Goal: Transaction & Acquisition: Purchase product/service

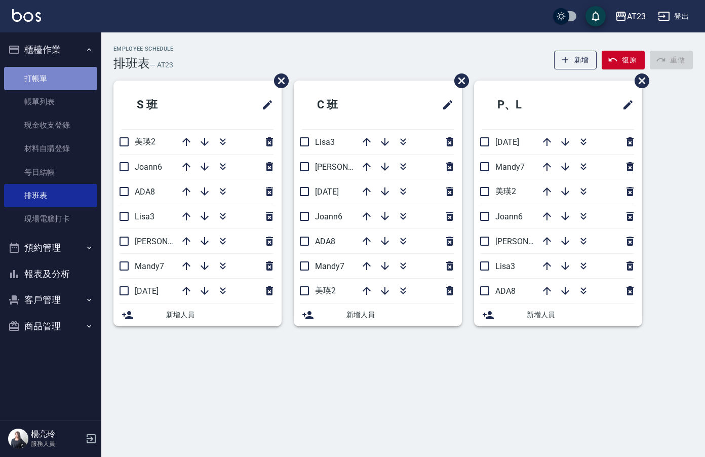
click at [60, 74] on link "打帳單" at bounding box center [50, 78] width 93 height 23
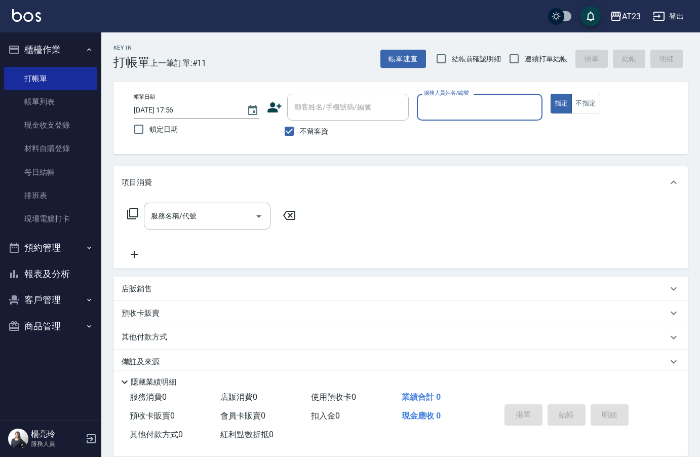
click at [464, 100] on input "服務人員姓名/編號" at bounding box center [479, 107] width 116 height 18
type input "19"
type button "true"
type input "[PERSON_NAME]-19"
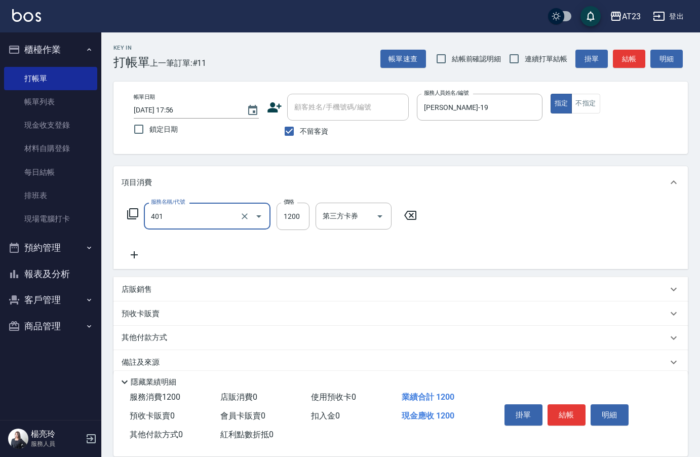
type input "燙髮(401)"
type input "2500"
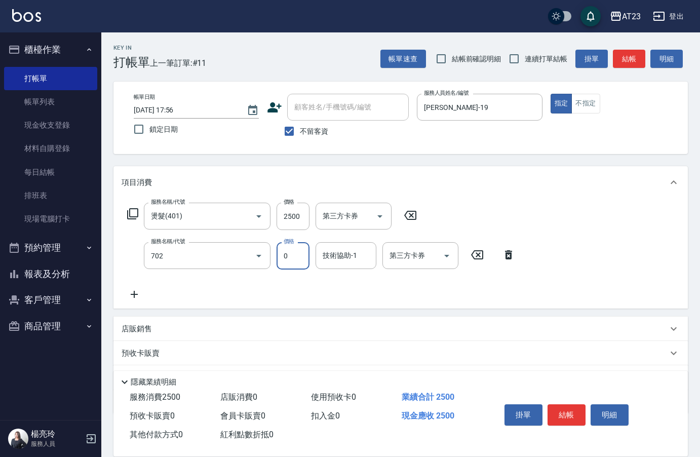
type input "互助20(702)"
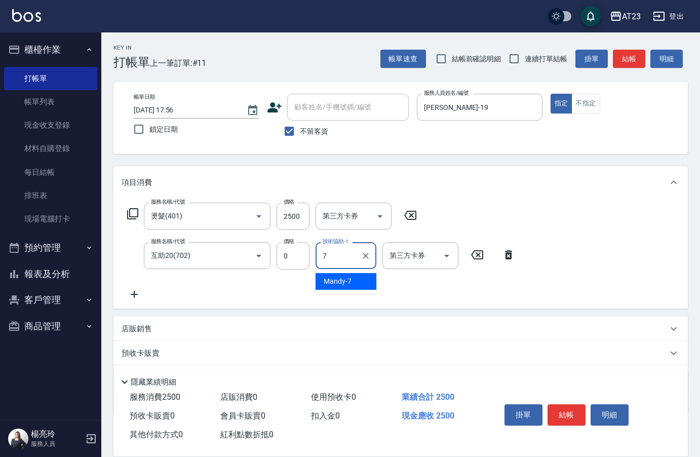
type input "Mandy-7"
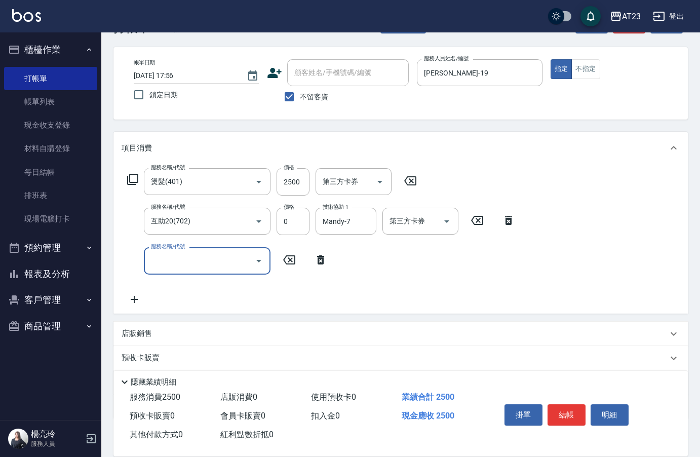
scroll to position [94, 0]
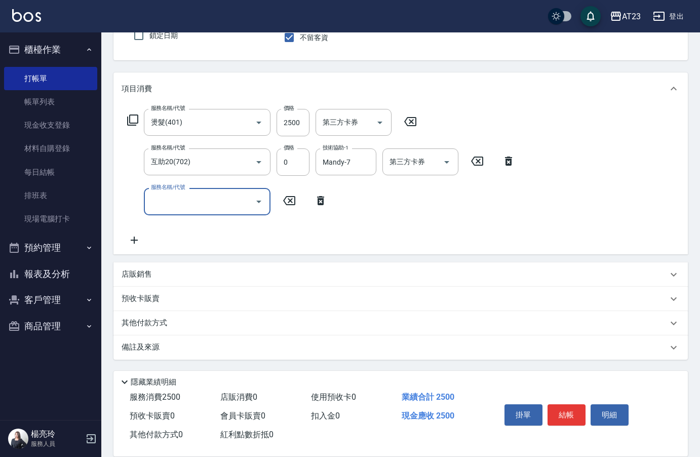
click at [158, 274] on div "店販銷售" at bounding box center [395, 274] width 546 height 11
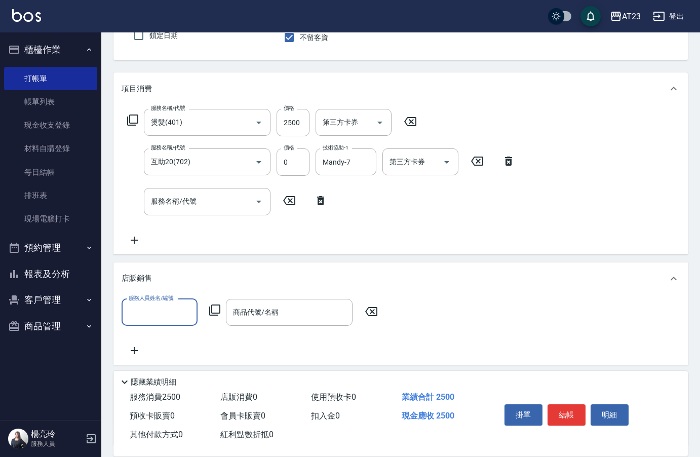
scroll to position [0, 0]
type input "[PERSON_NAME]-19"
click at [213, 306] on icon at bounding box center [215, 310] width 12 height 12
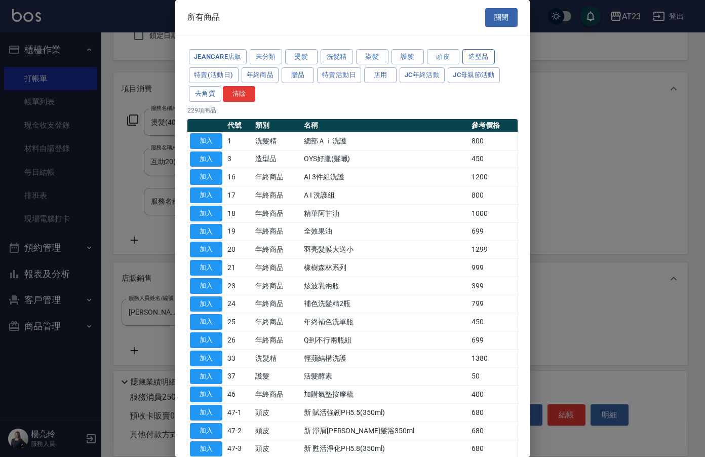
click at [470, 54] on button "造型品" at bounding box center [478, 57] width 32 height 16
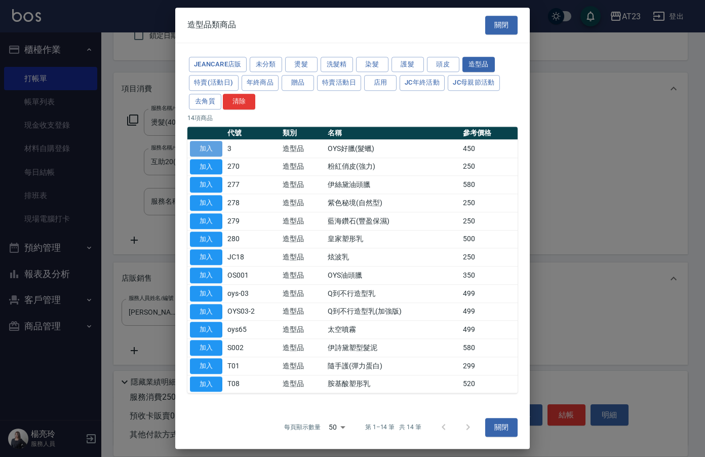
click at [209, 149] on button "加入" at bounding box center [206, 149] width 32 height 16
type input "OYS好臘(髮蠟)"
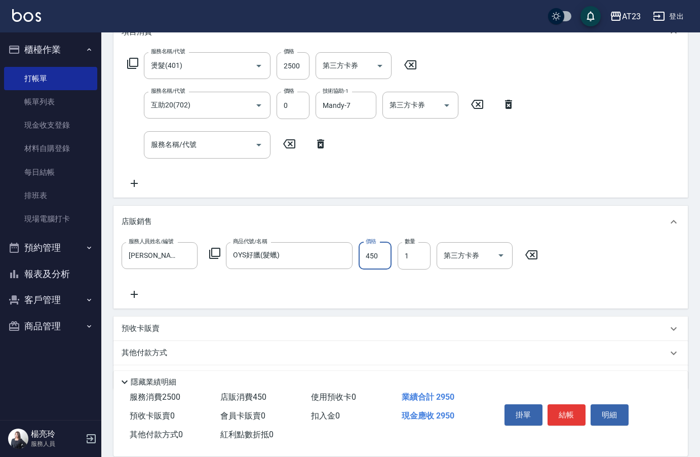
scroll to position [180, 0]
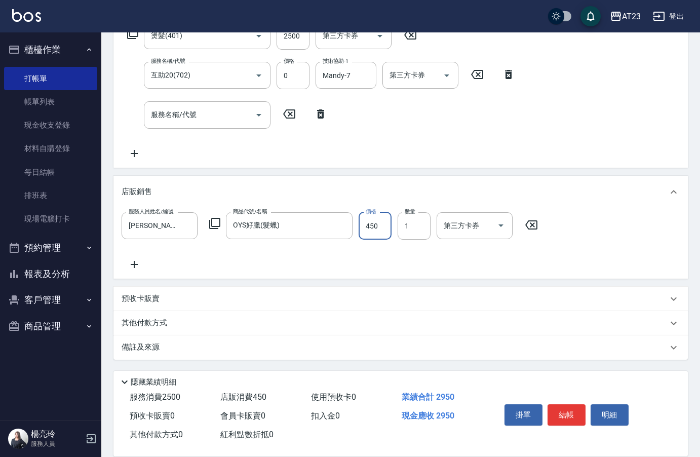
click at [144, 329] on div "其他付款方式" at bounding box center [400, 323] width 574 height 24
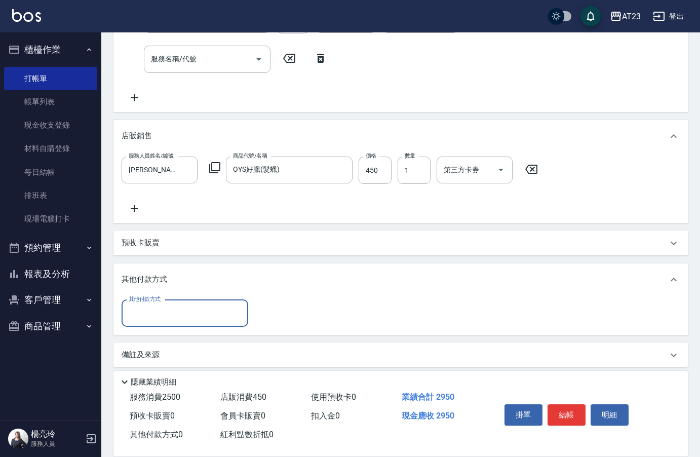
scroll to position [238, 0]
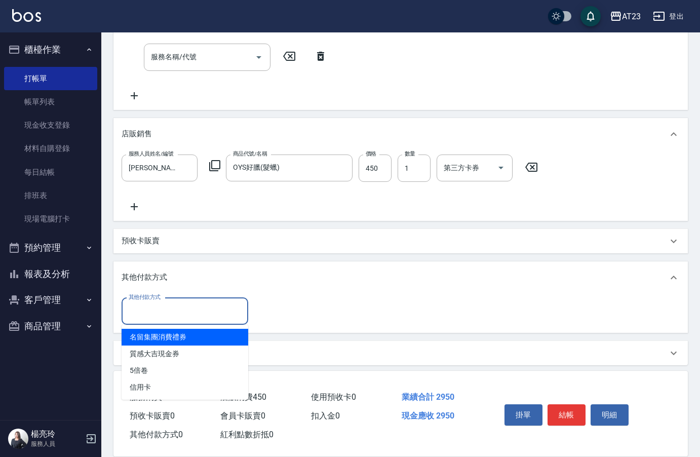
click at [162, 318] on input "其他付款方式" at bounding box center [184, 311] width 117 height 18
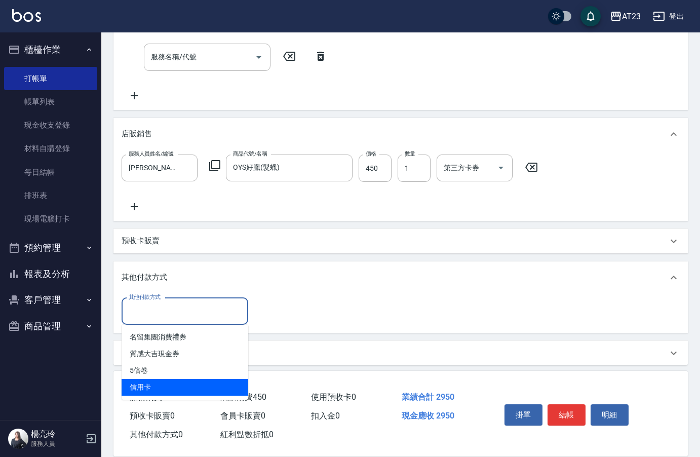
click at [158, 385] on span "信用卡" at bounding box center [185, 387] width 127 height 17
type input "信用卡"
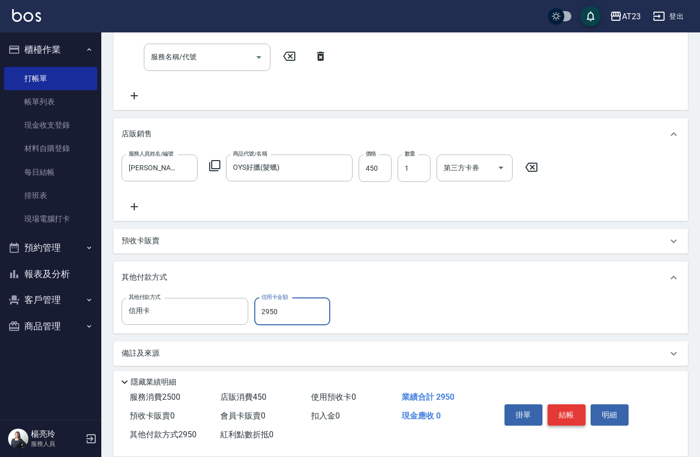
type input "2950"
click at [576, 412] on button "結帳" at bounding box center [566, 414] width 38 height 21
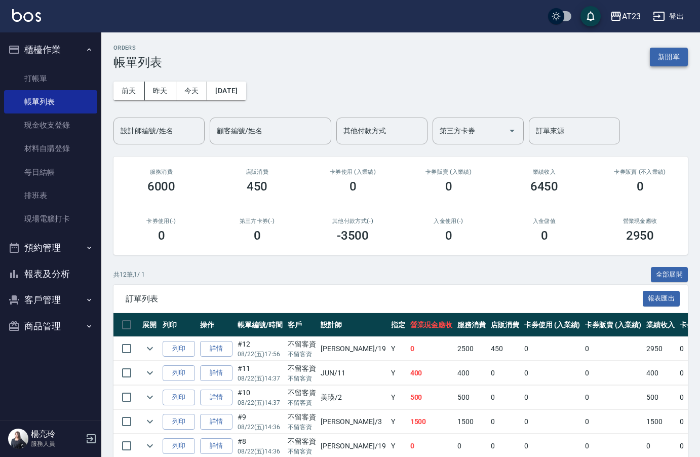
click at [665, 59] on button "新開單" at bounding box center [669, 57] width 38 height 19
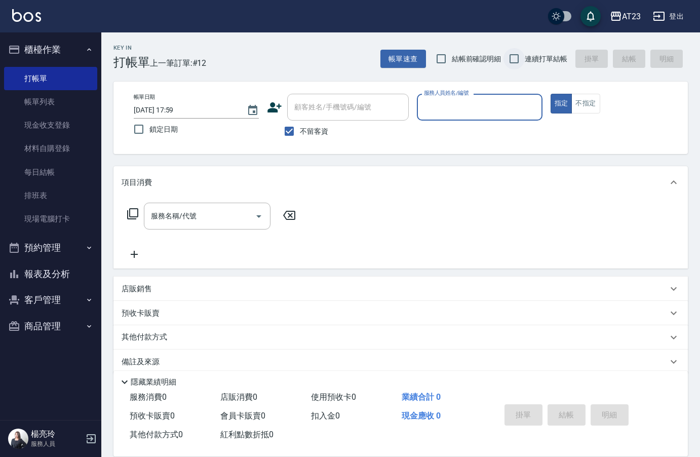
click at [522, 60] on input "連續打單結帳" at bounding box center [513, 58] width 21 height 21
checkbox input "true"
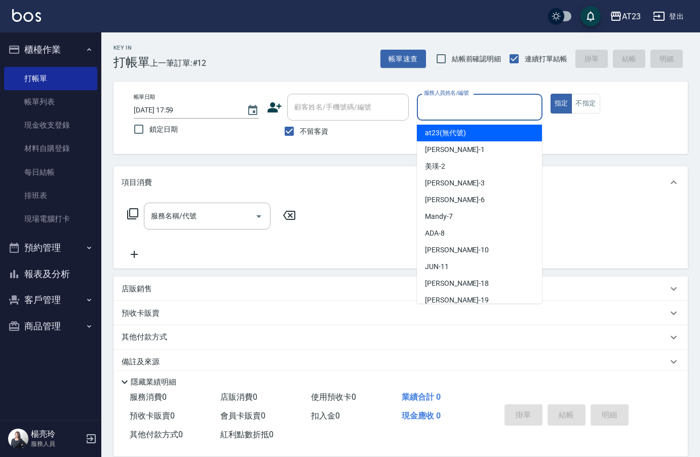
click at [477, 113] on input "服務人員姓名/編號" at bounding box center [479, 107] width 116 height 18
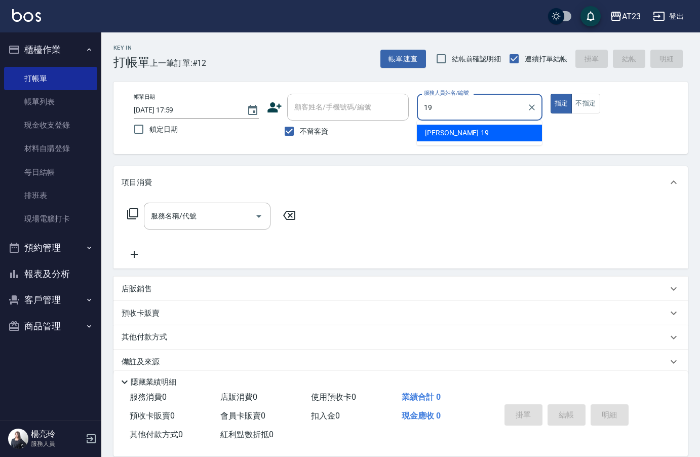
type input "[PERSON_NAME]-19"
type button "true"
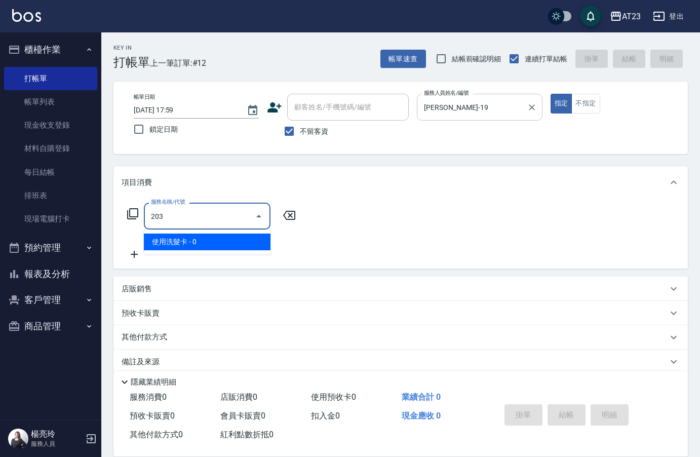
type input "使用洗髮卡(203)"
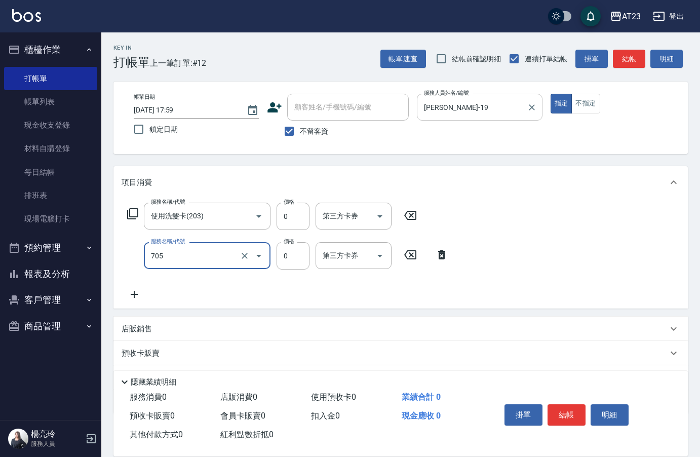
type input "互助50(705)"
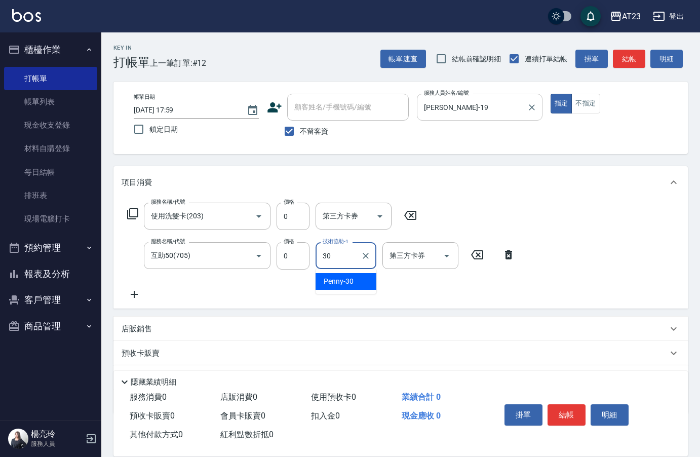
type input "Penny-30"
click at [578, 404] on button "結帳" at bounding box center [566, 414] width 38 height 21
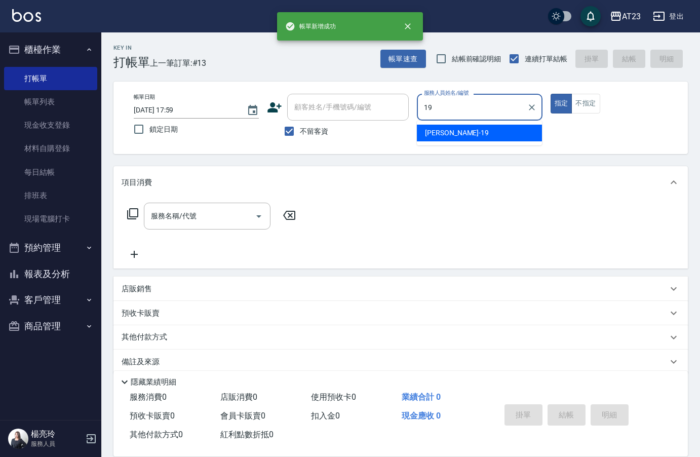
type input "[PERSON_NAME]-19"
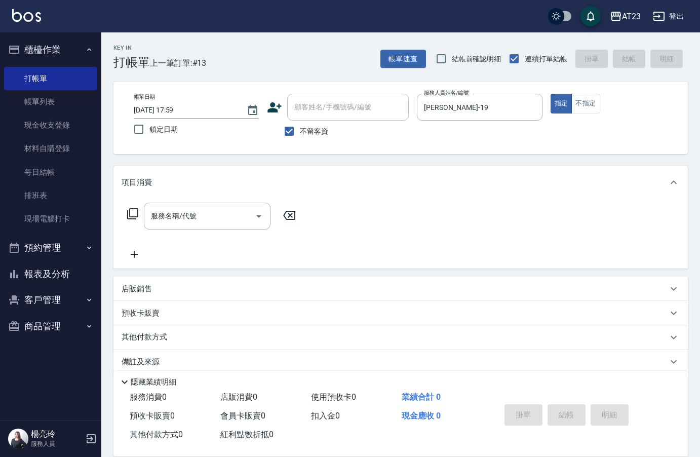
click at [133, 211] on icon at bounding box center [133, 214] width 12 height 12
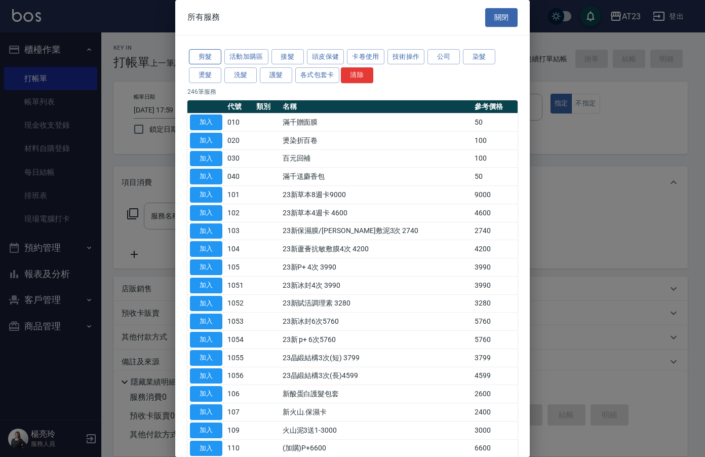
click at [210, 54] on button "剪髮" at bounding box center [205, 57] width 32 height 16
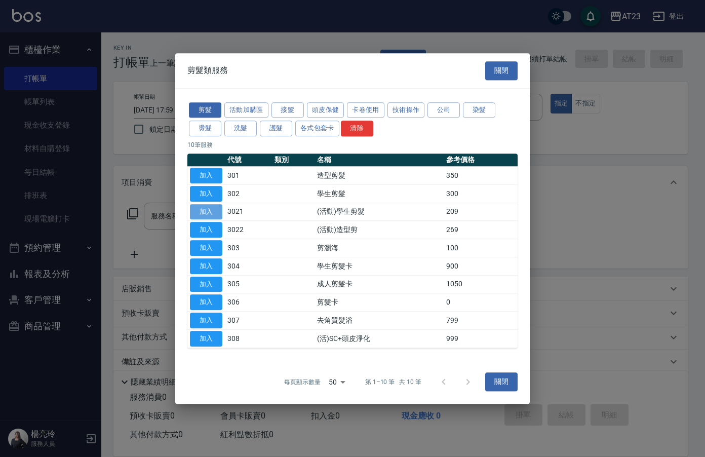
click at [210, 210] on button "加入" at bounding box center [206, 212] width 32 height 16
type input "(活動)學生剪髮(3021)"
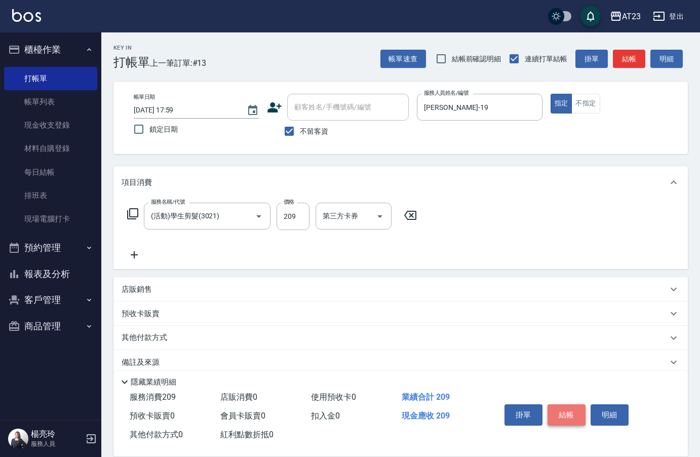
click at [569, 417] on button "結帳" at bounding box center [566, 414] width 38 height 21
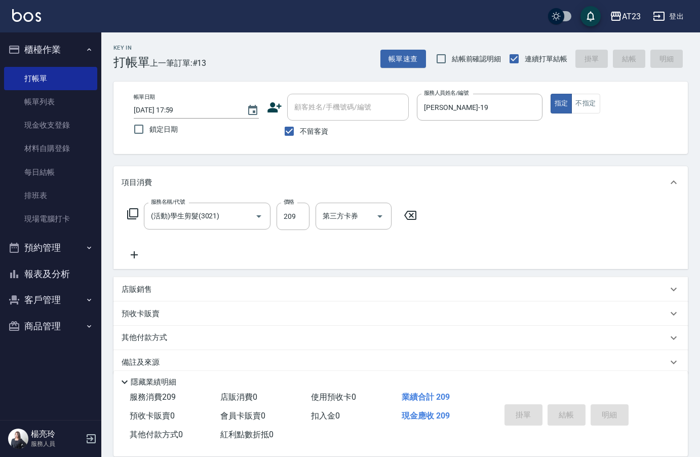
type input "[DATE] 18:00"
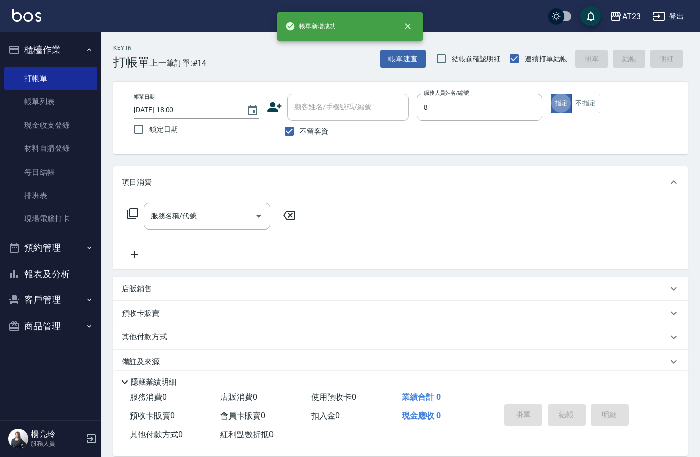
type input "ADA-8"
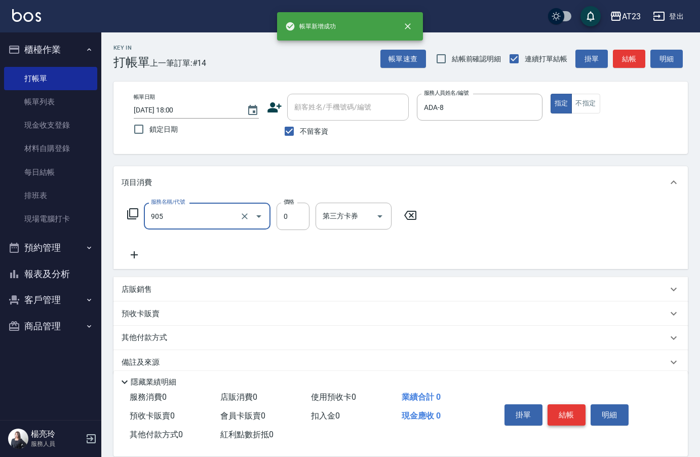
type input "頭皮卡使用(905)"
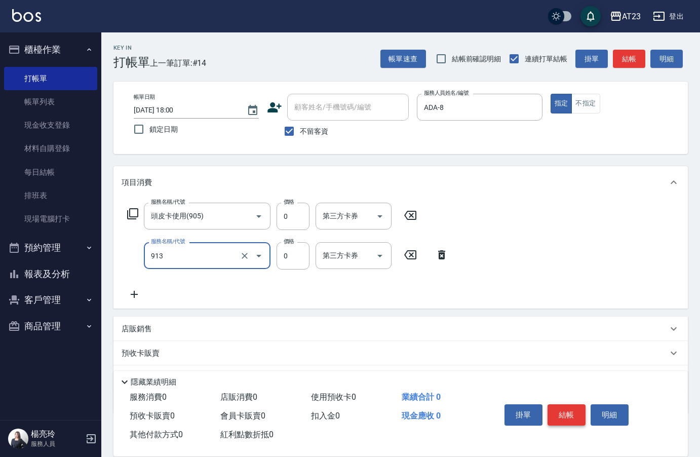
type input "蘆薈卡(913)"
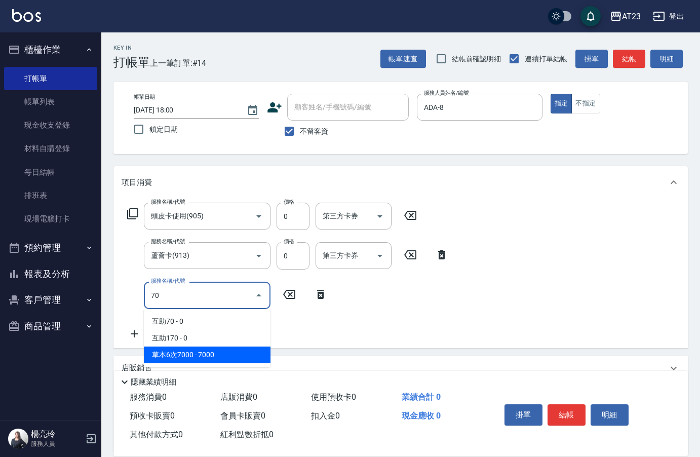
type input "70"
click at [319, 292] on icon at bounding box center [320, 294] width 7 height 9
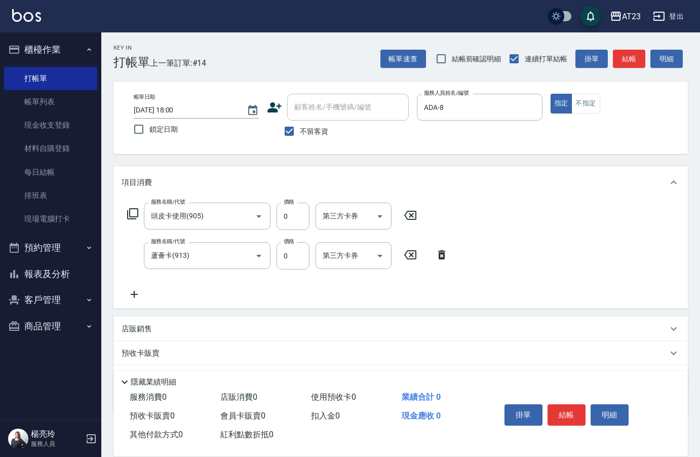
click at [133, 218] on icon at bounding box center [133, 214] width 12 height 12
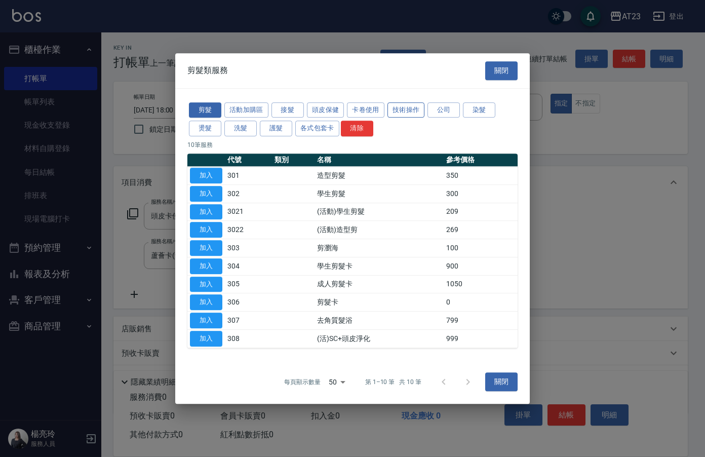
drag, startPoint x: 359, startPoint y: 109, endPoint x: 400, endPoint y: 109, distance: 41.5
click at [400, 109] on div "剪髮 活動加購區 接髮 頭皮保健 卡卷使用 技術操作 公司 染髮 燙髮 洗髮 護髮 各式包套卡 清除" at bounding box center [352, 119] width 330 height 37
click at [400, 109] on button "技術操作" at bounding box center [405, 110] width 37 height 16
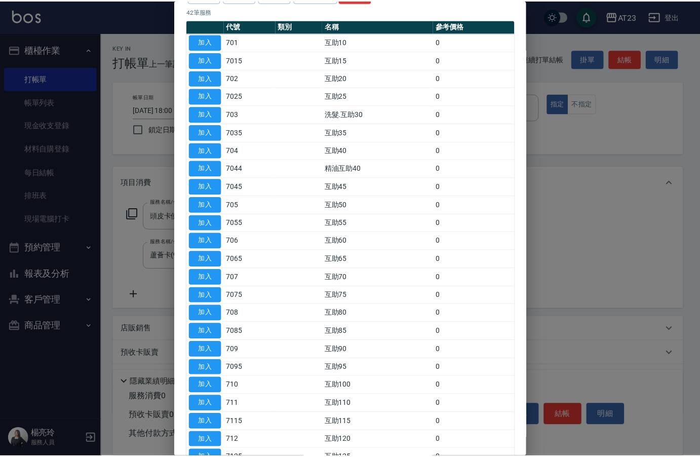
scroll to position [203, 0]
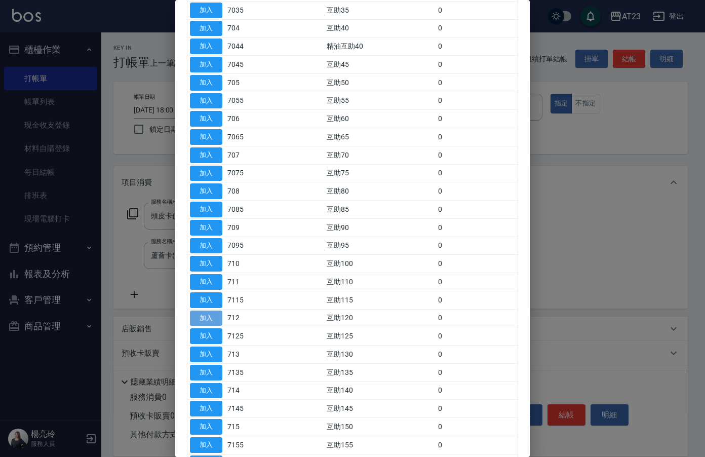
click at [194, 320] on button "加入" at bounding box center [206, 318] width 32 height 16
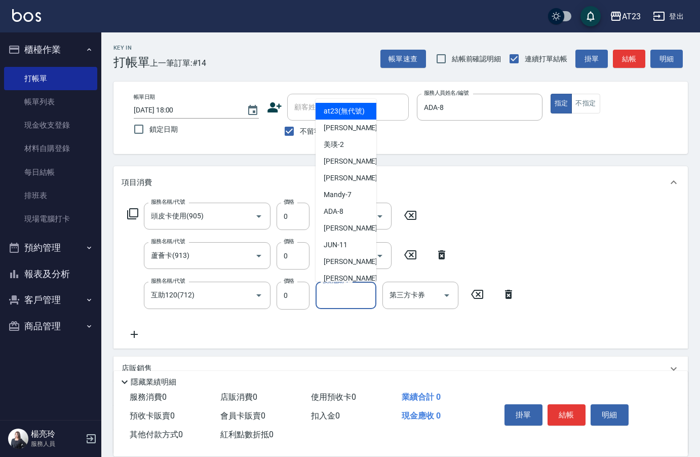
click at [344, 299] on input "技術協助-1" at bounding box center [346, 295] width 52 height 18
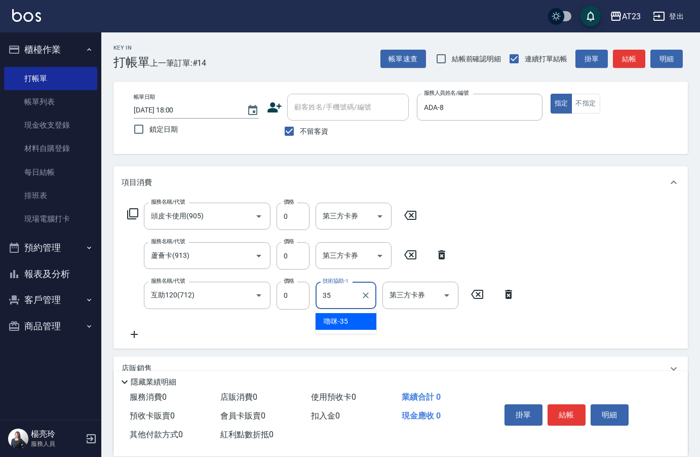
type input "嚕咪-35"
click at [574, 417] on button "結帳" at bounding box center [566, 414] width 38 height 21
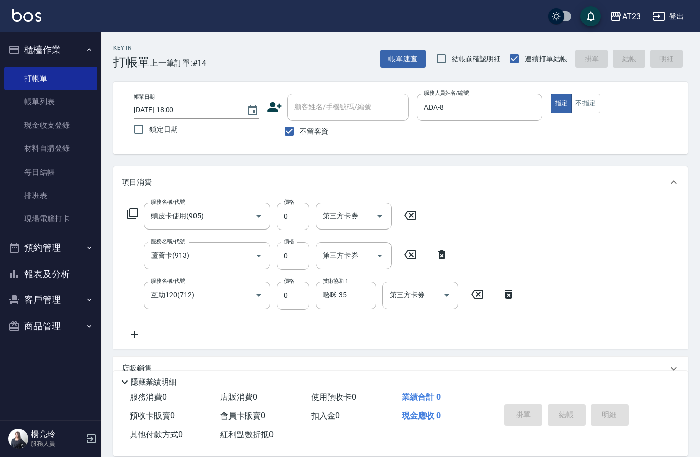
type input "[DATE] 18:01"
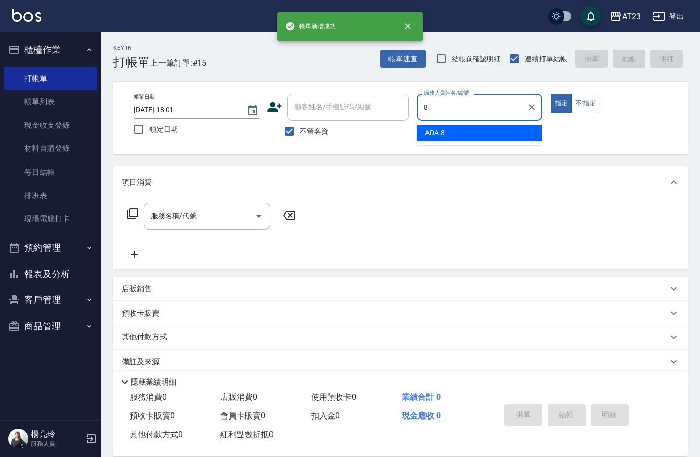
type input "ADA-8"
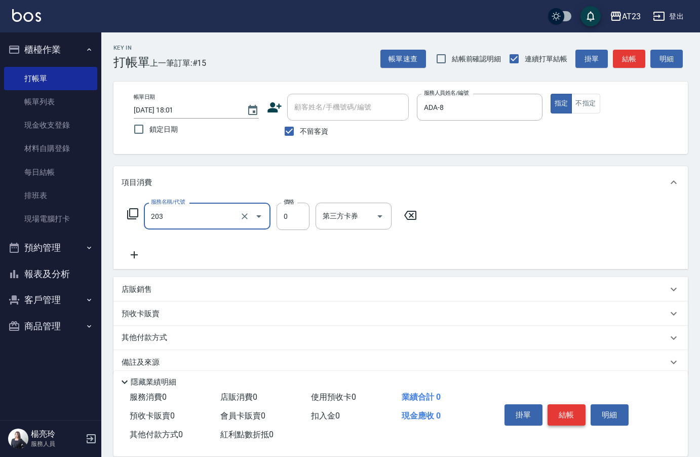
type input "使用洗髮卡(203)"
click at [574, 417] on button "結帳" at bounding box center [566, 414] width 38 height 21
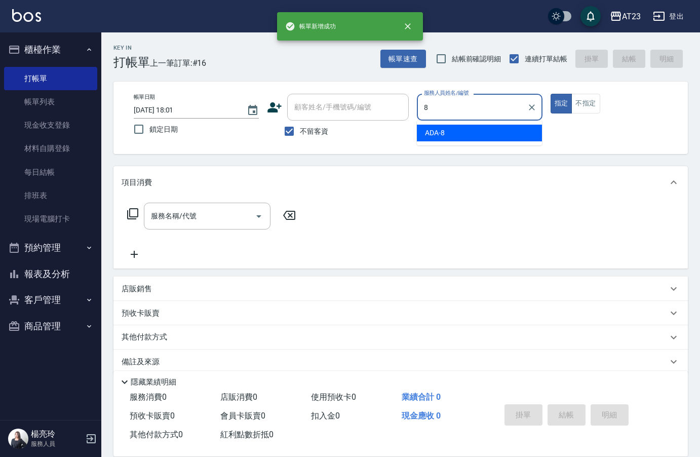
type input "ADA-8"
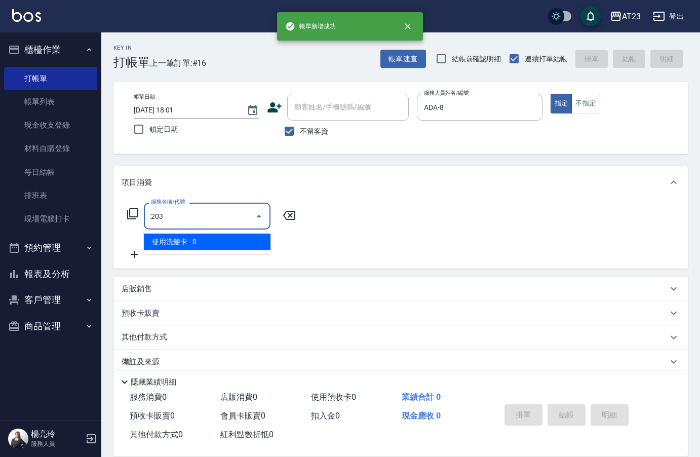
type input "使用洗髮卡(203)"
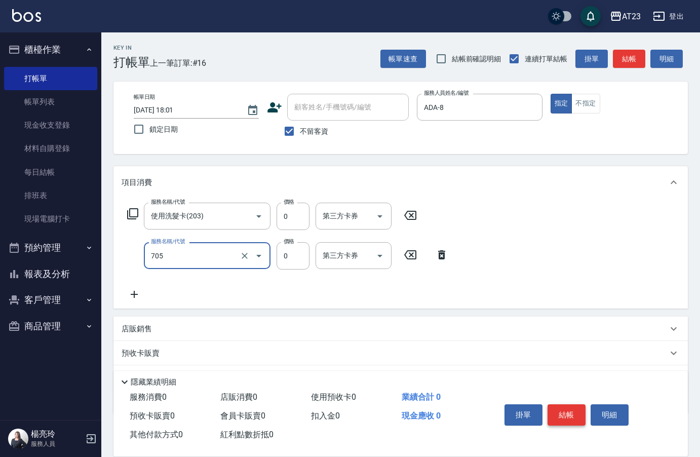
type input "互助50(705)"
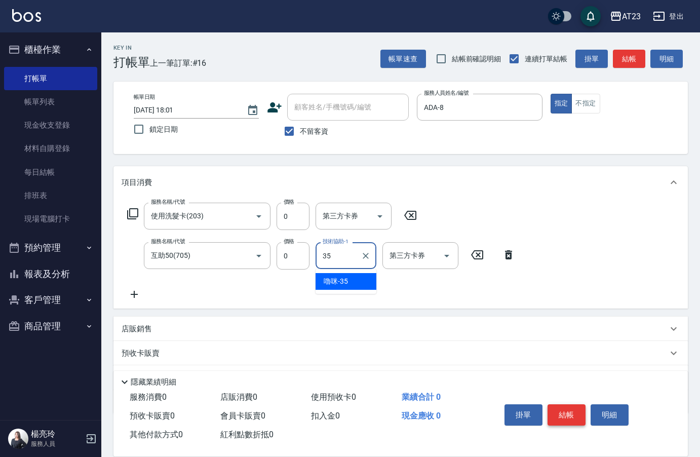
type input "嚕咪-35"
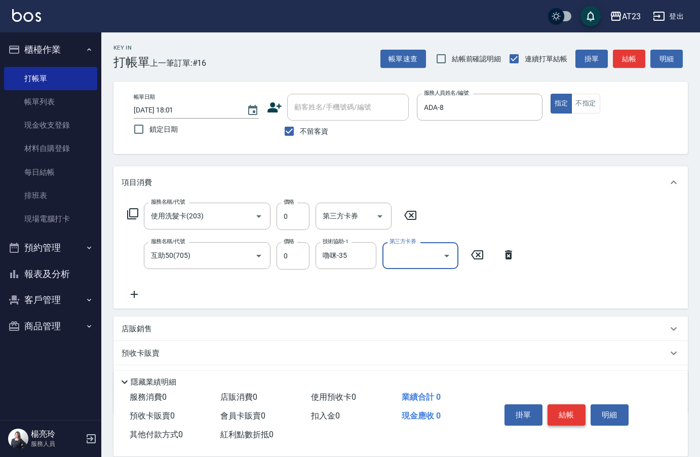
click at [574, 417] on button "結帳" at bounding box center [566, 414] width 38 height 21
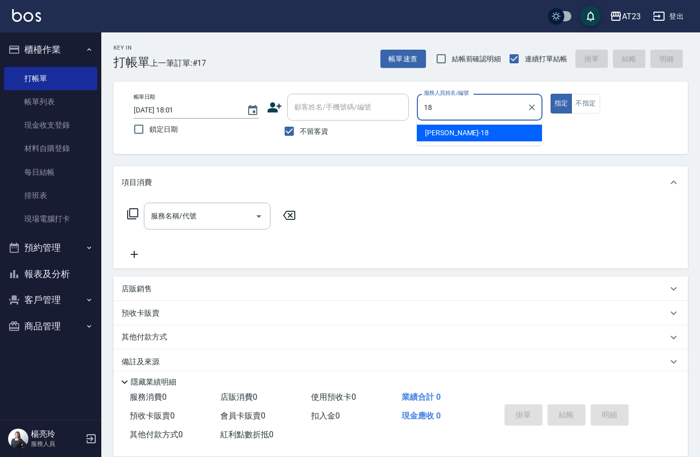
type input "[PERSON_NAME]-18"
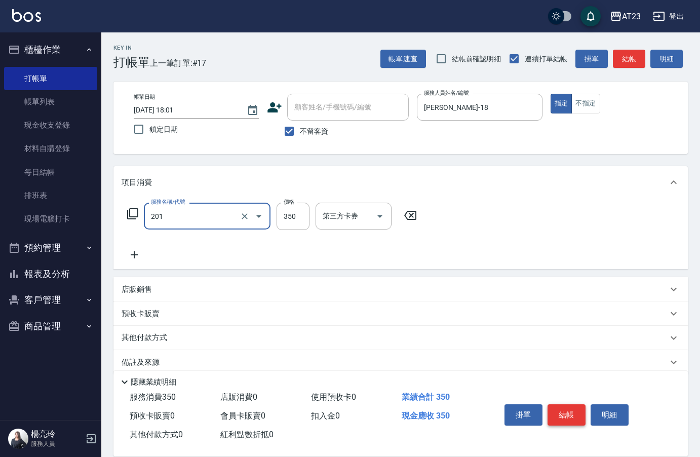
type input "一般洗髮(201)"
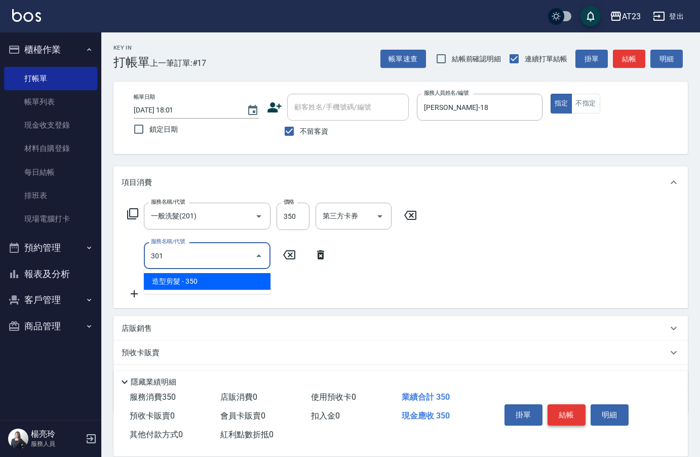
type input "造型剪髮(301)"
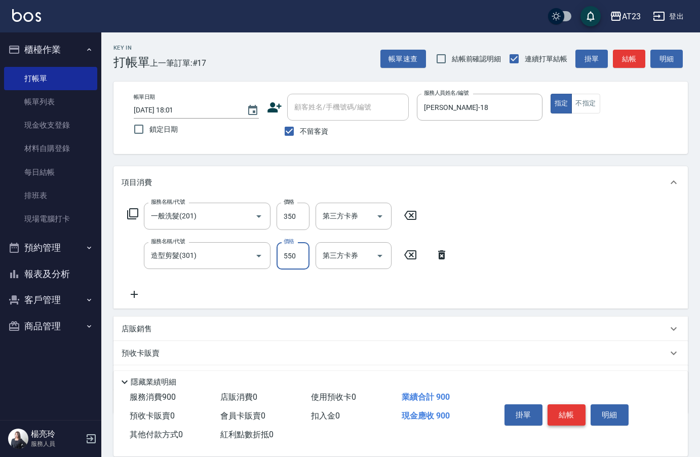
type input "550"
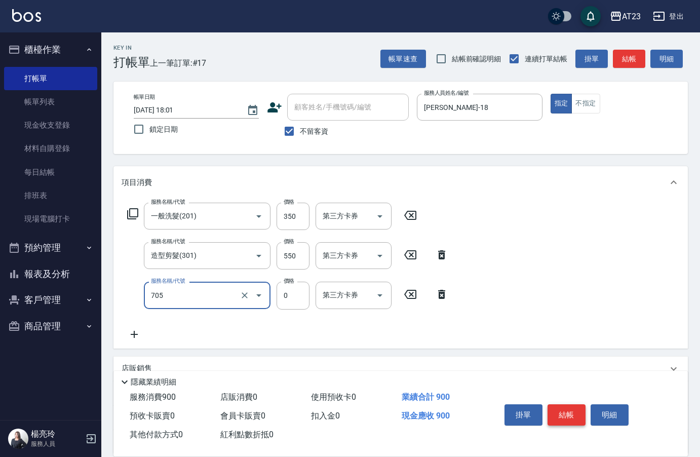
type input "互助50(705)"
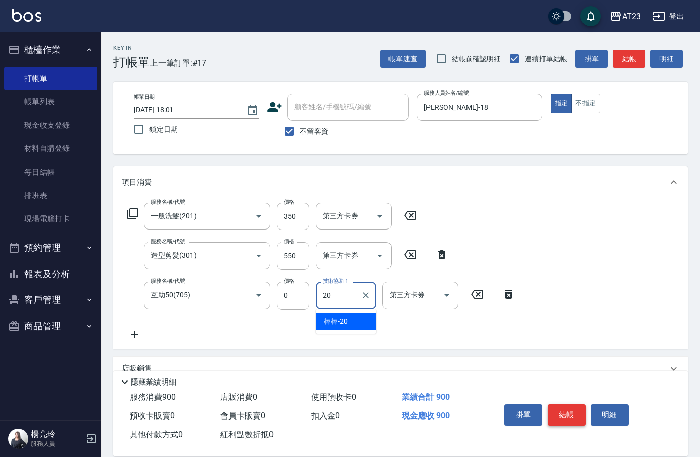
type input "棒棒-20"
click at [567, 409] on button "結帳" at bounding box center [566, 414] width 38 height 21
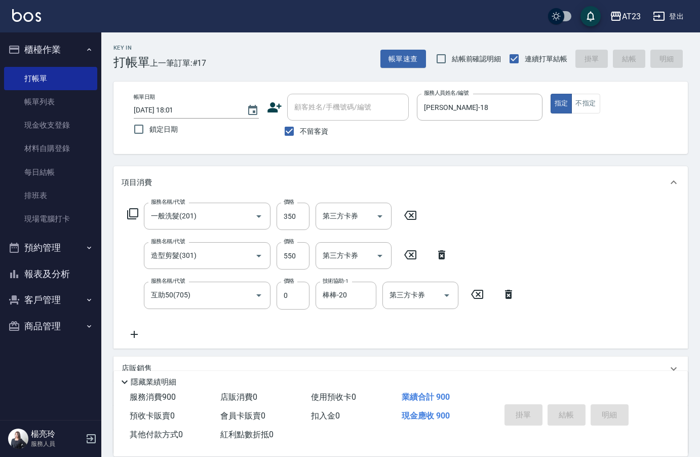
type input "[DATE] 18:02"
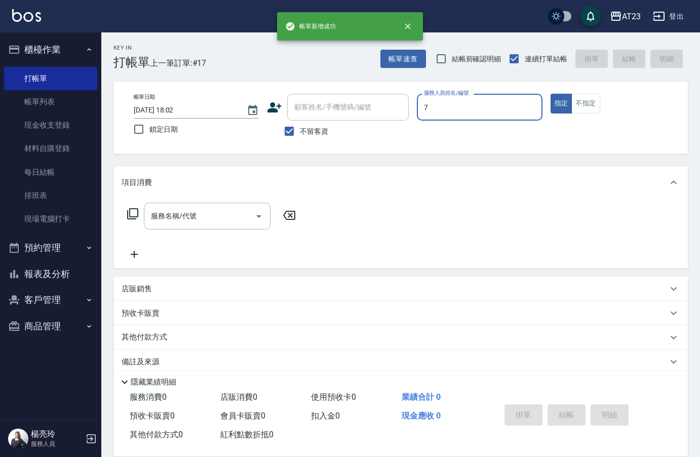
type input "Mandy-7"
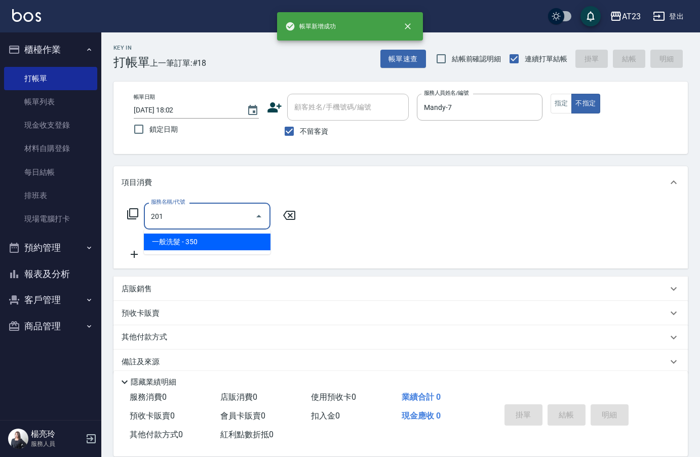
type input "一般洗髮(201)"
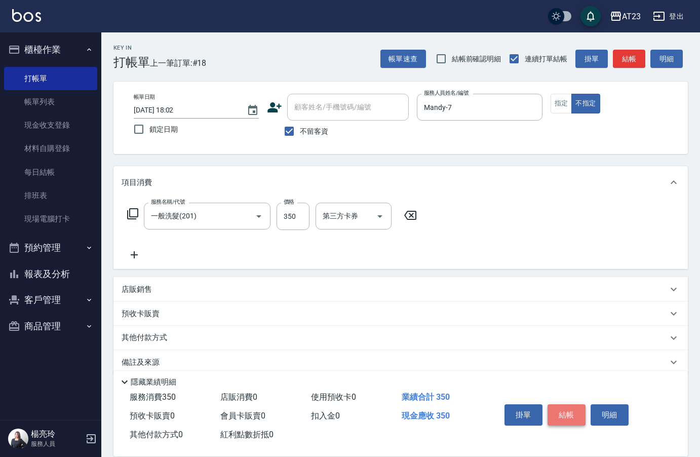
click at [567, 409] on button "結帳" at bounding box center [566, 414] width 38 height 21
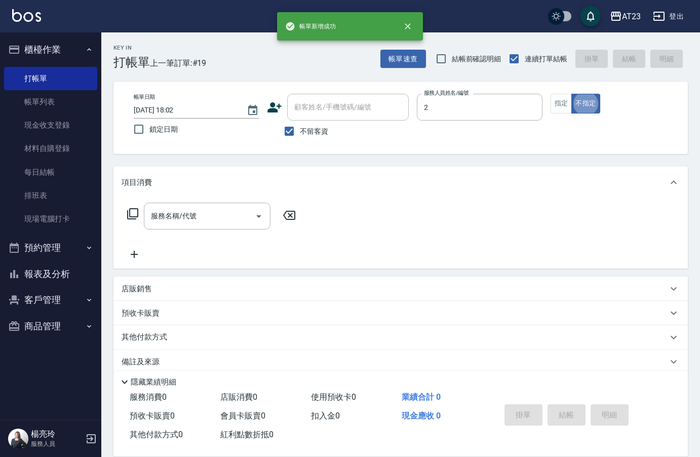
type input "美瑛-2"
type button "false"
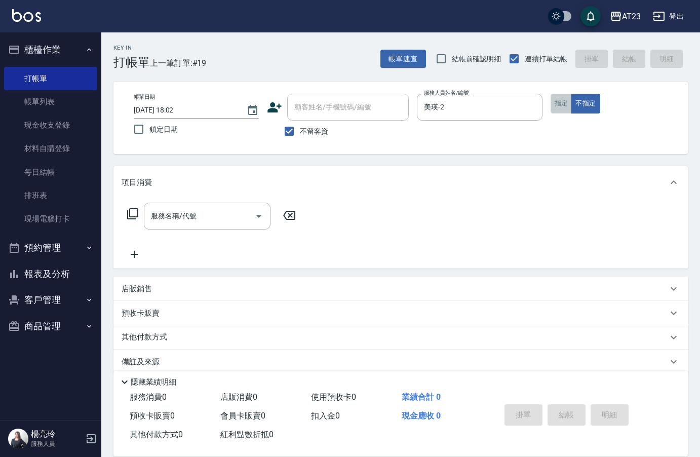
click at [565, 113] on button "指定" at bounding box center [562, 104] width 22 height 20
click at [184, 226] on div "服務名稱/代號" at bounding box center [207, 216] width 127 height 27
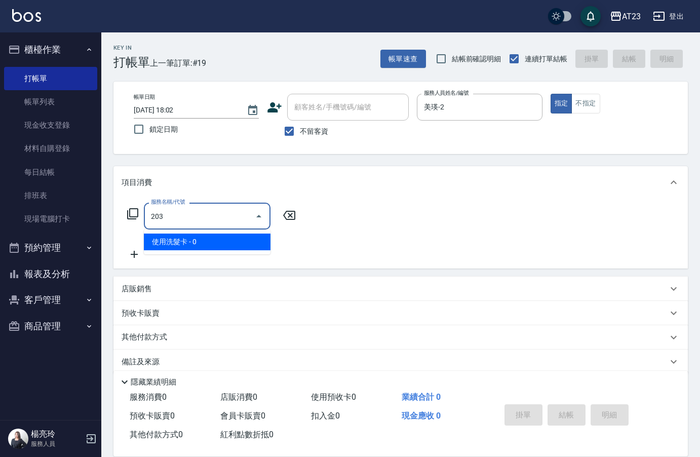
type input "使用洗髮卡(203)"
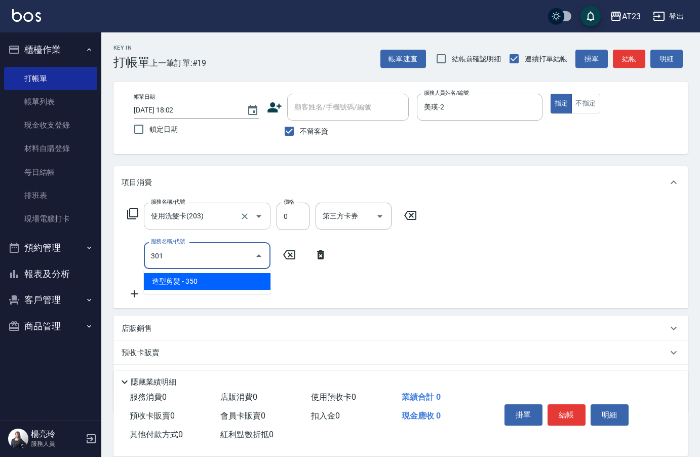
type input "造型剪髮(301)"
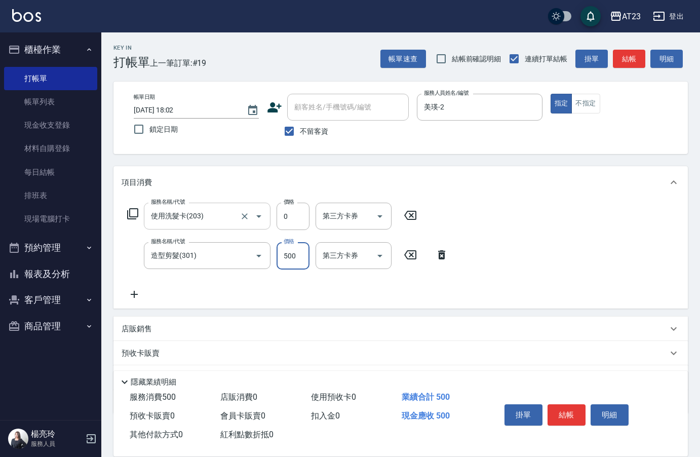
type input "500"
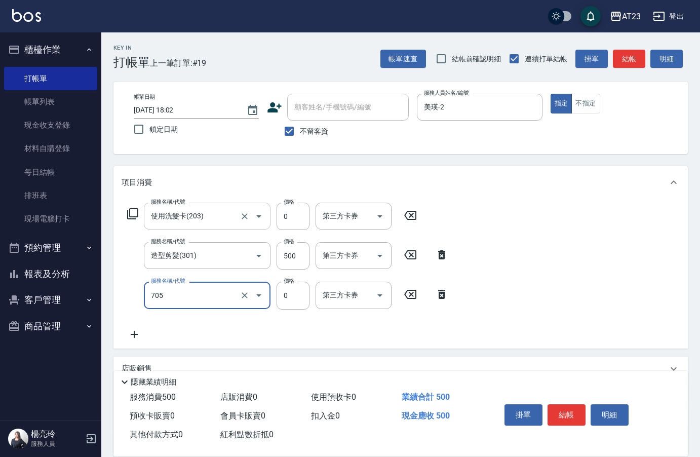
type input "互助50(705)"
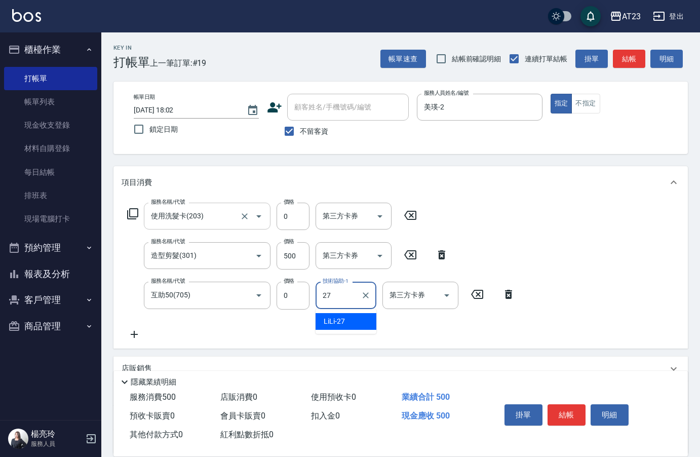
type input "LiLi-27"
click at [572, 409] on button "結帳" at bounding box center [566, 414] width 38 height 21
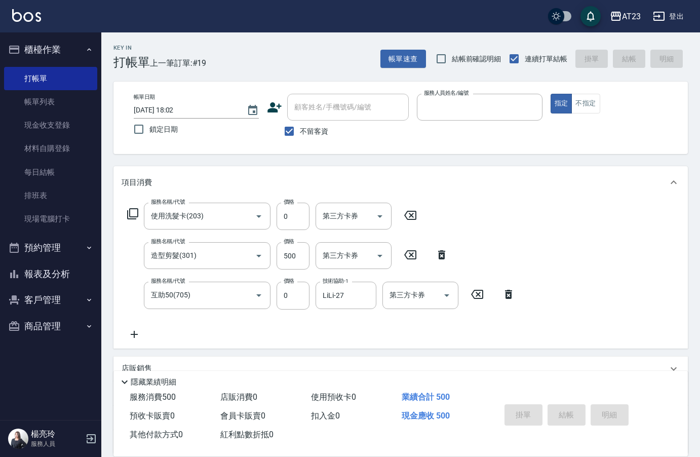
type input "6"
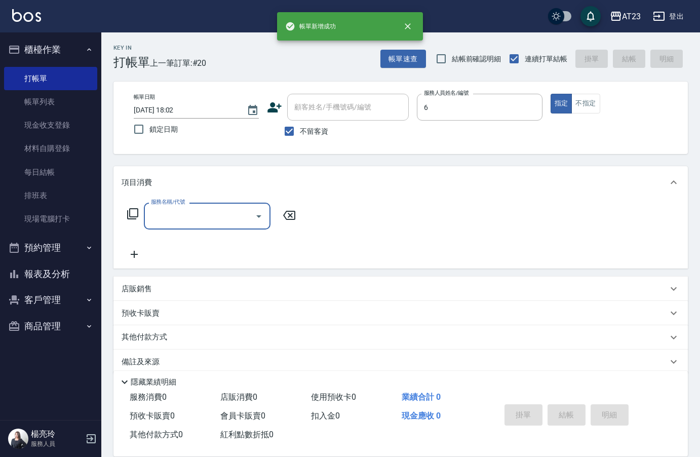
type input "Joann-6"
type input "2"
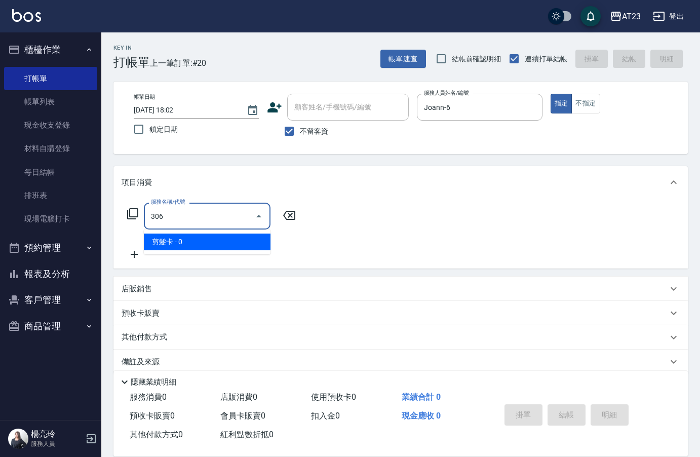
type input "剪髮卡(306)"
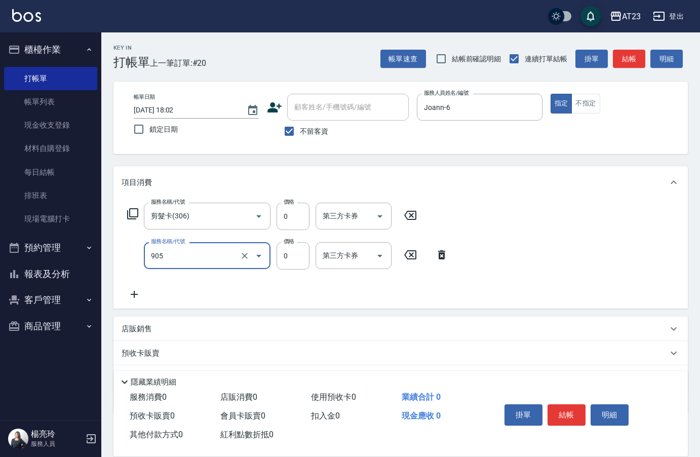
type input "頭皮卡使用(905)"
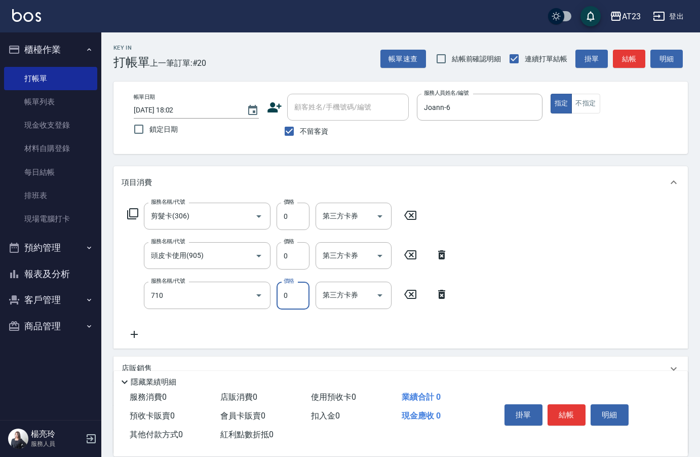
type input "互助100(710)"
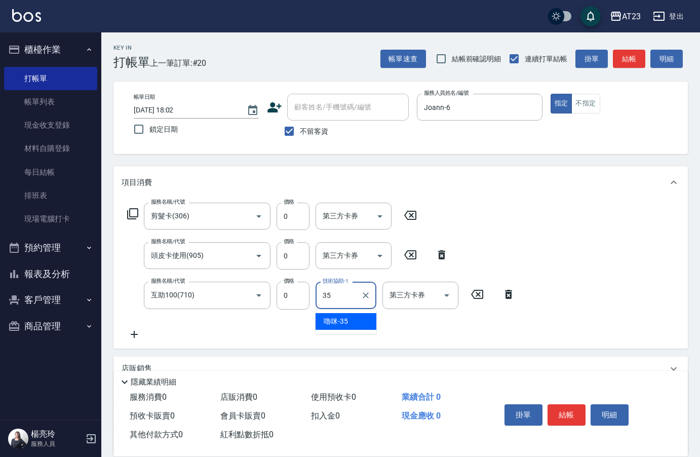
type input "嚕咪-35"
click at [570, 404] on button "結帳" at bounding box center [566, 414] width 38 height 21
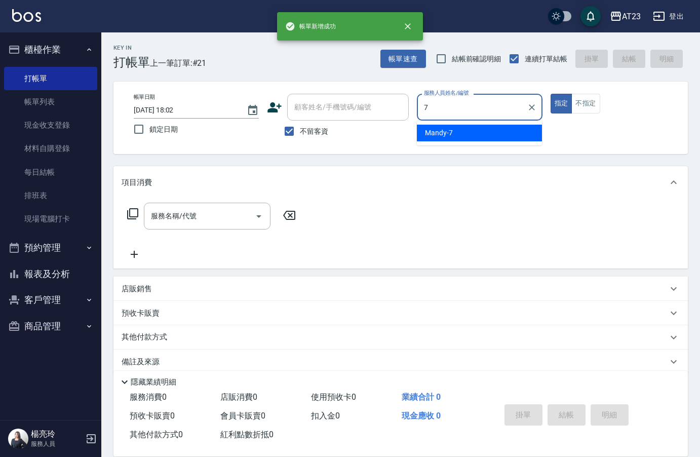
type input "Mandy-7"
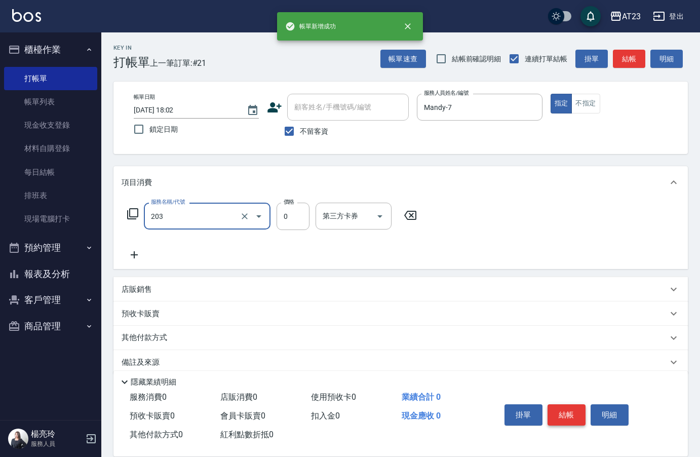
type input "使用洗髮卡(203)"
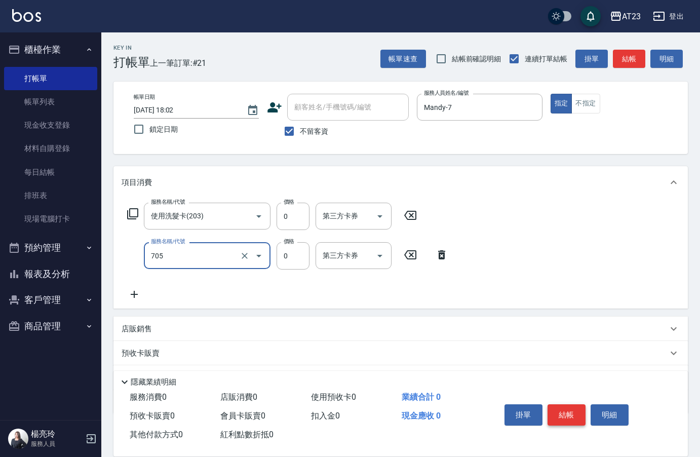
type input "互助50(705)"
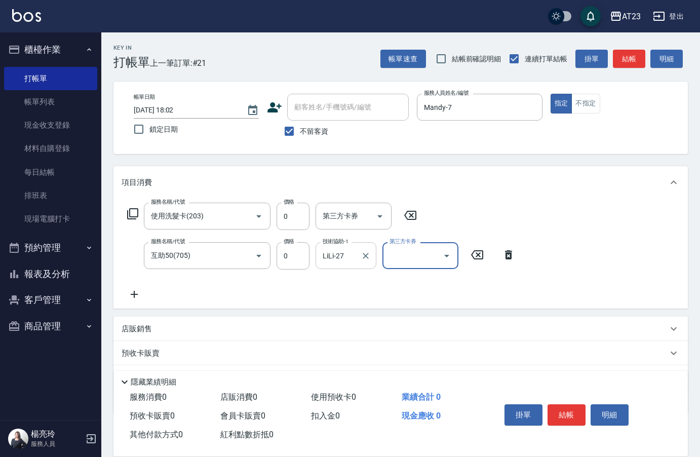
click at [351, 251] on input "LiLi-27" at bounding box center [338, 256] width 36 height 18
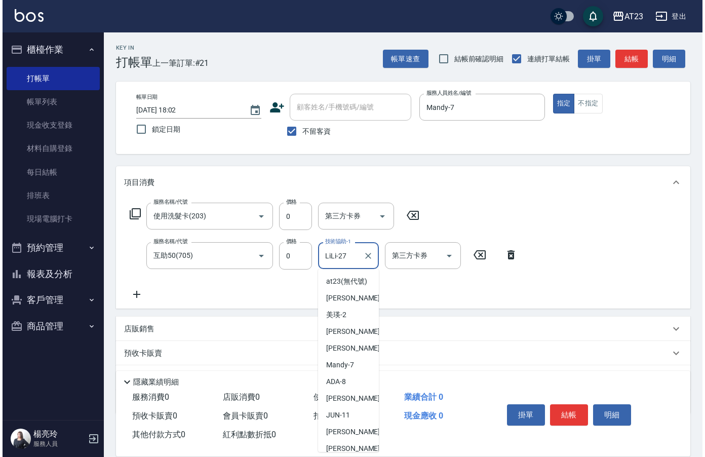
scroll to position [66, 0]
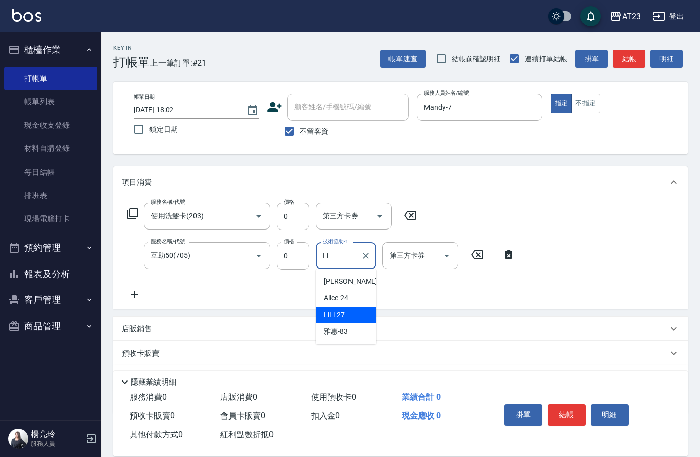
type input "L"
type input "Penny-30"
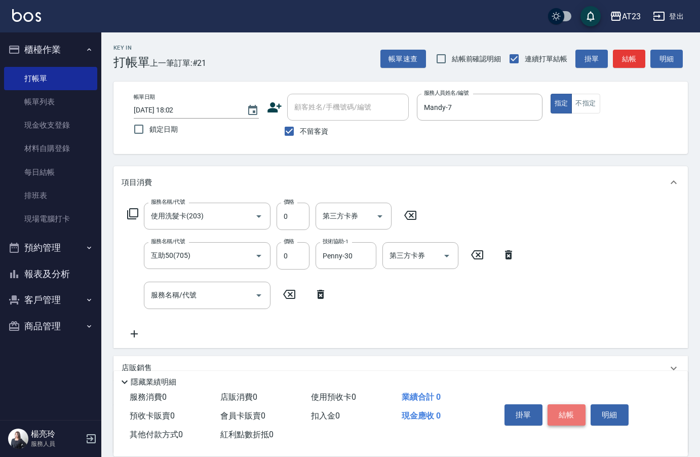
click at [571, 405] on button "結帳" at bounding box center [566, 414] width 38 height 21
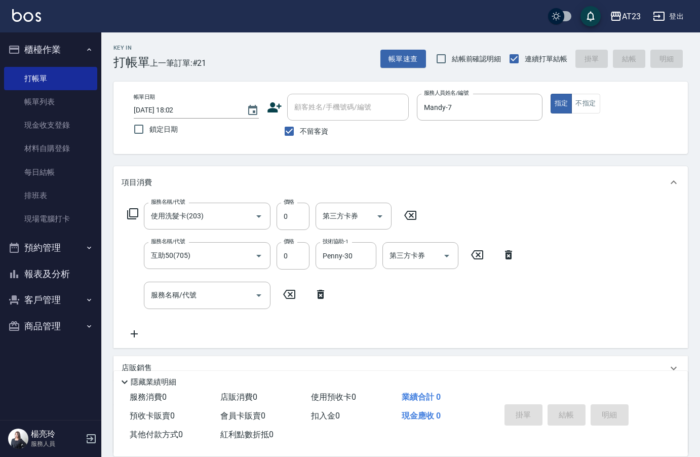
type input "[DATE] 18:03"
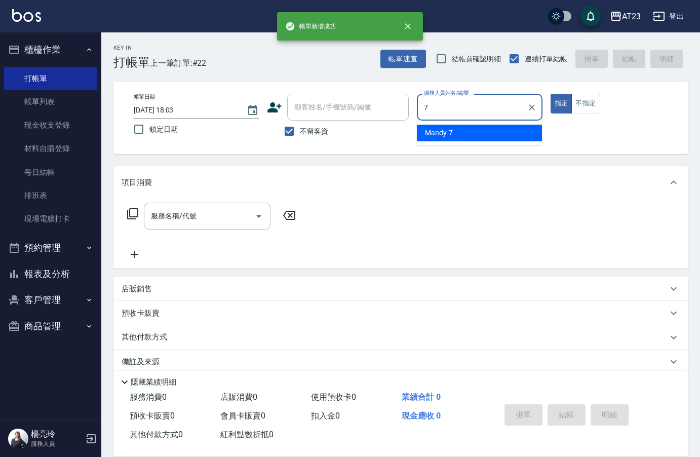
type input "Mandy-7"
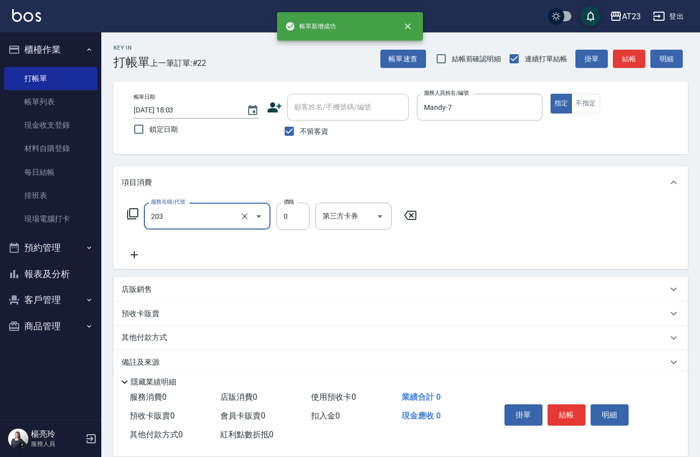
type input "使用洗髮卡(203)"
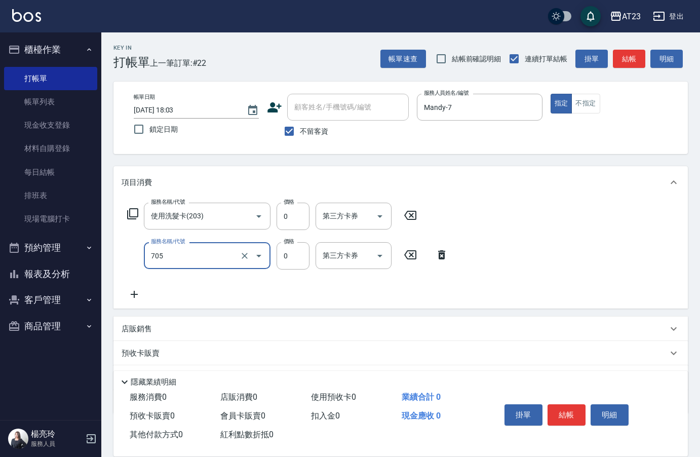
type input "互助50(705)"
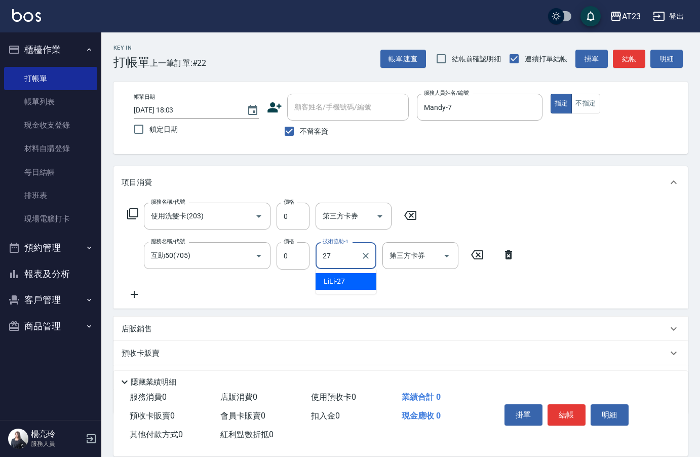
type input "LiLi-27"
click at [578, 407] on button "結帳" at bounding box center [566, 414] width 38 height 21
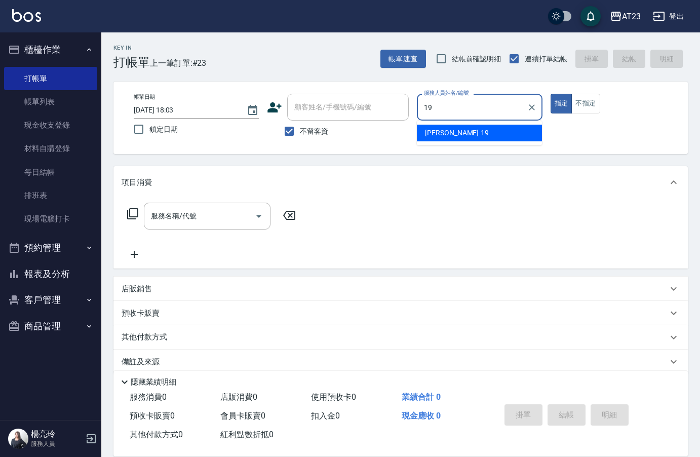
type input "[PERSON_NAME]-19"
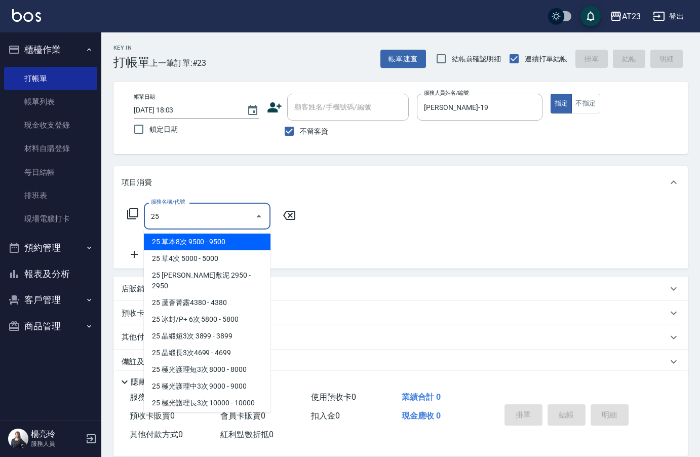
type input "2"
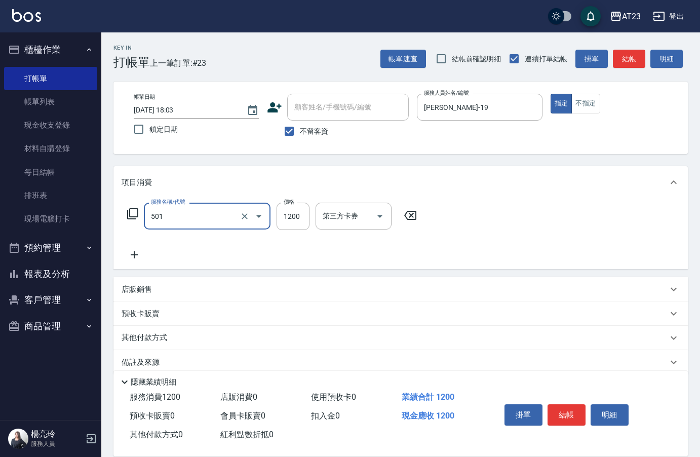
type input "染髮(501)"
type input "600"
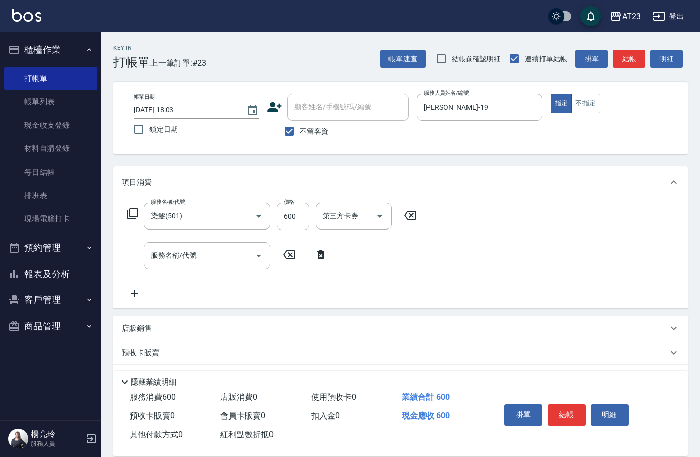
click at [128, 220] on div "服務名稱/代號 染髮(501) 服務名稱/代號 價格 600 價格 第三方卡券 第三方卡券" at bounding box center [272, 216] width 301 height 27
click at [131, 218] on icon at bounding box center [133, 214] width 12 height 12
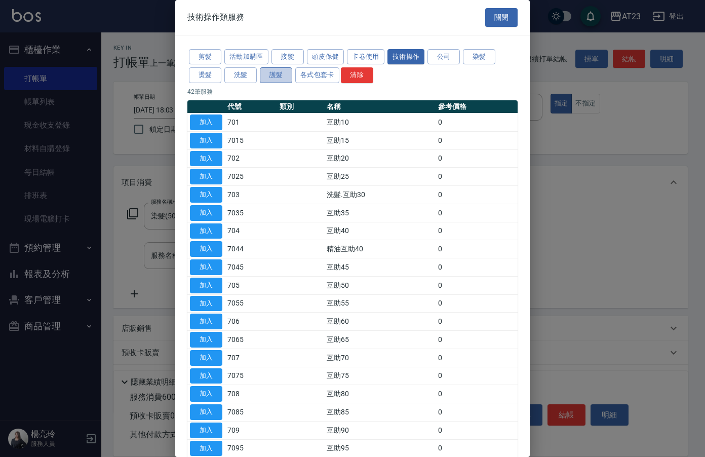
click at [274, 73] on button "護髮" at bounding box center [276, 75] width 32 height 16
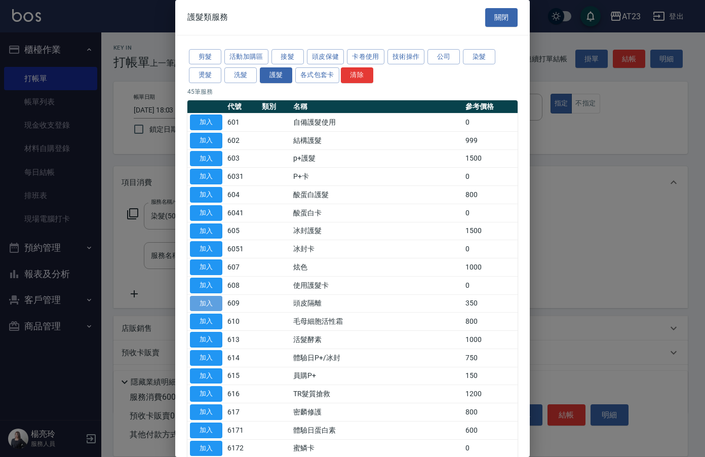
click at [210, 307] on button "加入" at bounding box center [206, 304] width 32 height 16
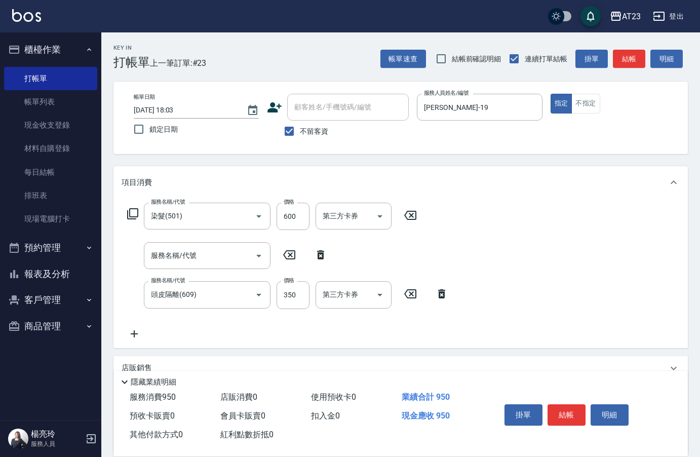
click at [333, 257] on div "服務名稱/代號 染髮(501) 服務名稱/代號 價格 600 價格 第三方卡券 第三方卡券 服務名稱/代號 服務名稱/代號 服務名稱/代號 頭皮隔離(609)…" at bounding box center [288, 271] width 333 height 137
click at [310, 248] on div "服務名稱/代號 服務名稱/代號" at bounding box center [228, 255] width 212 height 27
click at [315, 253] on icon at bounding box center [320, 255] width 25 height 12
type input "頭皮隔離(609)"
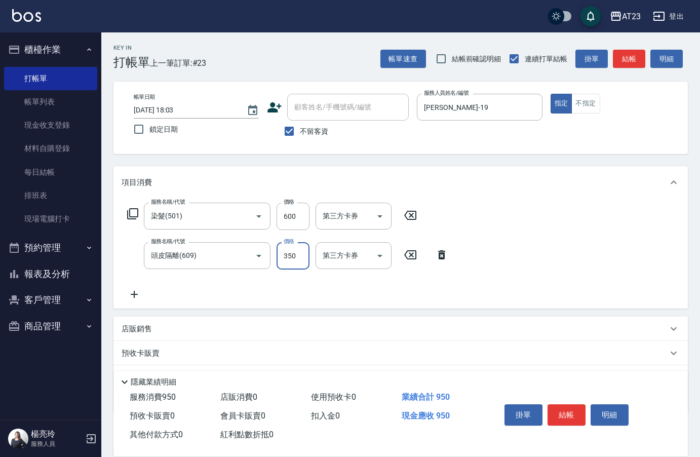
click at [298, 266] on input "350" at bounding box center [293, 255] width 33 height 27
type input "400"
click at [131, 215] on icon at bounding box center [133, 214] width 12 height 12
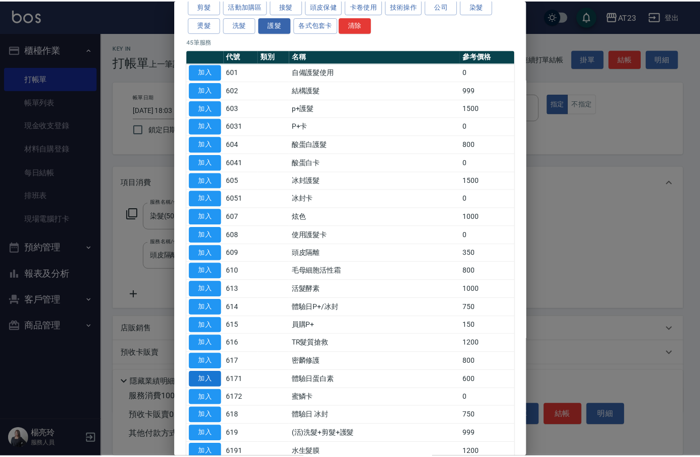
scroll to position [101, 0]
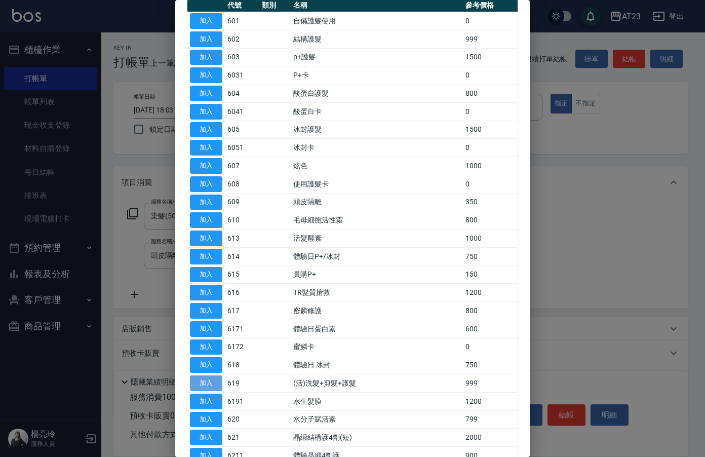
click at [195, 383] on button "加入" at bounding box center [206, 383] width 32 height 16
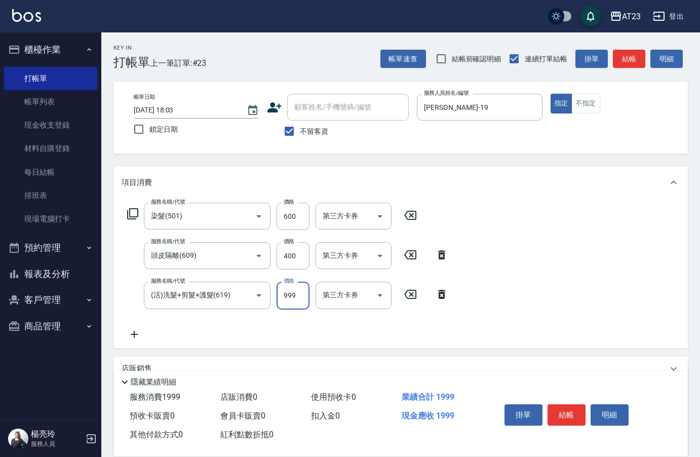
click at [294, 300] on input "999" at bounding box center [293, 295] width 33 height 27
type input "1000"
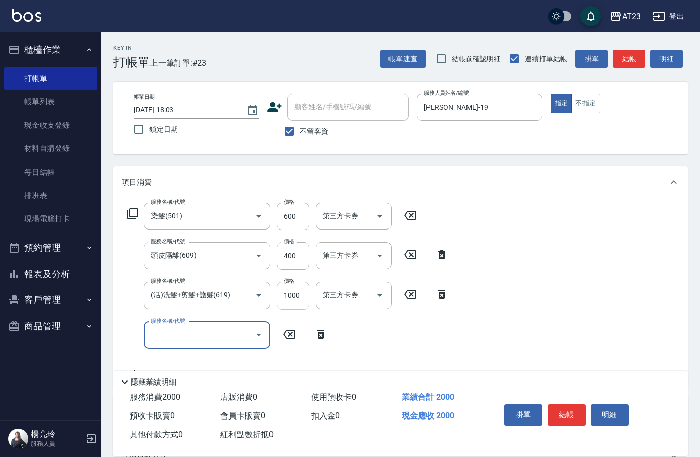
type input "0"
type input "互助50(705)"
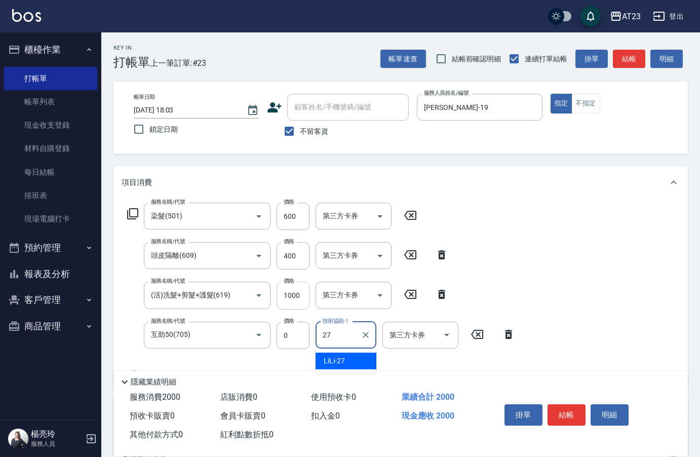
type input "LiLi-27"
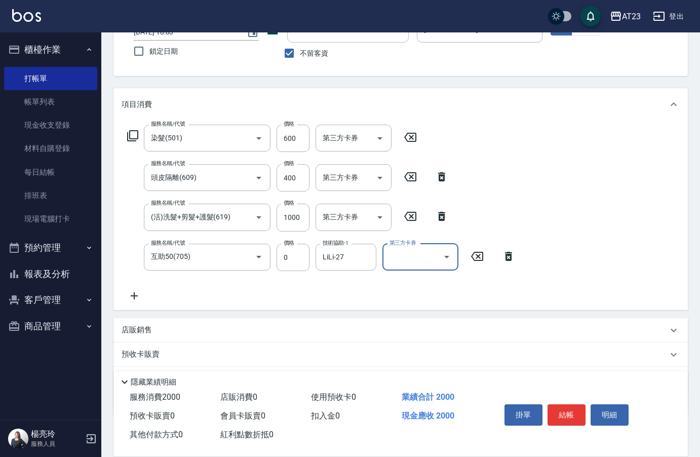
scroll to position [134, 0]
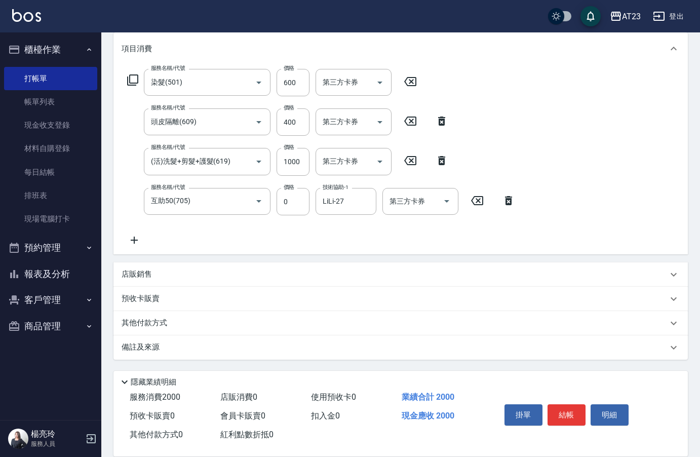
click at [171, 322] on p "其他付款方式" at bounding box center [147, 323] width 51 height 11
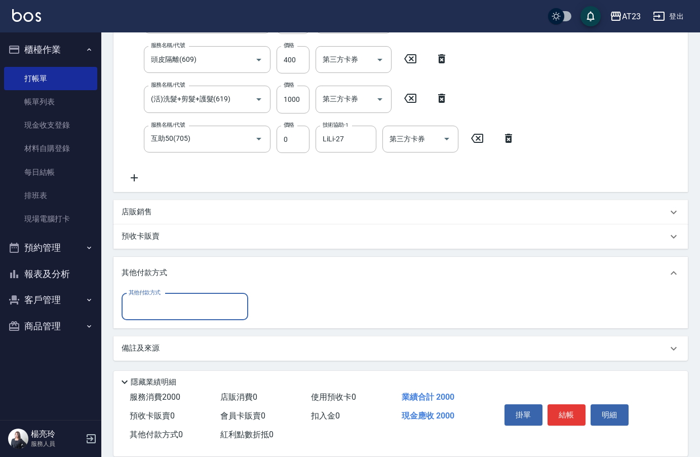
scroll to position [197, 0]
click at [165, 309] on input "其他付款方式" at bounding box center [184, 306] width 117 height 18
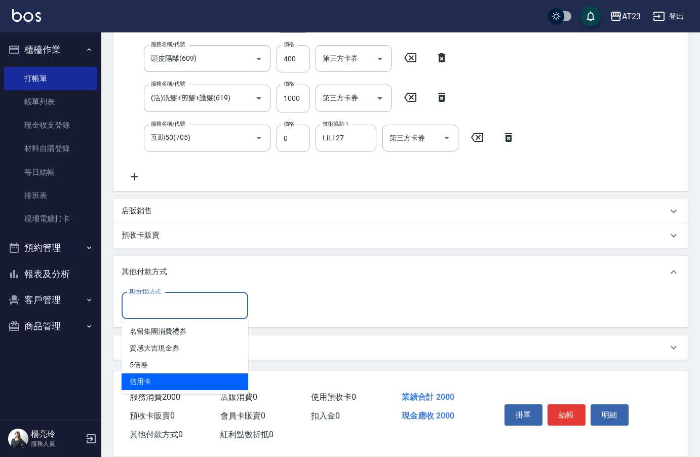
click at [159, 385] on span "信用卡" at bounding box center [185, 381] width 127 height 17
type input "信用卡"
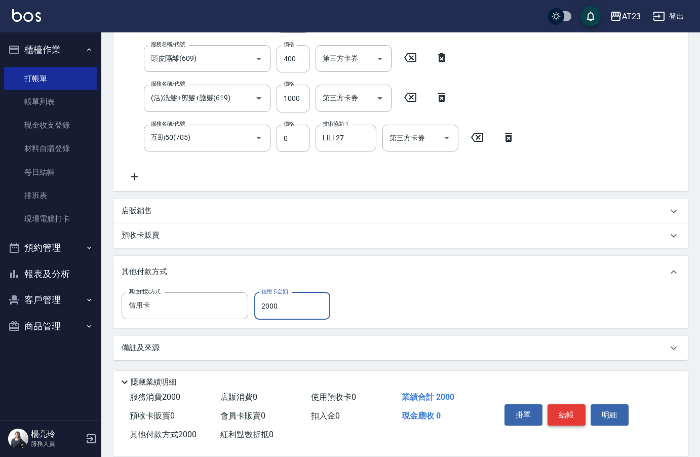
type input "2000"
click at [551, 410] on button "結帳" at bounding box center [566, 414] width 38 height 21
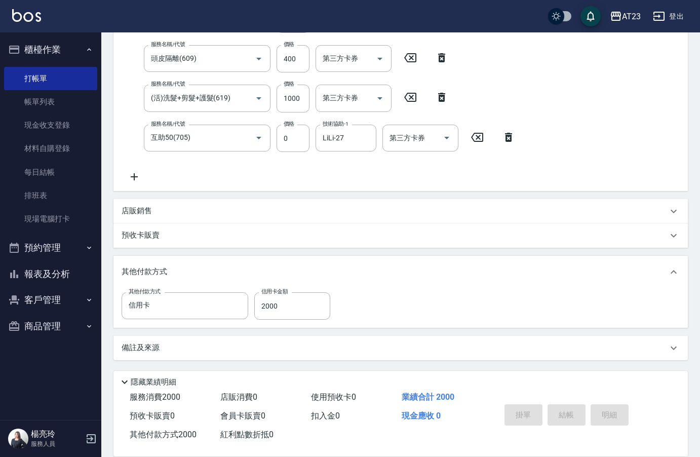
type input "[DATE] 18:04"
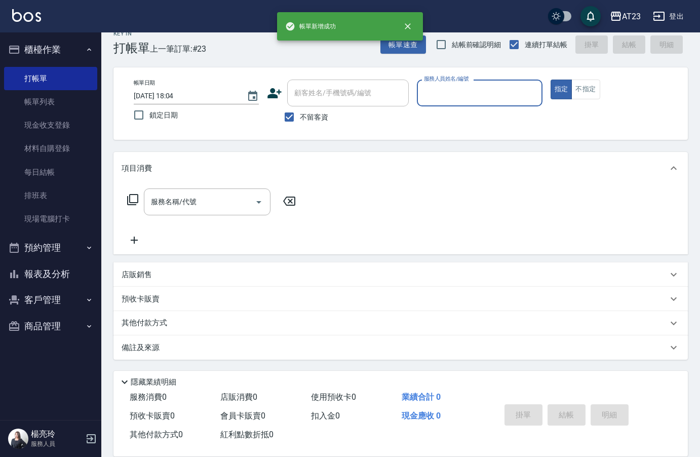
scroll to position [14, 0]
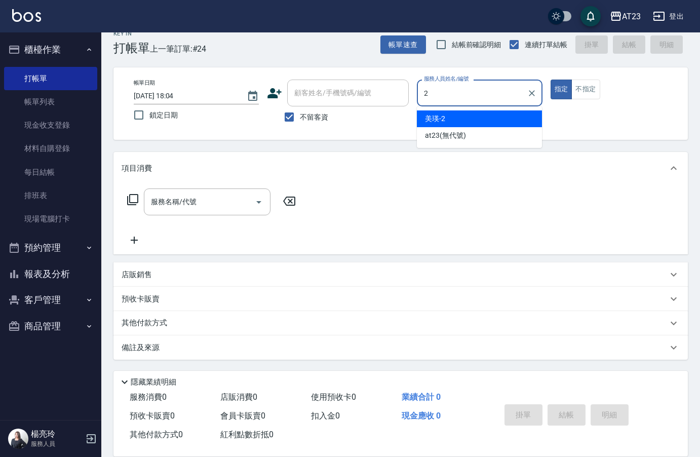
type input "美瑛-2"
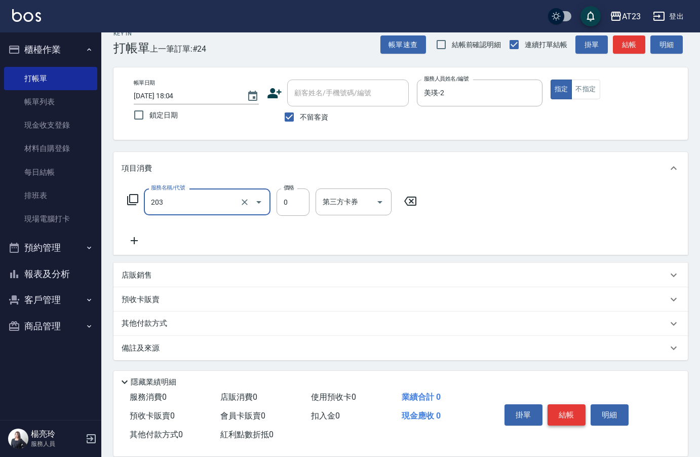
type input "使用洗髮卡(203)"
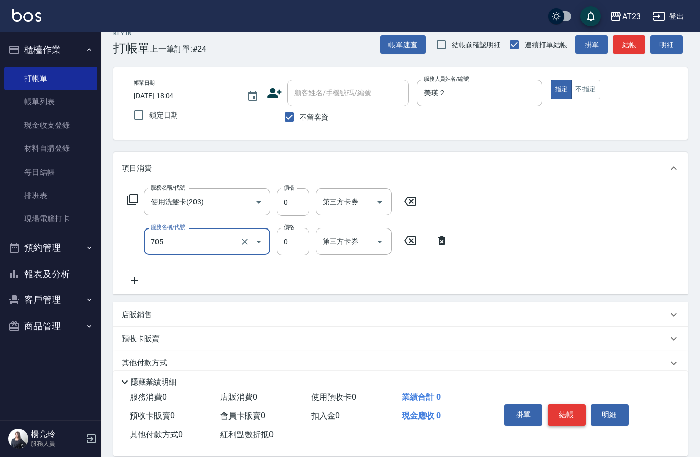
type input "互助50(705)"
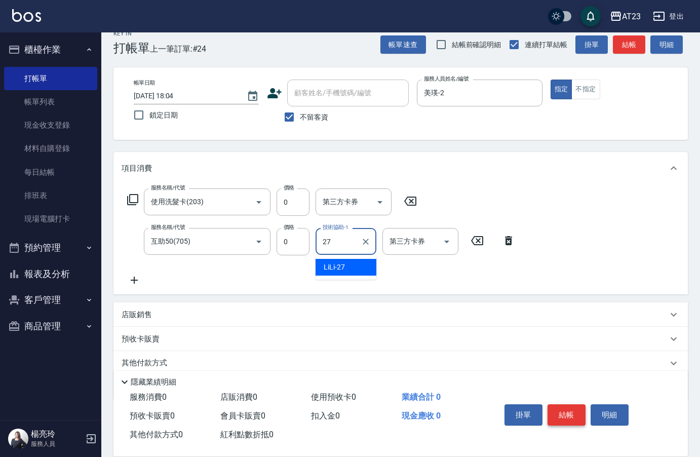
type input "LiLi-27"
click at [551, 410] on button "結帳" at bounding box center [566, 414] width 38 height 21
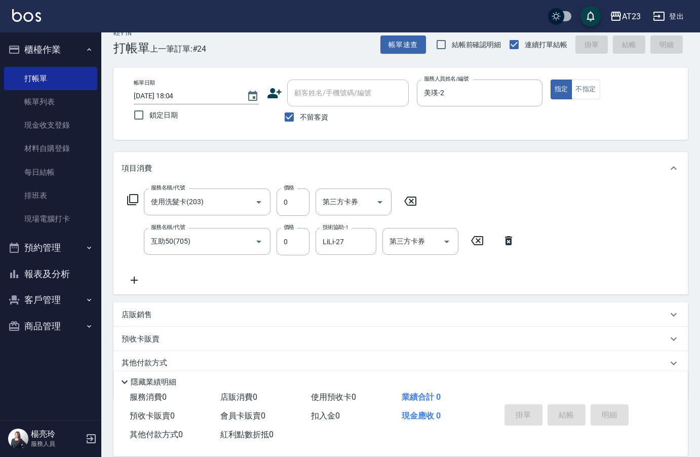
type input "[DATE] 18:05"
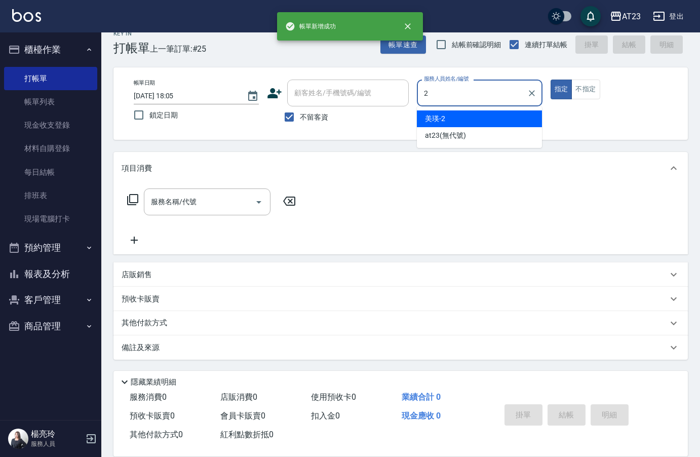
type input "美瑛-2"
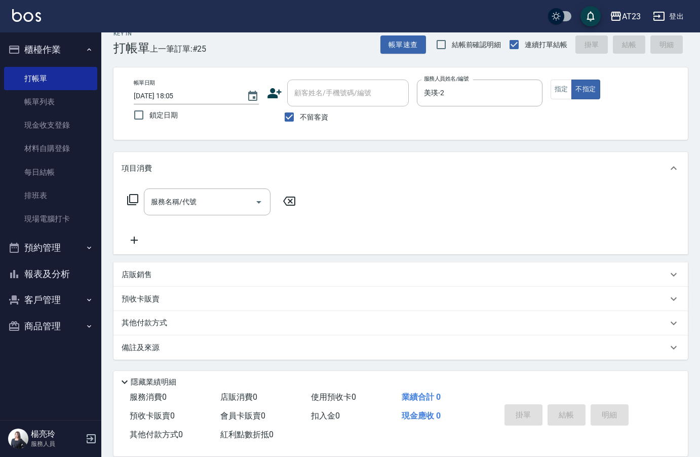
click at [138, 203] on icon at bounding box center [133, 199] width 12 height 12
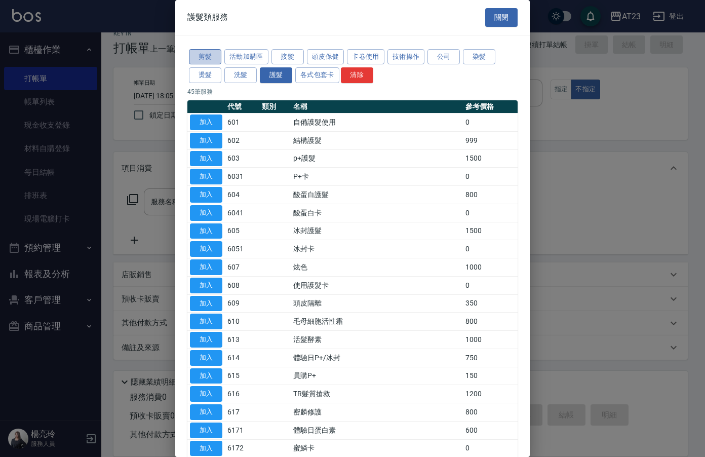
click at [207, 58] on button "剪髮" at bounding box center [205, 57] width 32 height 16
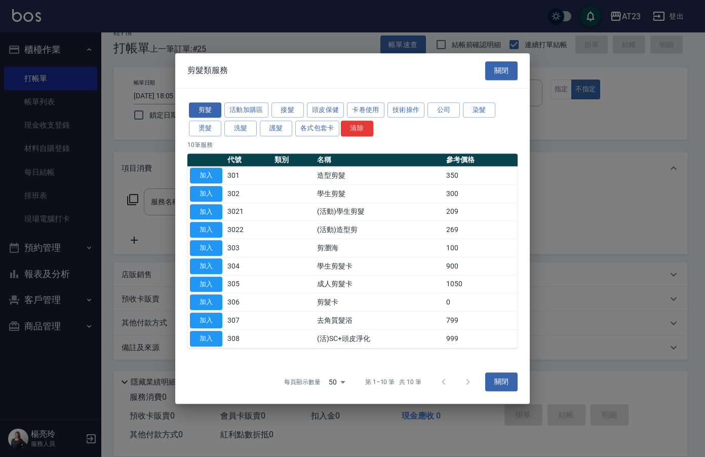
click at [222, 219] on td "加入" at bounding box center [205, 212] width 37 height 18
click at [214, 206] on button "加入" at bounding box center [206, 212] width 32 height 16
type input "(活動)學生剪髮(3021)"
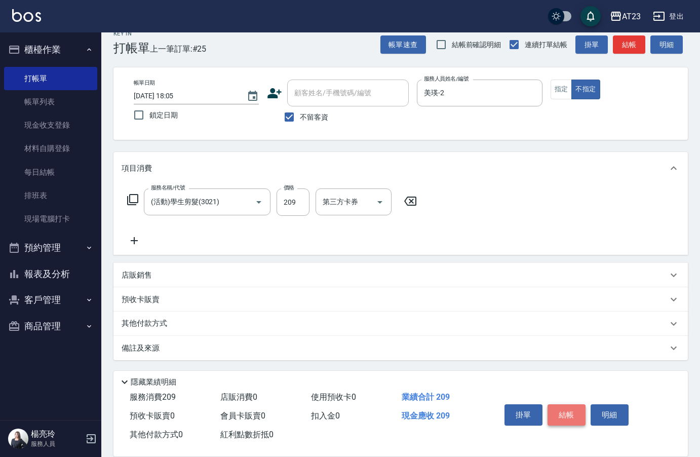
click at [568, 413] on button "結帳" at bounding box center [566, 414] width 38 height 21
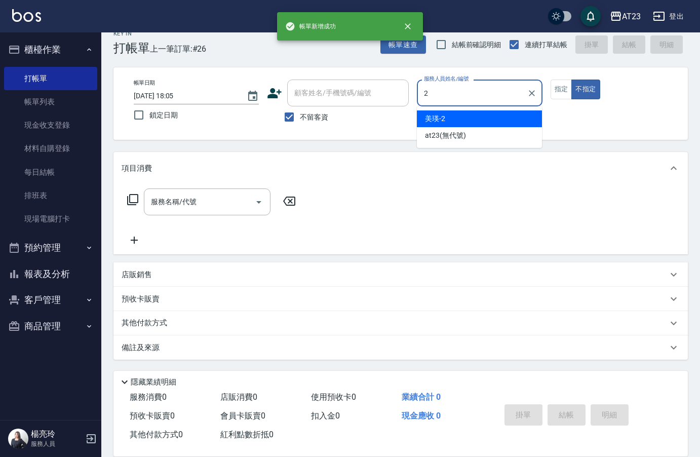
type input "美瑛-2"
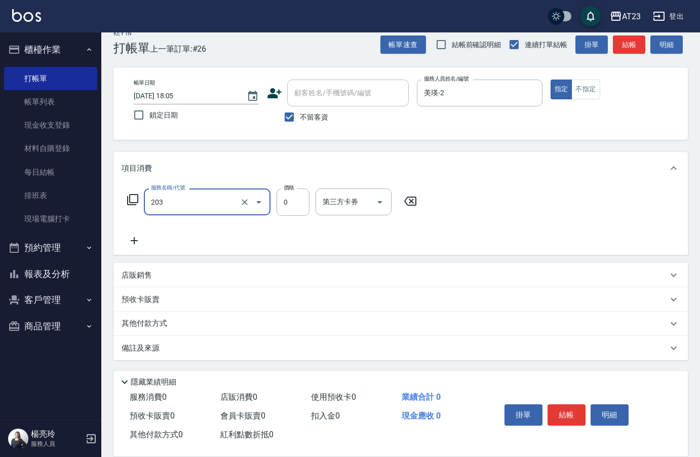
type input "使用洗髮卡(203)"
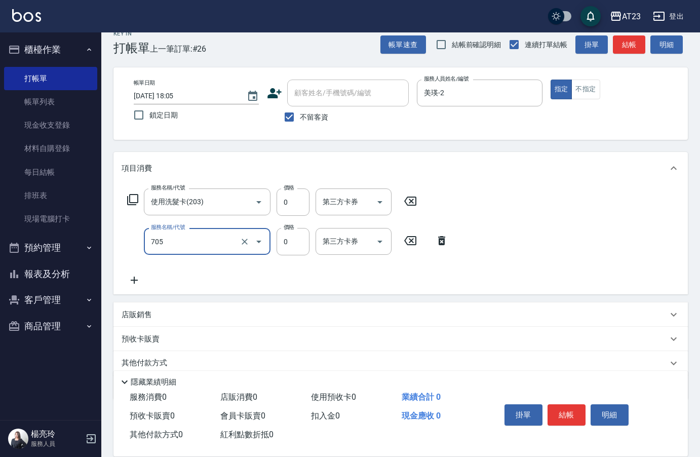
type input "互助50(705)"
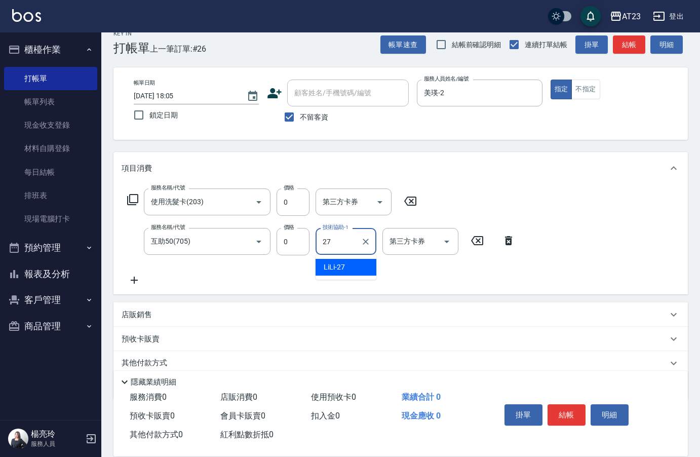
type input "LiLi-27"
click at [569, 411] on button "結帳" at bounding box center [566, 414] width 38 height 21
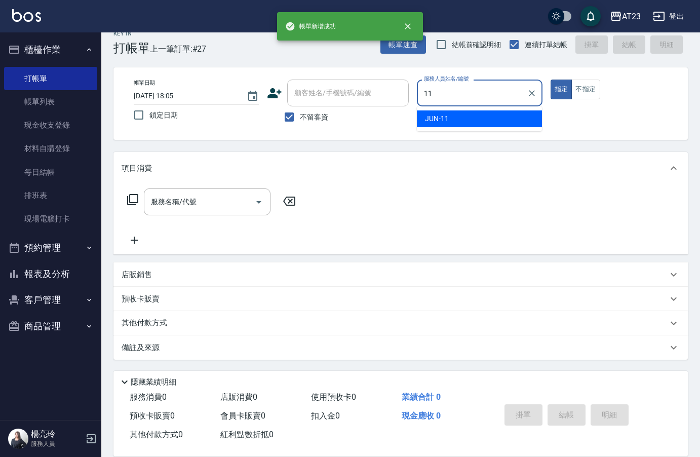
type input "JUN-11"
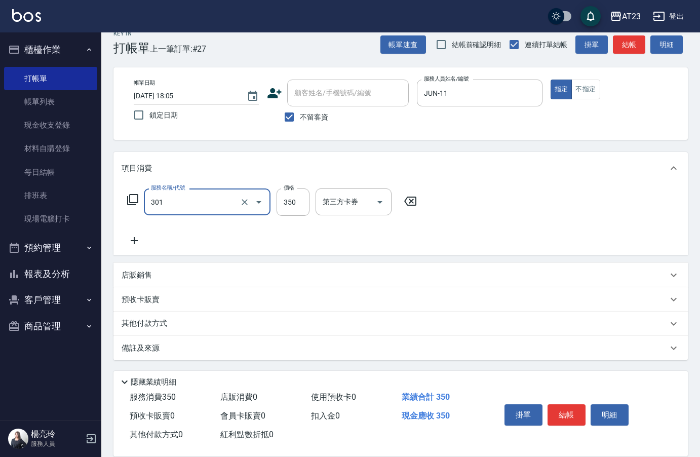
type input "造型剪髮(301)"
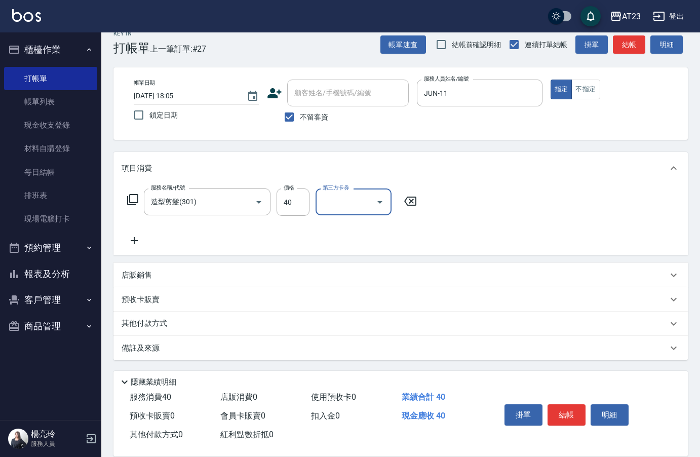
click at [310, 196] on div "服務名稱/代號 造型剪髮(301) 服務名稱/代號 價格 40 價格 第三方卡券 第三方卡券" at bounding box center [272, 201] width 301 height 27
click at [301, 209] on input "40" at bounding box center [293, 201] width 33 height 27
type input "400"
click at [574, 411] on button "結帳" at bounding box center [566, 414] width 38 height 21
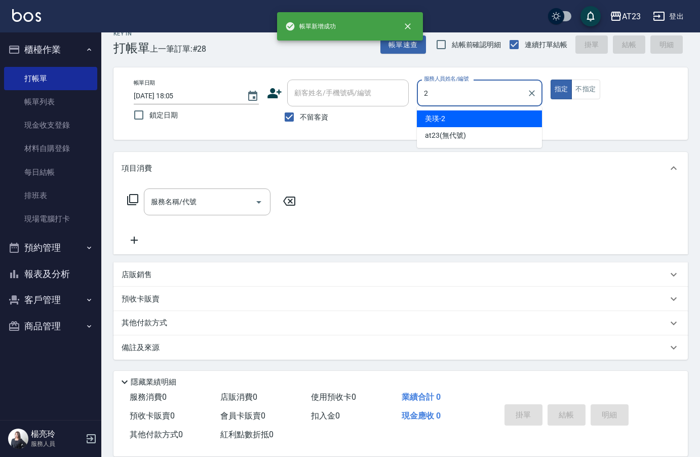
type input "美瑛-2"
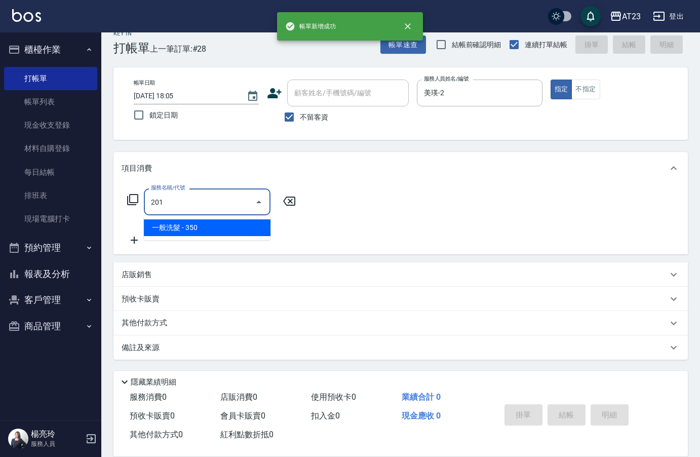
type input "一般洗髮(201)"
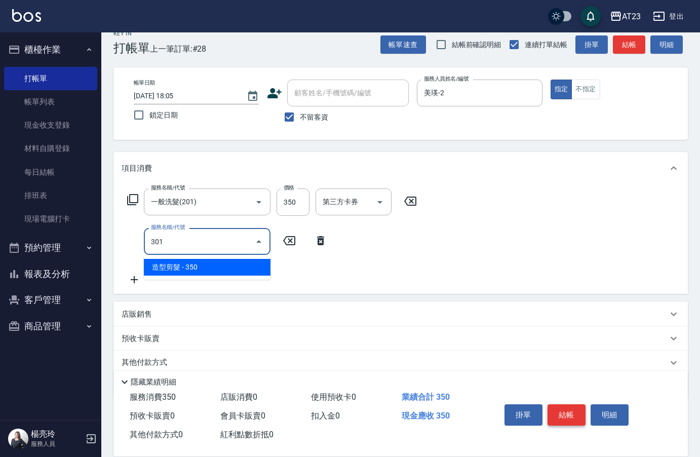
type input "造型剪髮(301)"
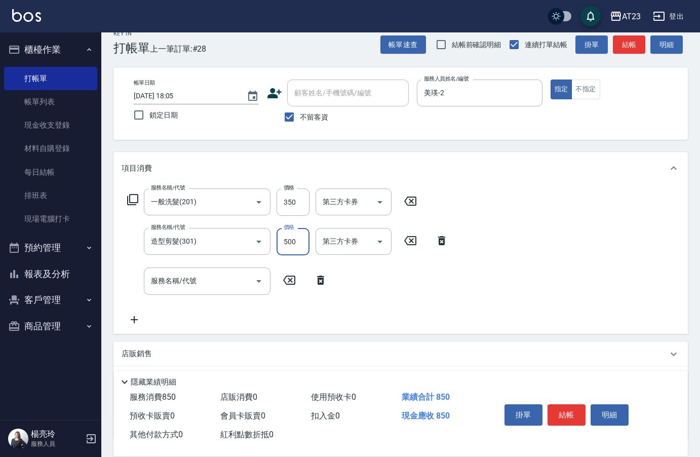
type input "500"
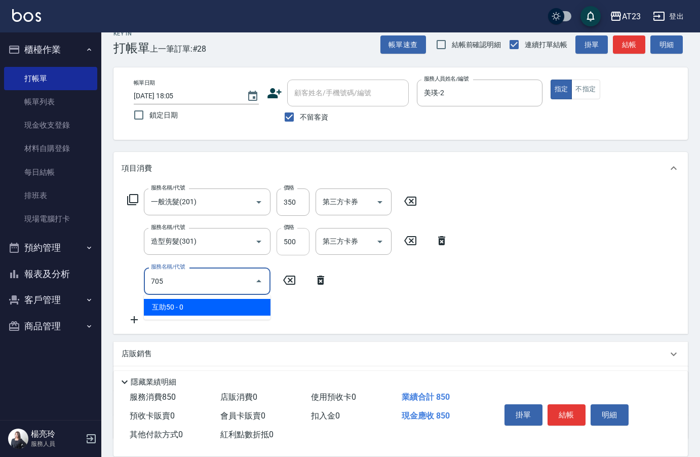
type input "互助50(705)"
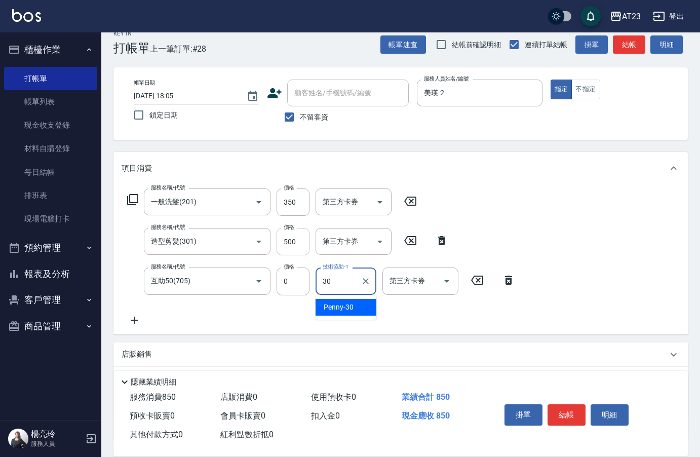
type input "Penny-30"
click at [569, 406] on button "結帳" at bounding box center [566, 414] width 38 height 21
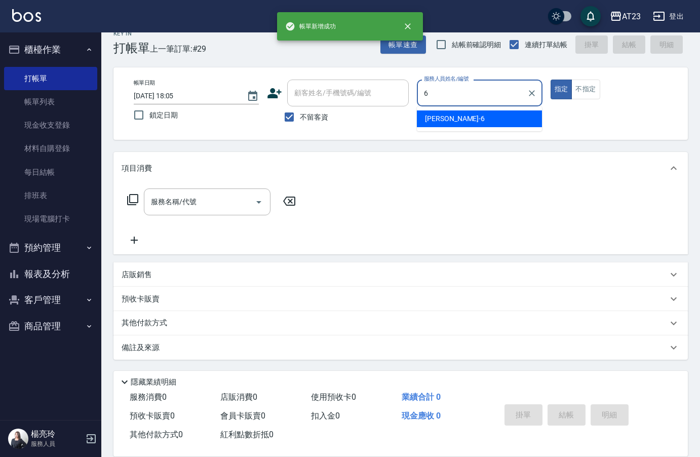
type input "Joann-6"
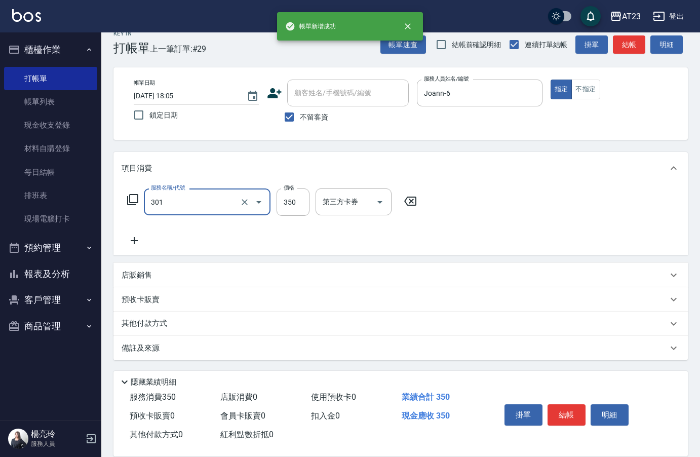
type input "造型剪髮(301)"
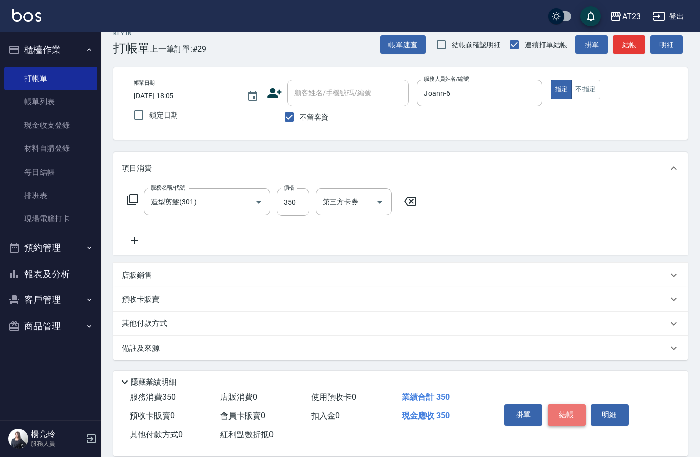
click at [568, 406] on button "結帳" at bounding box center [566, 414] width 38 height 21
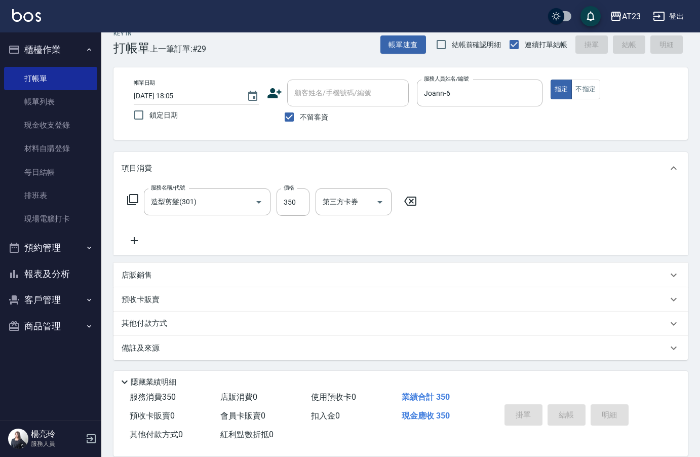
type input "[DATE] 18:06"
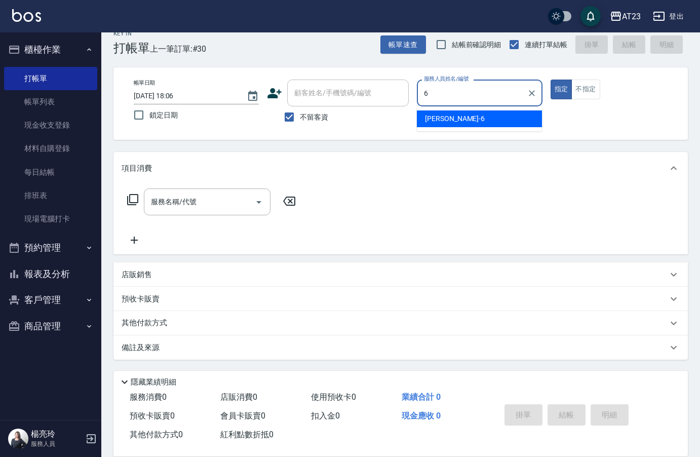
type input "Joann-6"
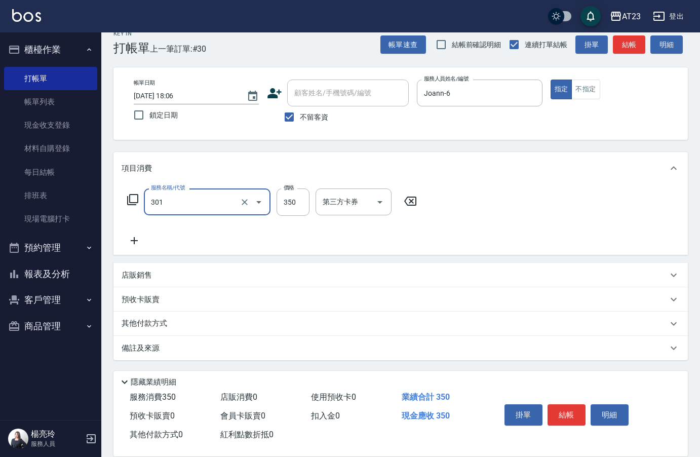
type input "造型剪髮(301)"
type input "300"
click at [568, 405] on button "結帳" at bounding box center [566, 414] width 38 height 21
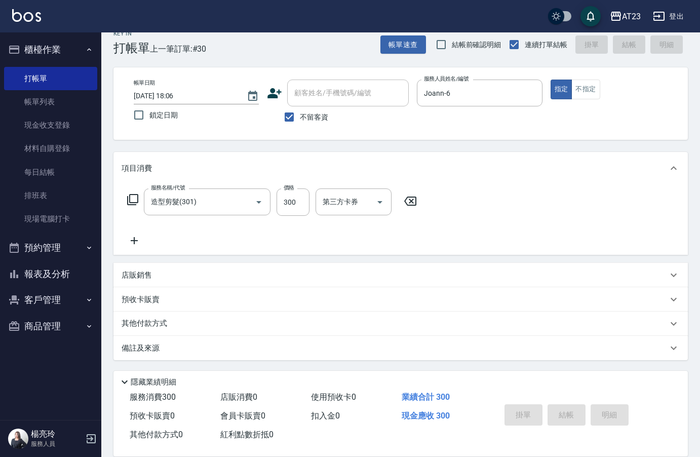
type input "[DATE] 18:07"
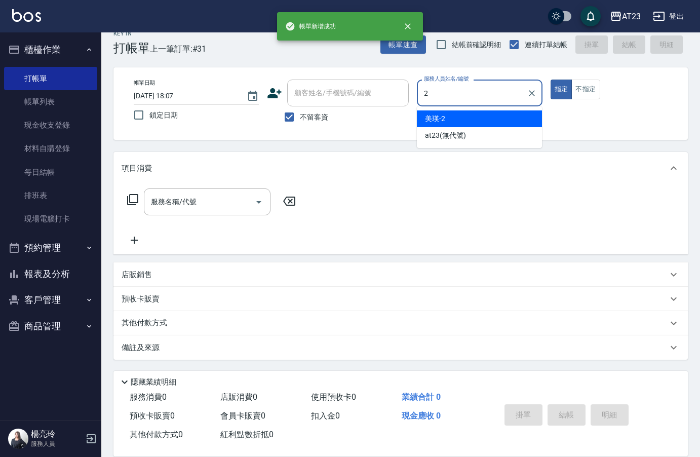
type input "美瑛-2"
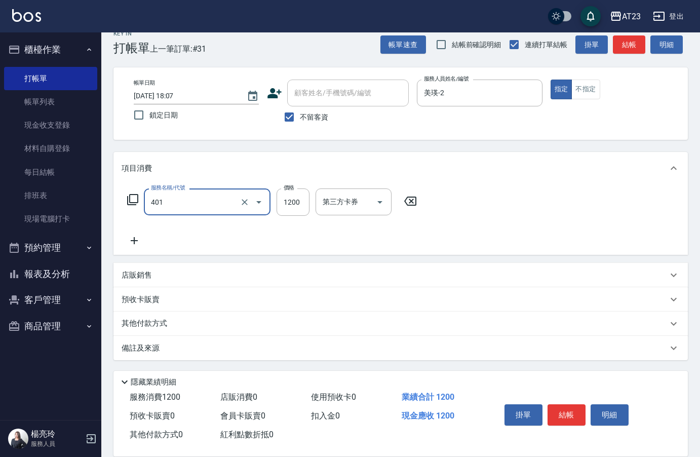
type input "燙髮(401)"
type input "1700"
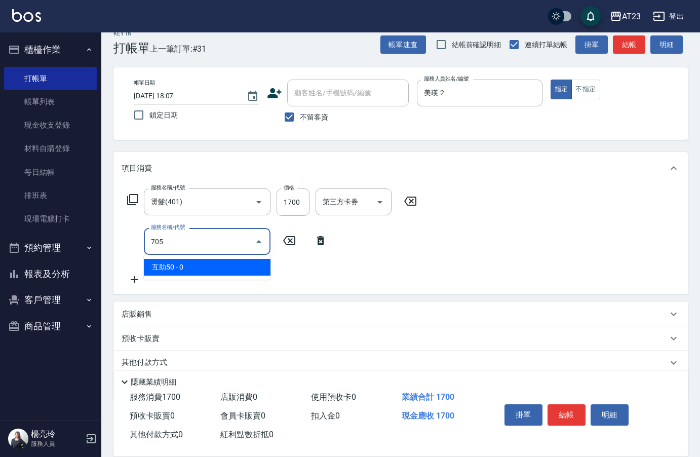
type input "互助50(705)"
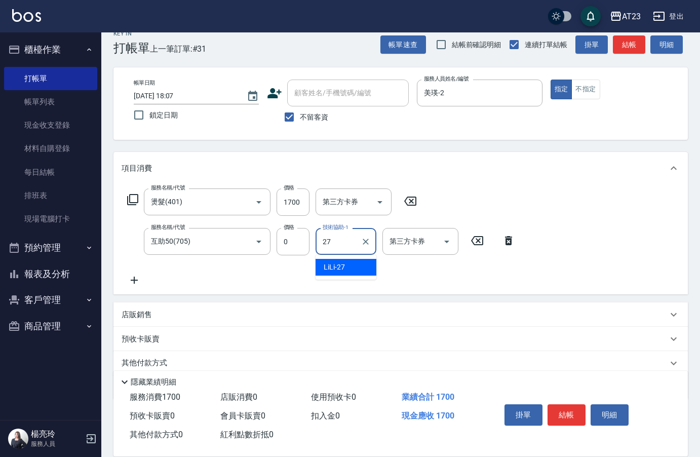
type input "LiLi-27"
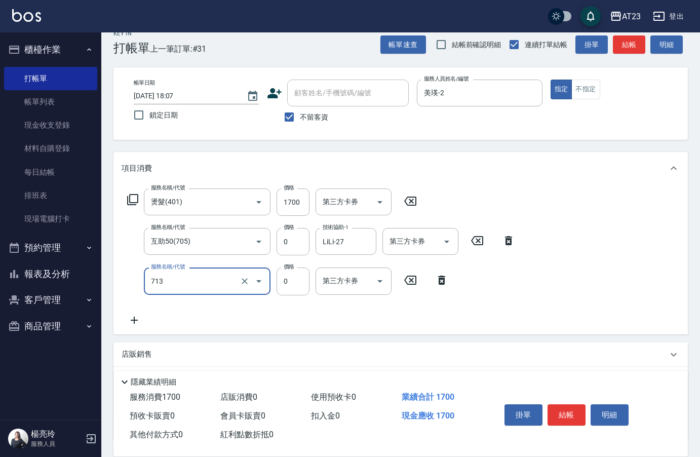
type input "互助130(713)"
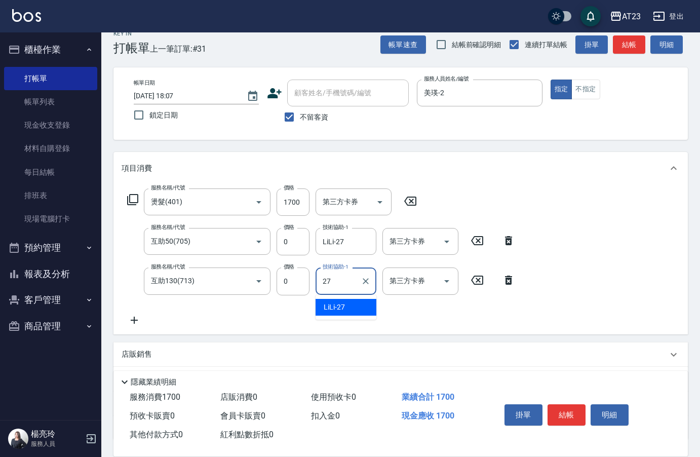
type input "LiLi-27"
click at [568, 405] on button "結帳" at bounding box center [566, 414] width 38 height 21
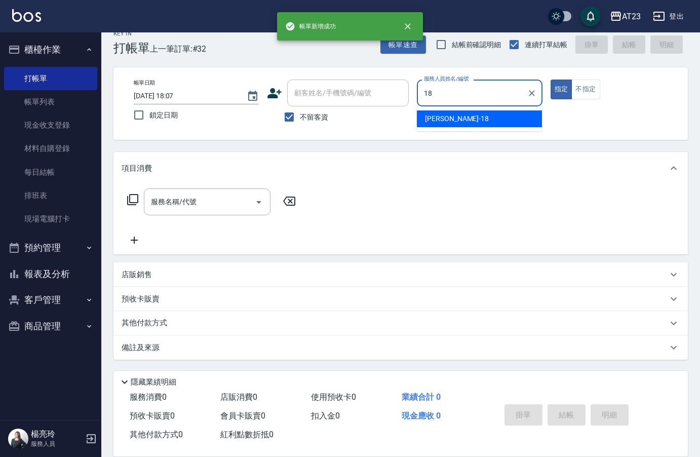
type input "[PERSON_NAME]-18"
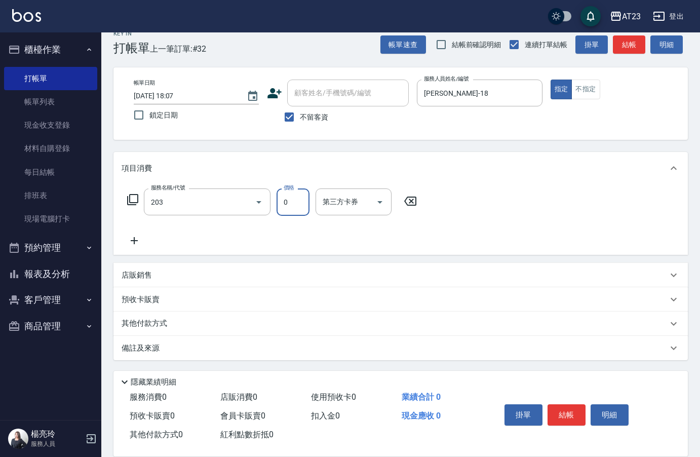
type input "使用洗髮卡(203)"
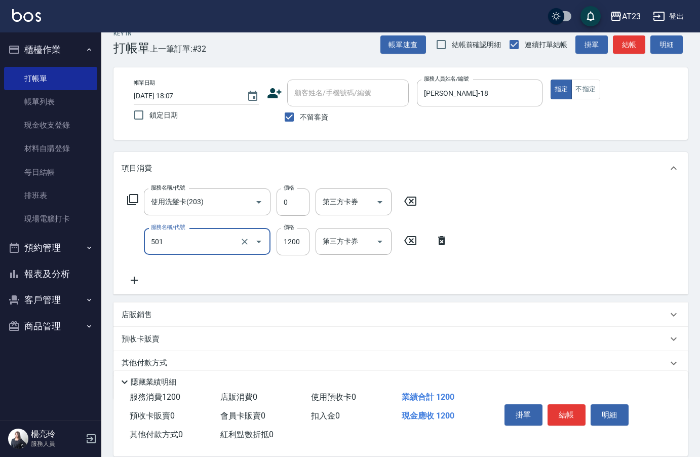
type input "染髮(501)"
type input "600"
click at [134, 193] on div "服務名稱/代號 使用洗髮卡(203) 服務名稱/代號 價格 0 價格 第三方卡券 第三方卡券" at bounding box center [272, 201] width 301 height 27
click at [134, 201] on icon at bounding box center [133, 199] width 12 height 12
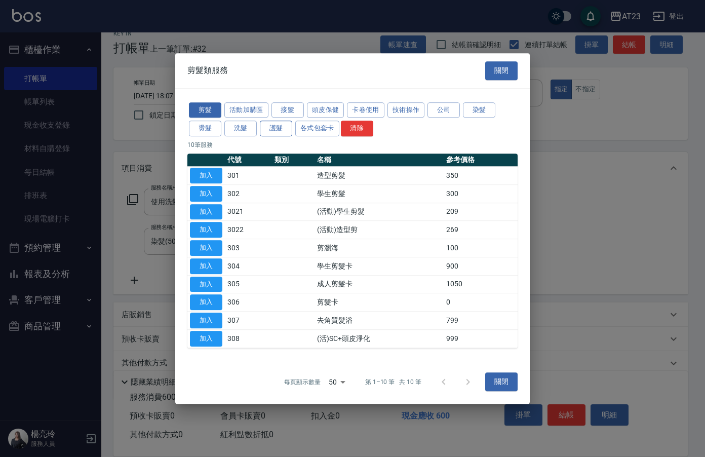
click at [286, 125] on button "護髮" at bounding box center [276, 129] width 32 height 16
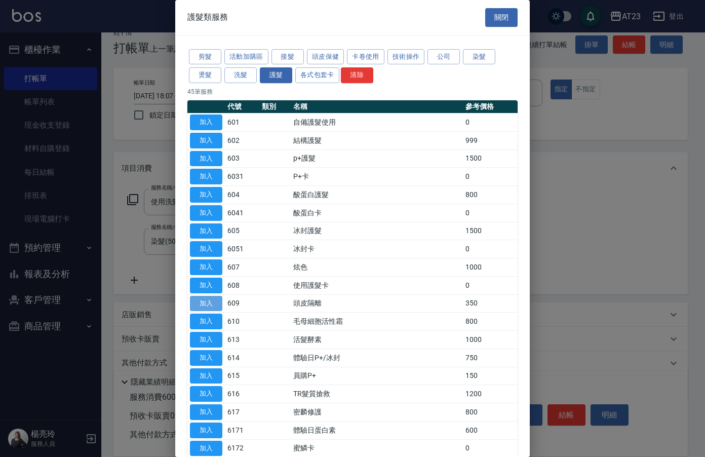
click at [210, 304] on button "加入" at bounding box center [206, 304] width 32 height 16
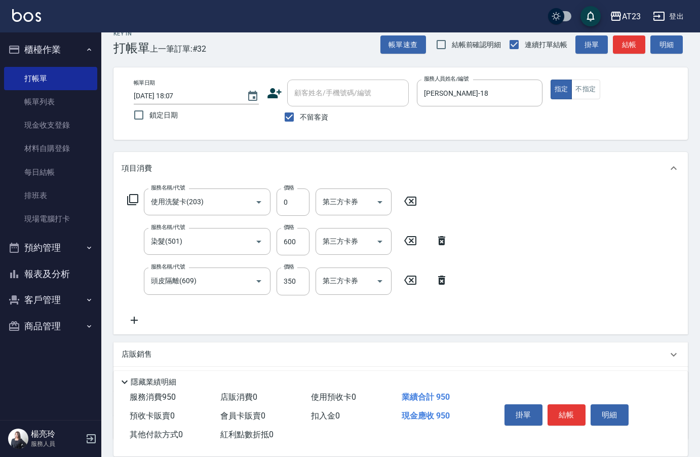
click at [134, 199] on icon at bounding box center [133, 199] width 12 height 12
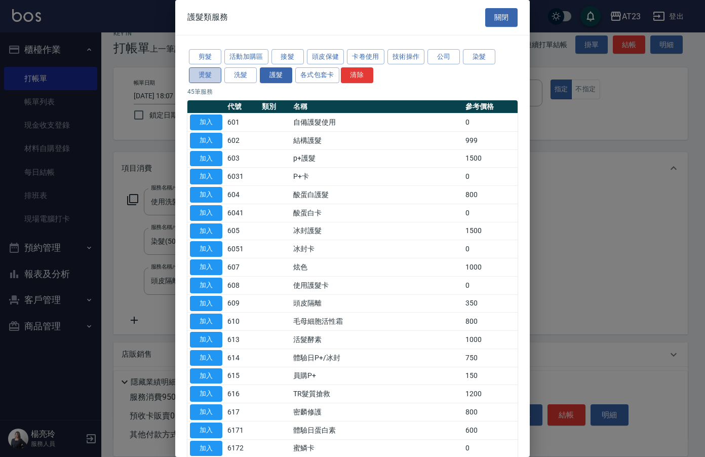
click at [209, 75] on button "燙髮" at bounding box center [205, 75] width 32 height 16
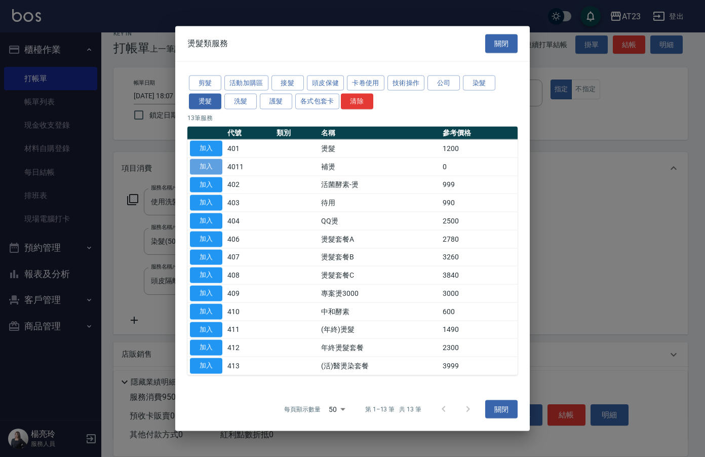
click at [200, 168] on button "加入" at bounding box center [206, 167] width 32 height 16
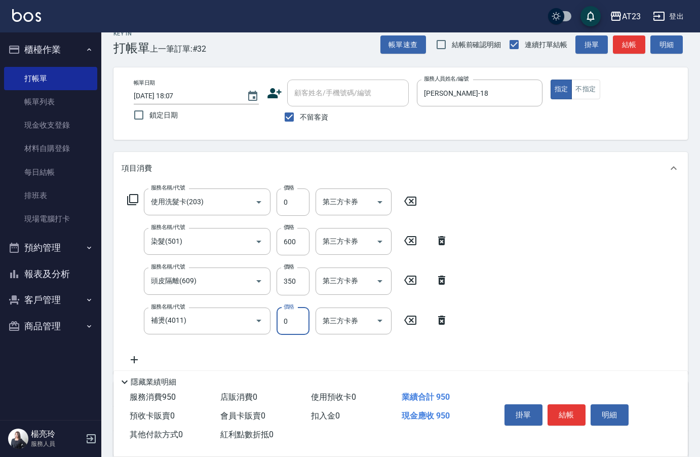
click at [302, 315] on input "0" at bounding box center [293, 320] width 33 height 27
type input "300"
click at [243, 241] on icon "Clear" at bounding box center [245, 242] width 10 height 10
click at [432, 242] on icon at bounding box center [441, 240] width 25 height 12
type input "頭皮隔離(609)"
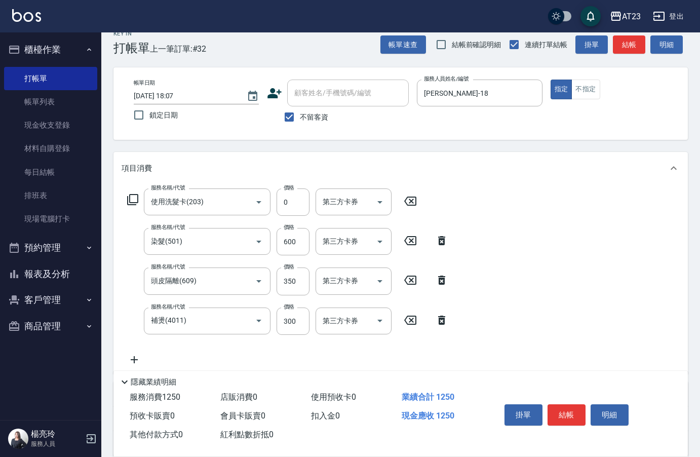
type input "350"
type input "補燙(4011)"
type input "300"
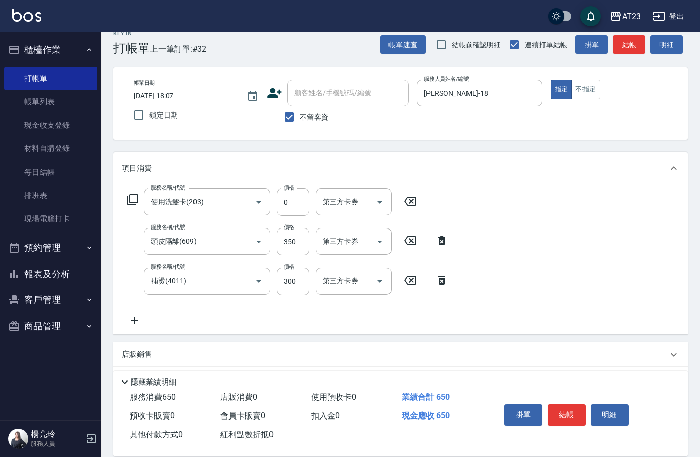
click at [136, 199] on icon at bounding box center [133, 199] width 12 height 12
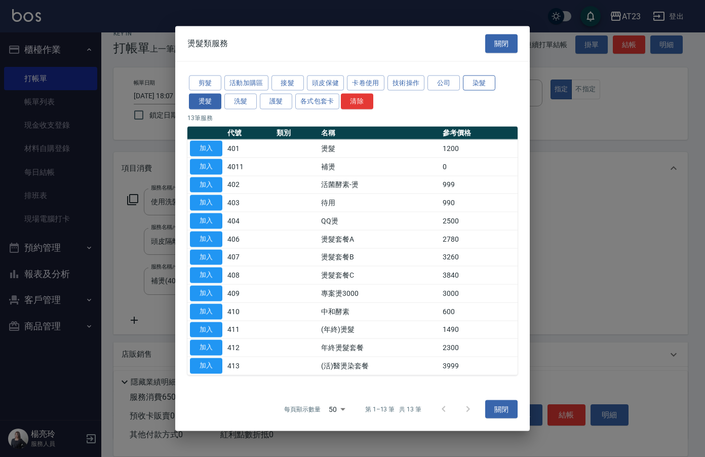
click at [480, 84] on button "染髮" at bounding box center [479, 83] width 32 height 16
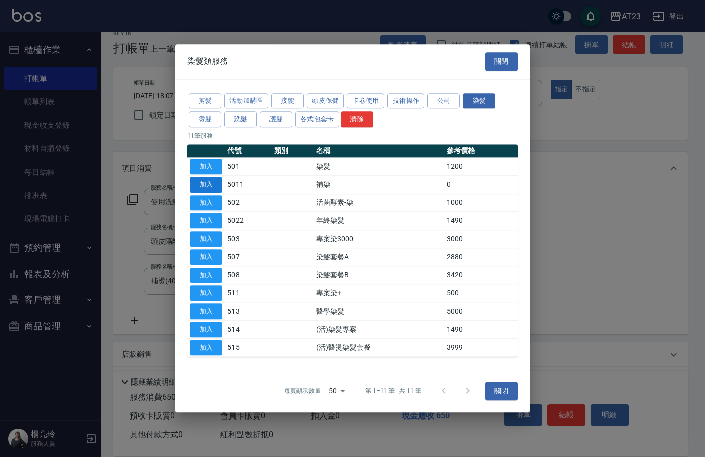
click at [200, 182] on button "加入" at bounding box center [206, 185] width 32 height 16
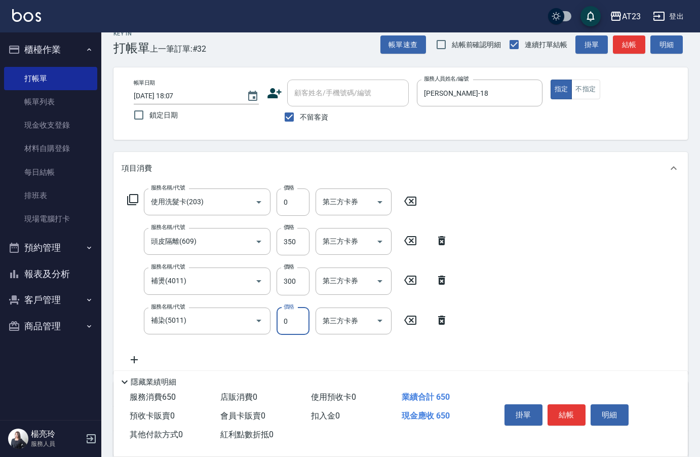
click at [295, 328] on input "0" at bounding box center [293, 320] width 33 height 27
type input "600"
type input "互助50(705)"
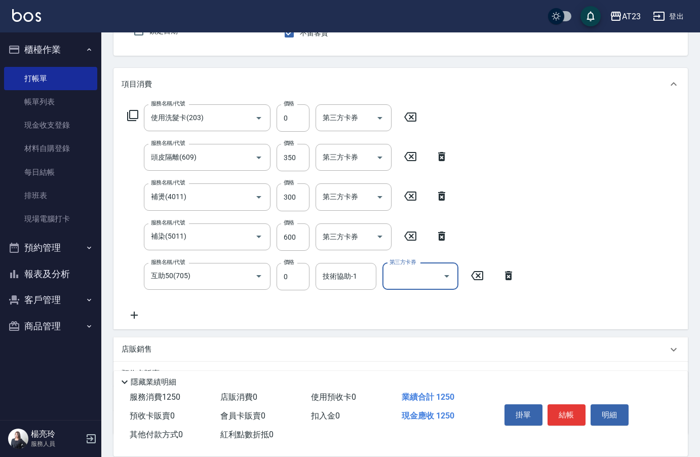
scroll to position [173, 0]
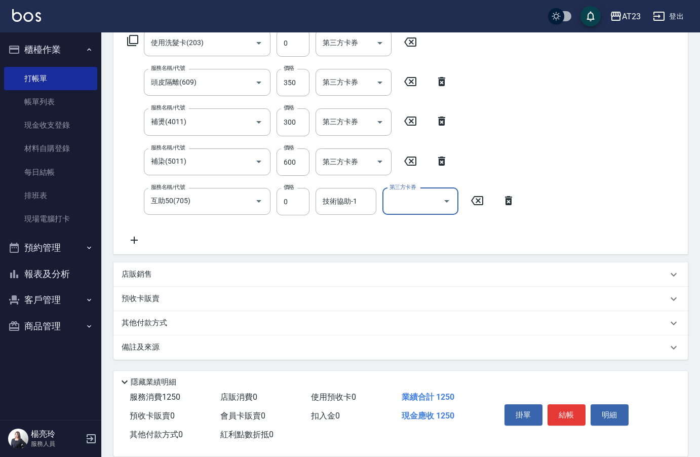
click at [343, 199] on div "技術協助-1 技術協助-1" at bounding box center [346, 201] width 61 height 27
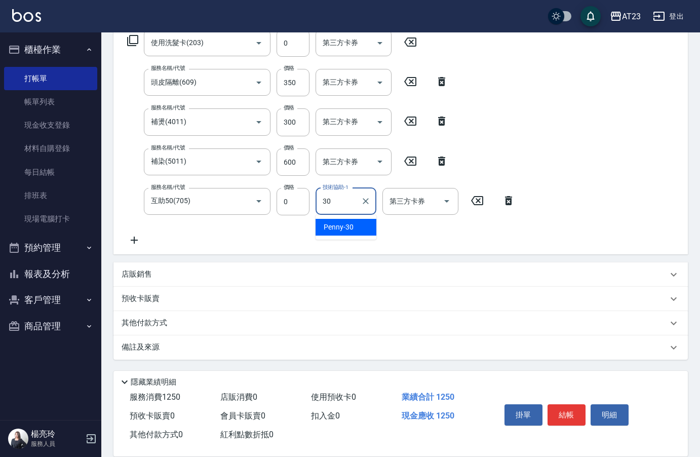
type input "Penny-30"
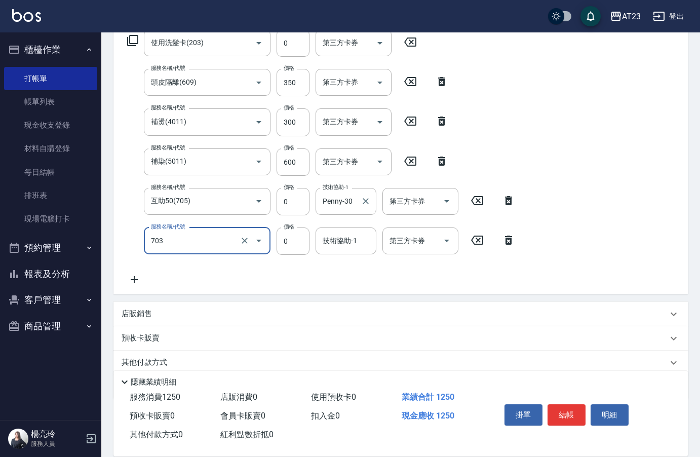
type input "洗髮.互助30(703)"
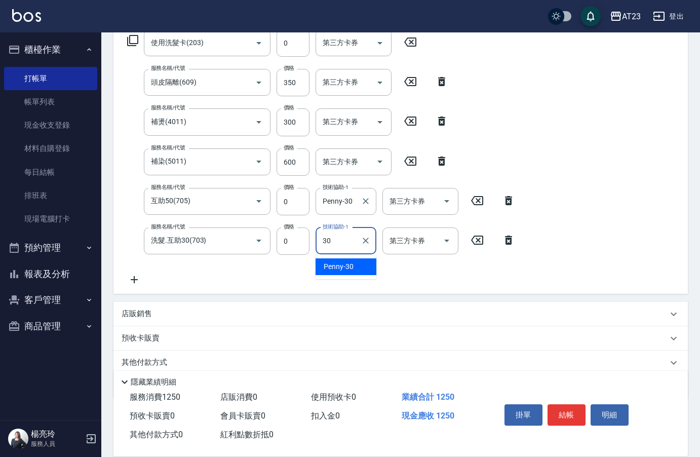
type input "Penny-30"
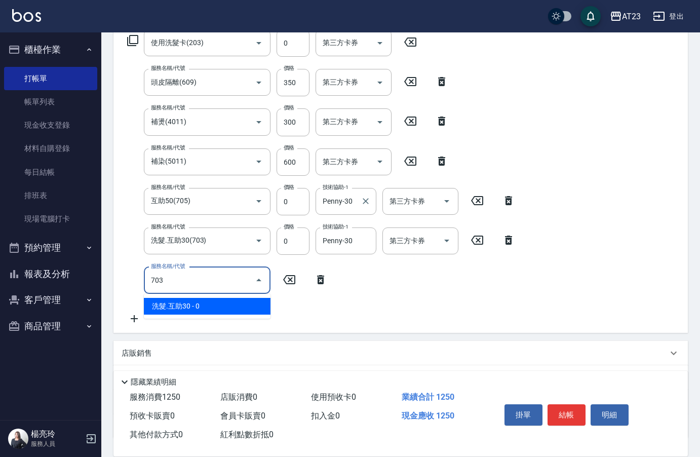
type input "洗髮.互助30(703)"
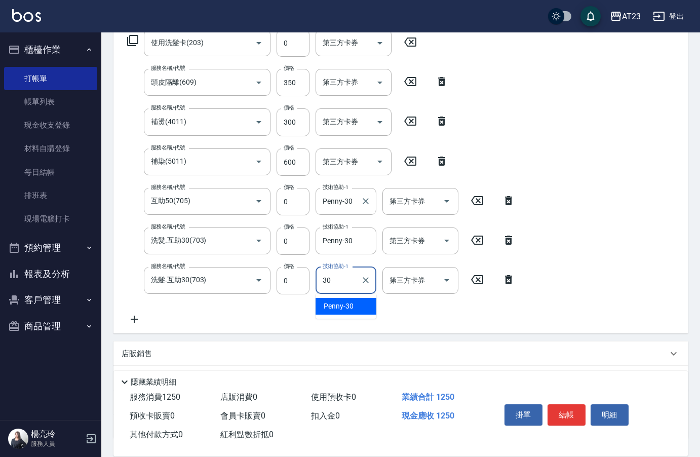
type input "Penny-30"
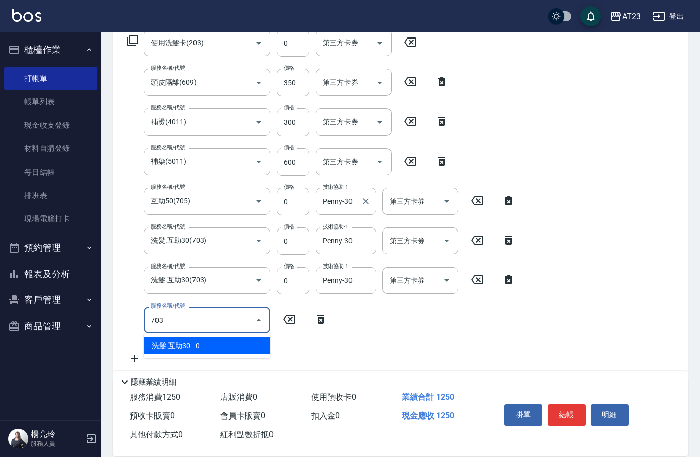
type input "洗髮.互助30(703)"
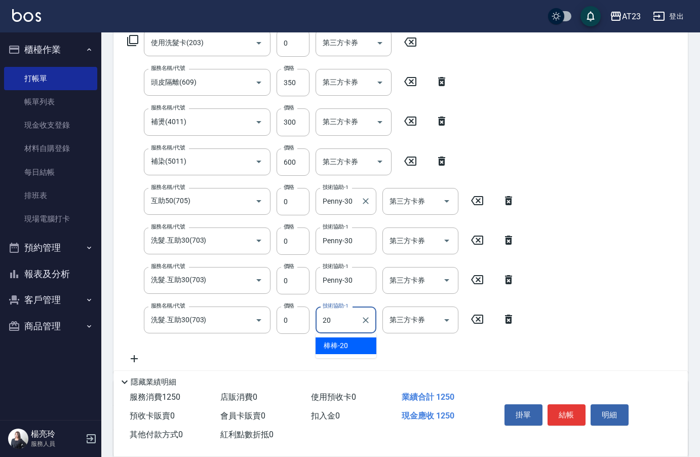
type input "棒棒-20"
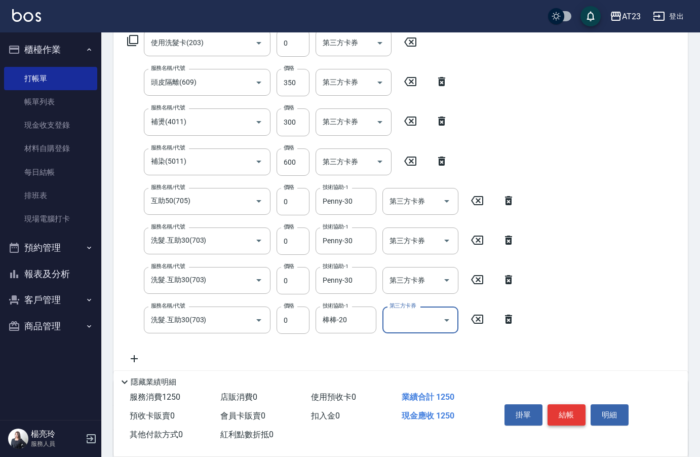
click at [568, 414] on button "結帳" at bounding box center [566, 414] width 38 height 21
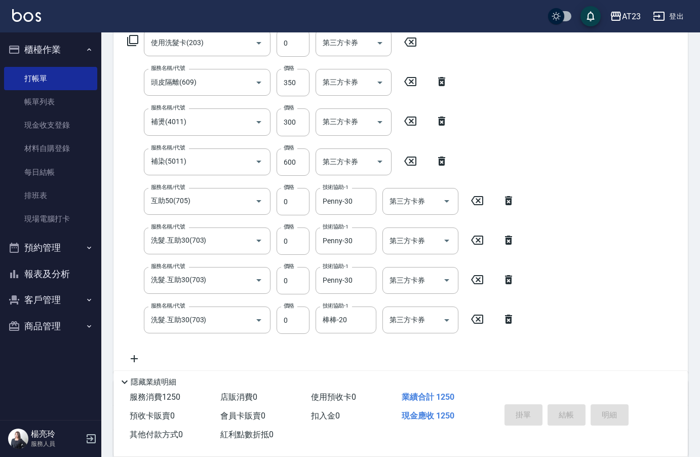
type input "[DATE] 18:08"
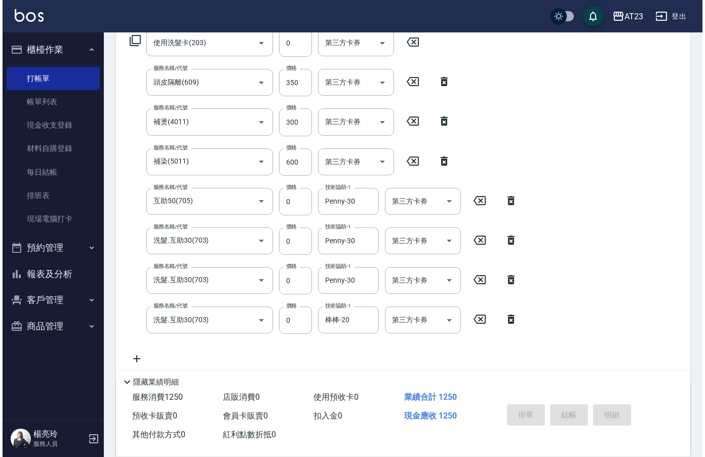
scroll to position [14, 0]
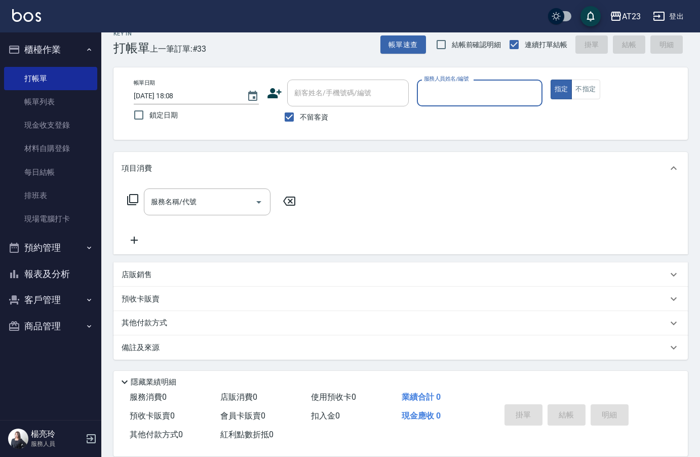
click at [450, 97] on input "服務人員姓名/編號" at bounding box center [479, 93] width 116 height 18
type input "Mandy-7"
click at [134, 199] on icon at bounding box center [133, 199] width 12 height 12
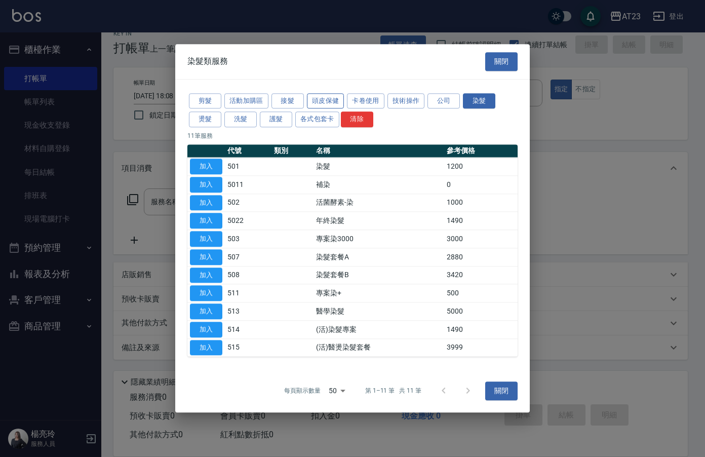
click at [325, 102] on button "頭皮保健" at bounding box center [325, 101] width 37 height 16
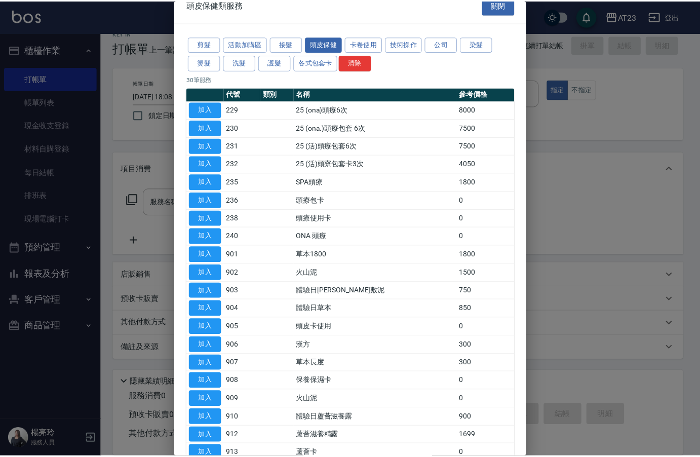
scroll to position [3, 0]
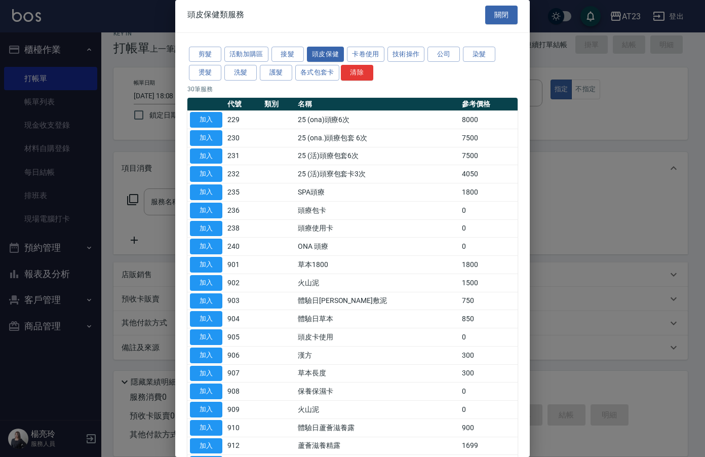
click at [216, 401] on td "加入" at bounding box center [205, 410] width 37 height 18
click at [216, 412] on button "加入" at bounding box center [206, 410] width 32 height 16
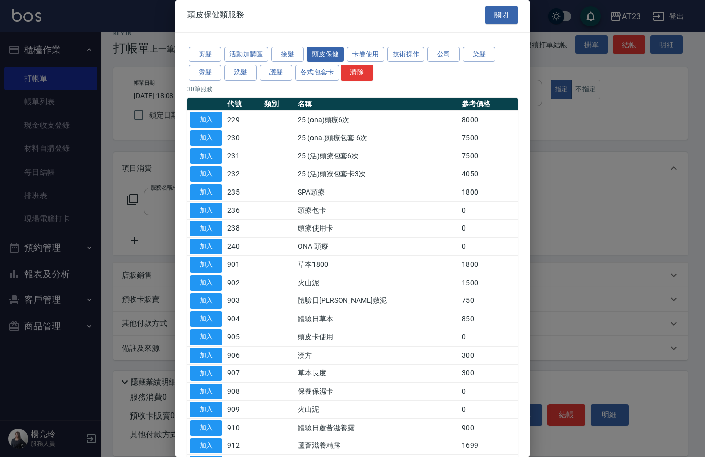
type input "火山泥(909)"
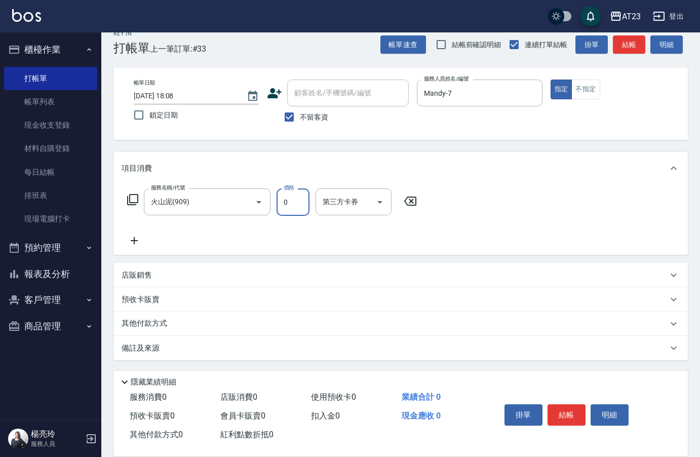
click at [290, 204] on input "0" at bounding box center [293, 201] width 33 height 27
type input "624"
click at [137, 328] on p "其他付款方式" at bounding box center [147, 323] width 51 height 11
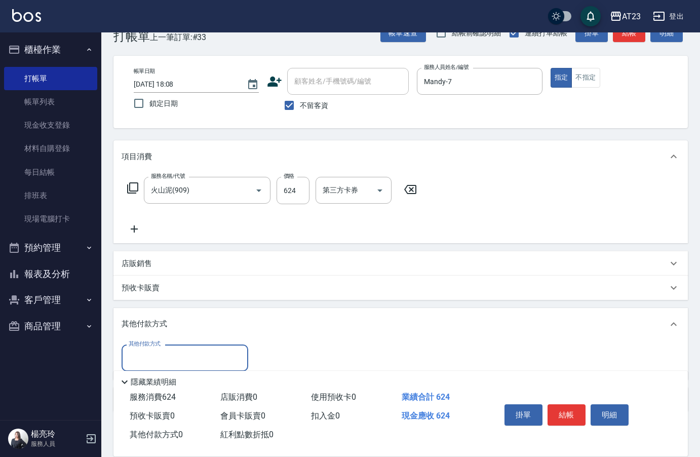
scroll to position [0, 0]
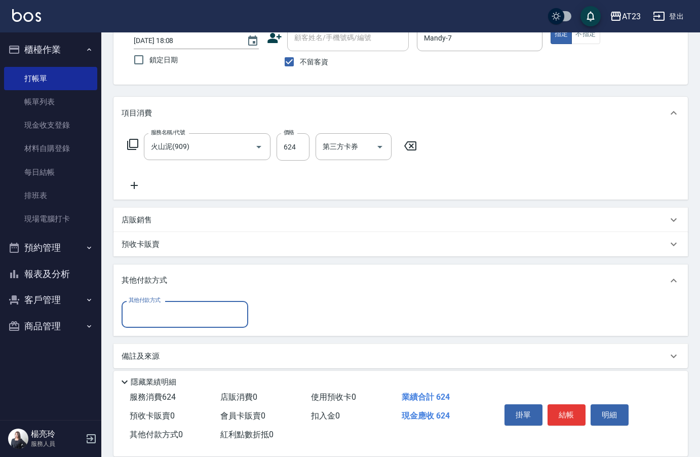
click at [167, 306] on input "其他付款方式" at bounding box center [184, 314] width 117 height 18
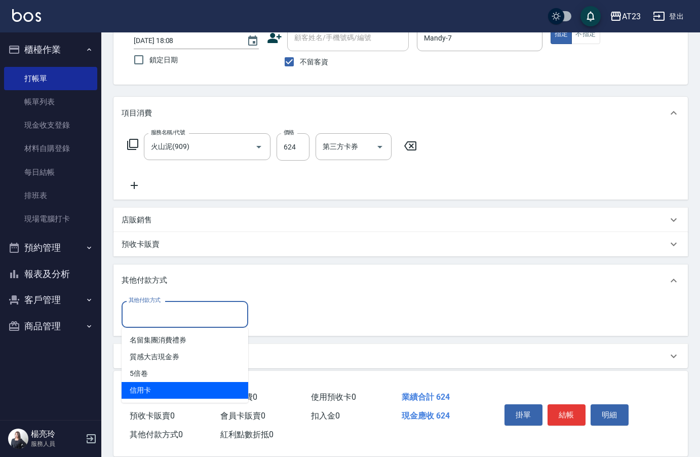
click at [177, 395] on span "信用卡" at bounding box center [185, 390] width 127 height 17
type input "信用卡"
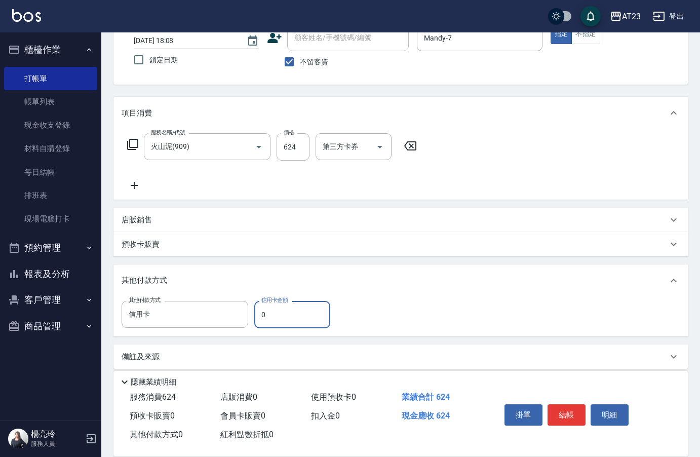
drag, startPoint x: 283, startPoint y: 319, endPoint x: 262, endPoint y: 318, distance: 21.3
click at [264, 319] on input "0" at bounding box center [292, 314] width 76 height 27
drag, startPoint x: 270, startPoint y: 319, endPoint x: 243, endPoint y: 312, distance: 28.5
click at [243, 312] on div "其他付款方式 信用卡 其他付款方式 信用卡金額 0 信用卡金額" at bounding box center [229, 314] width 215 height 27
type input "624"
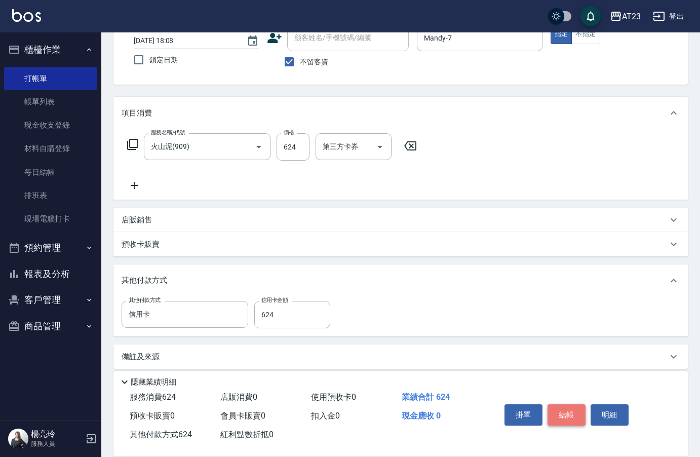
click at [559, 412] on button "結帳" at bounding box center [566, 414] width 38 height 21
type input "[DATE] 18:28"
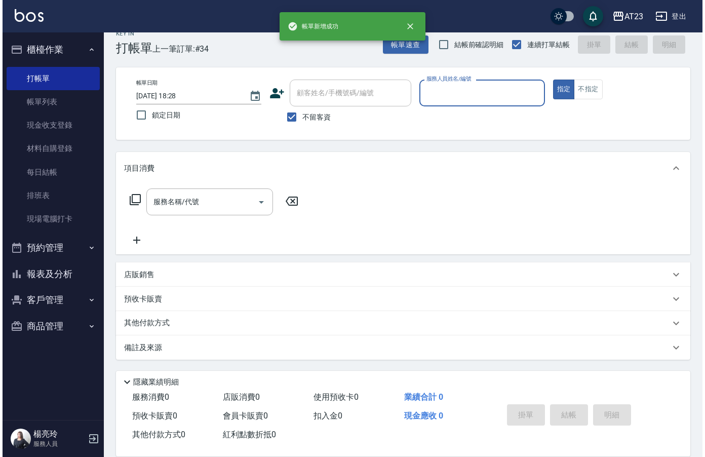
scroll to position [14, 0]
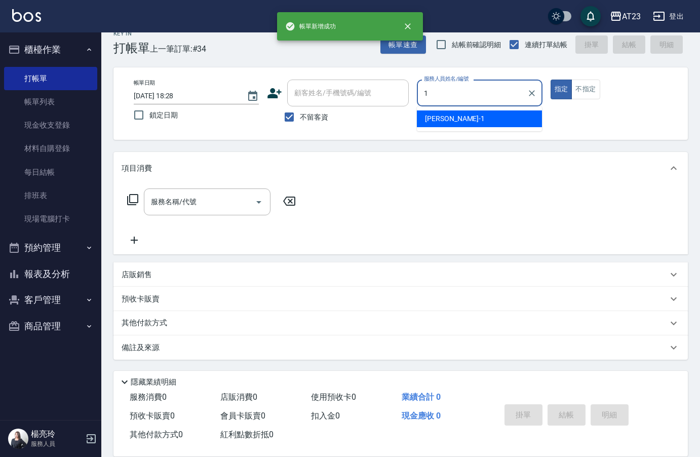
type input "[PERSON_NAME]-1"
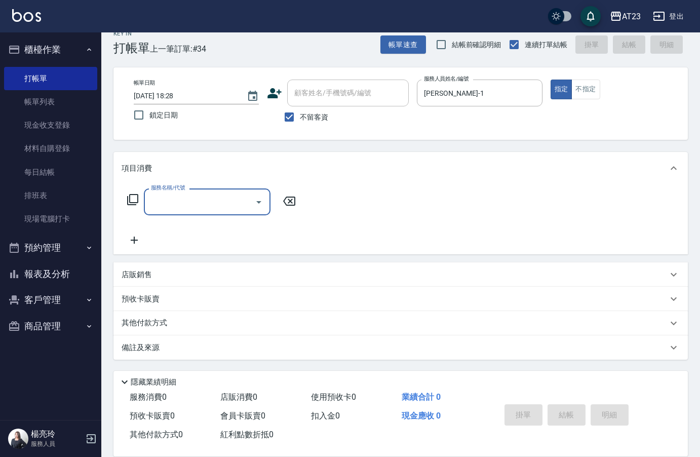
click at [121, 205] on div "服務名稱/代號 服務名稱/代號" at bounding box center [400, 219] width 574 height 70
click at [128, 201] on icon at bounding box center [132, 199] width 11 height 11
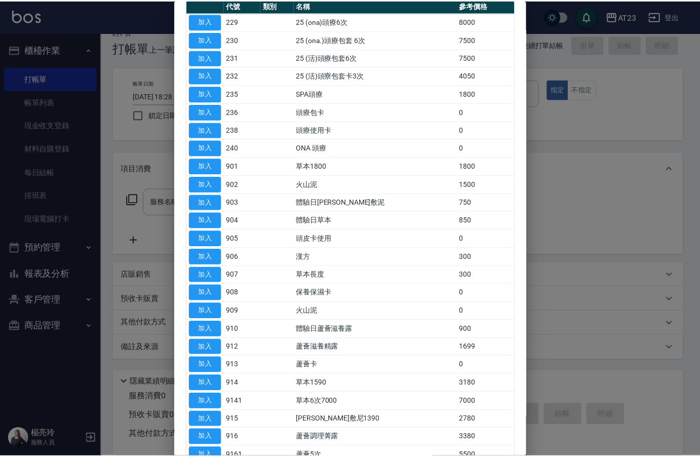
scroll to position [101, 0]
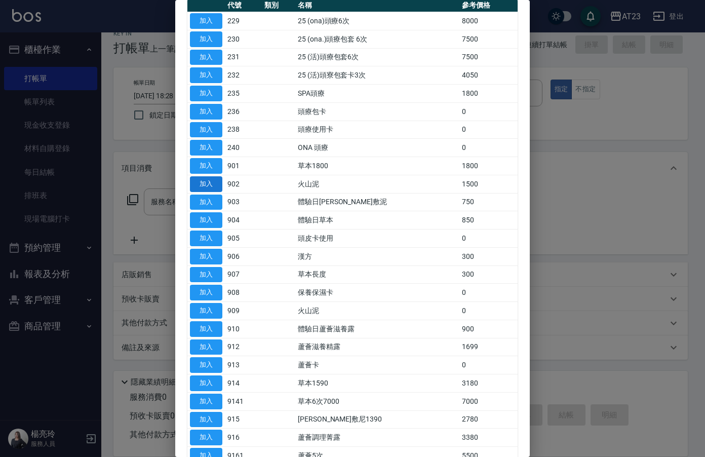
click at [204, 187] on button "加入" at bounding box center [206, 184] width 32 height 16
type input "火山泥(902)"
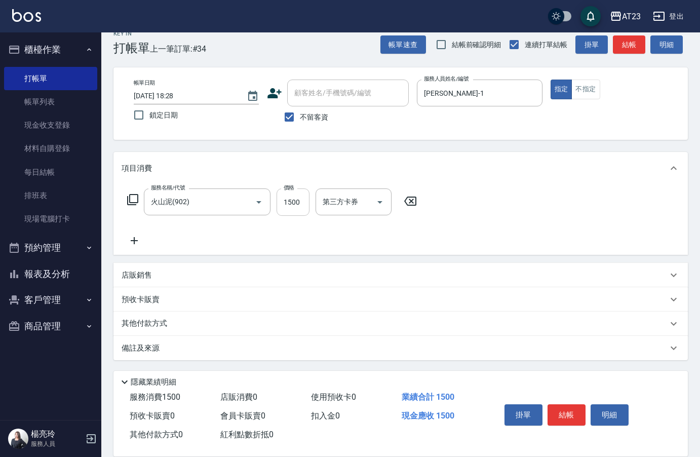
click at [281, 205] on input "1500" at bounding box center [293, 201] width 33 height 27
type input "666"
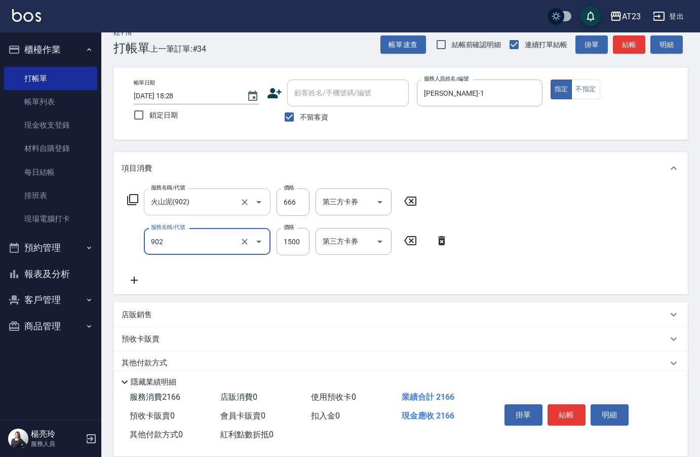
type input "火山泥(902)"
type input "690"
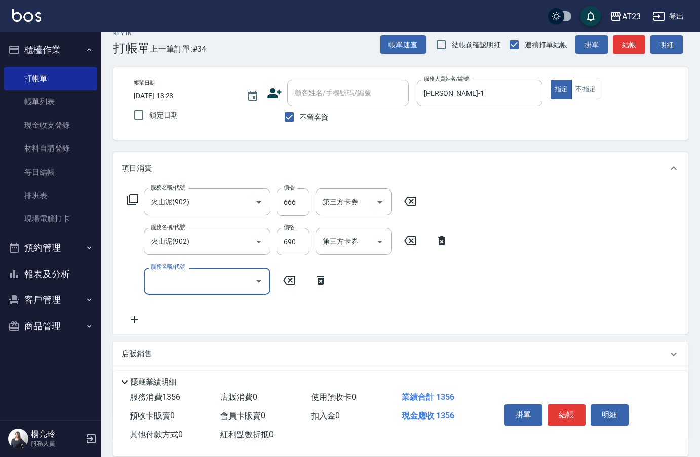
click at [135, 203] on icon at bounding box center [132, 199] width 11 height 11
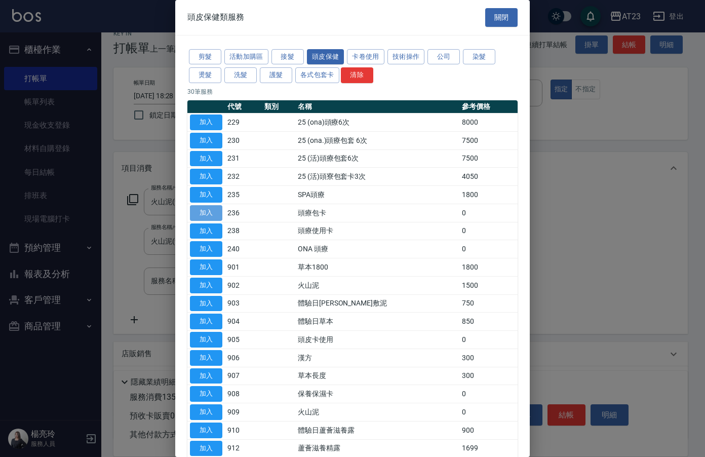
click at [206, 215] on button "加入" at bounding box center [206, 213] width 32 height 16
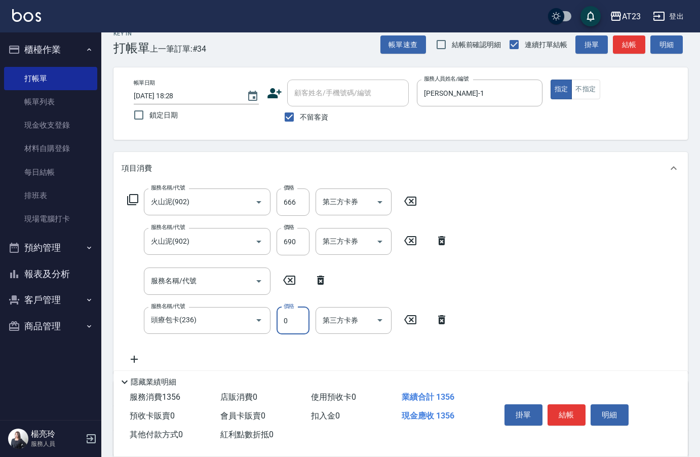
click at [298, 324] on input "0" at bounding box center [293, 320] width 33 height 27
type input "600"
click at [322, 286] on icon at bounding box center [320, 280] width 25 height 12
type input "頭療包卡(236)"
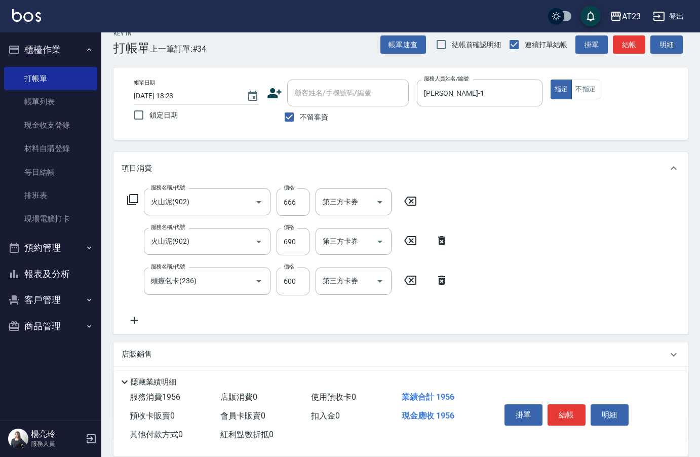
click at [135, 199] on icon at bounding box center [133, 199] width 12 height 12
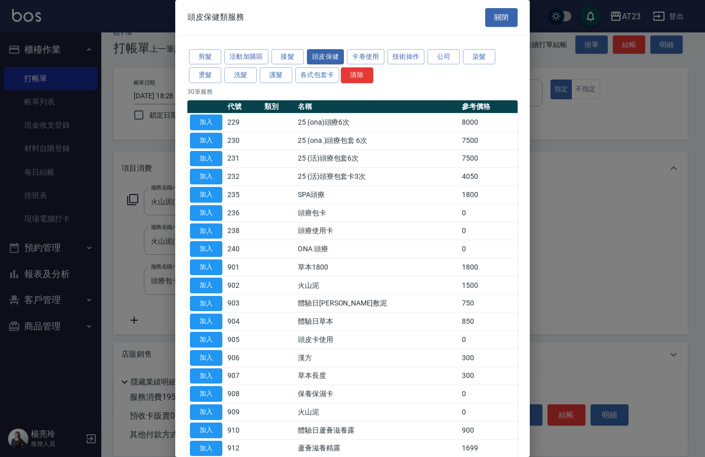
click at [222, 198] on td "加入" at bounding box center [205, 195] width 37 height 18
click at [221, 198] on button "加入" at bounding box center [206, 195] width 32 height 16
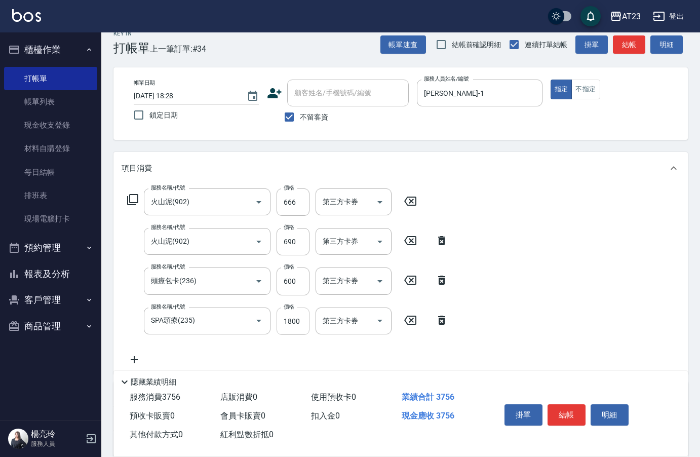
click at [292, 320] on input "1800" at bounding box center [293, 320] width 33 height 27
type input "596"
click at [595, 294] on div "服務名稱/代號 火山泥(902) 服務名稱/代號 價格 666 價格 第三方卡券 第三方卡券 服務名稱/代號 火山泥(902) 服務名稱/代號 價格 690 …" at bounding box center [400, 278] width 574 height 189
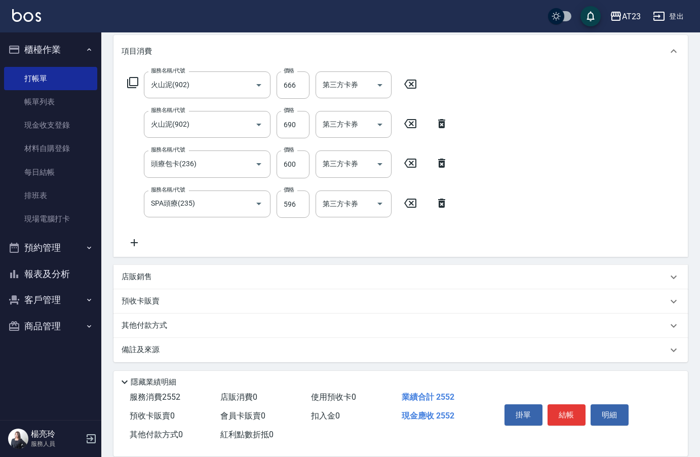
scroll to position [134, 0]
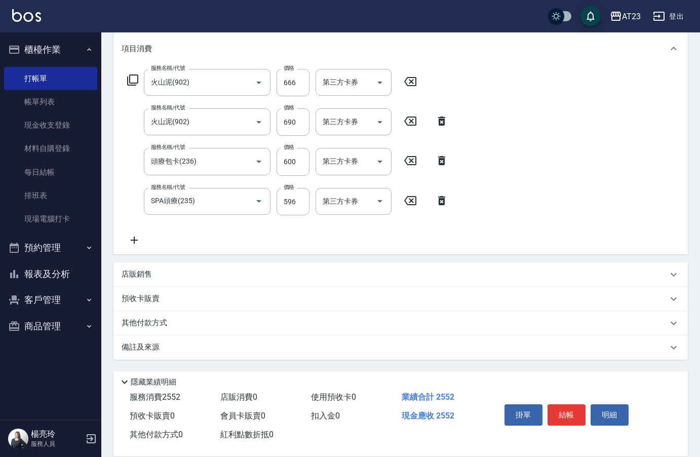
click at [135, 323] on p "其他付款方式" at bounding box center [147, 323] width 51 height 11
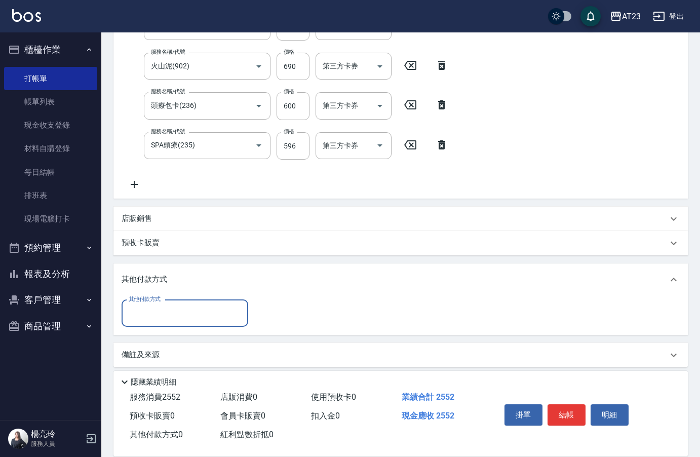
scroll to position [193, 0]
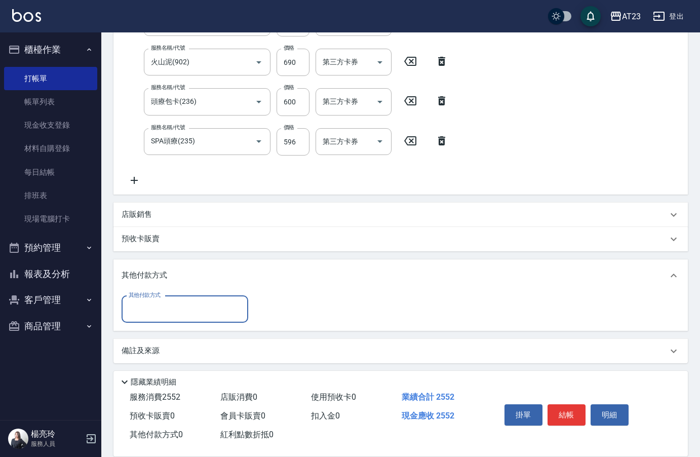
click at [191, 300] on input "其他付款方式" at bounding box center [184, 309] width 117 height 18
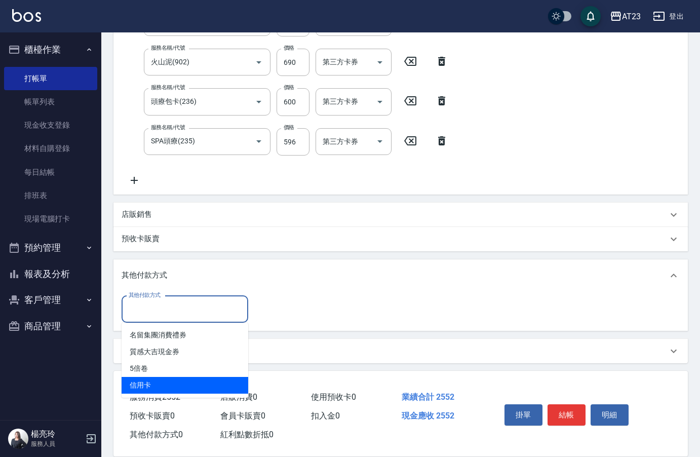
click at [187, 383] on span "信用卡" at bounding box center [185, 385] width 127 height 17
type input "信用卡"
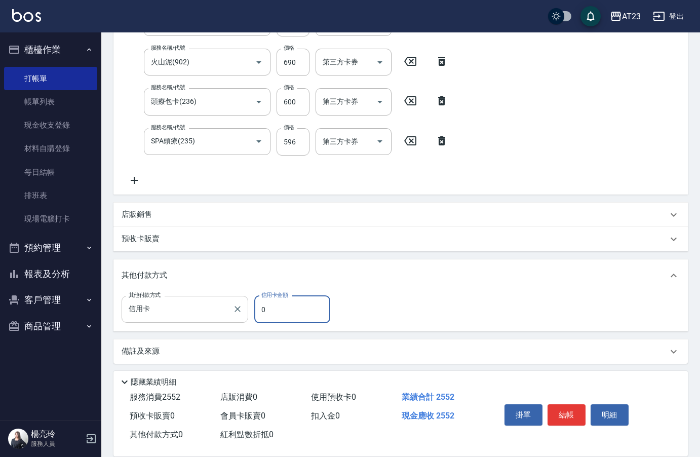
drag, startPoint x: 278, startPoint y: 315, endPoint x: 229, endPoint y: 311, distance: 48.2
click at [235, 312] on div "其他付款方式 信用卡 其他付款方式 信用卡金額 0 信用卡金額" at bounding box center [229, 309] width 215 height 27
type input "1956"
click at [580, 405] on button "結帳" at bounding box center [566, 414] width 38 height 21
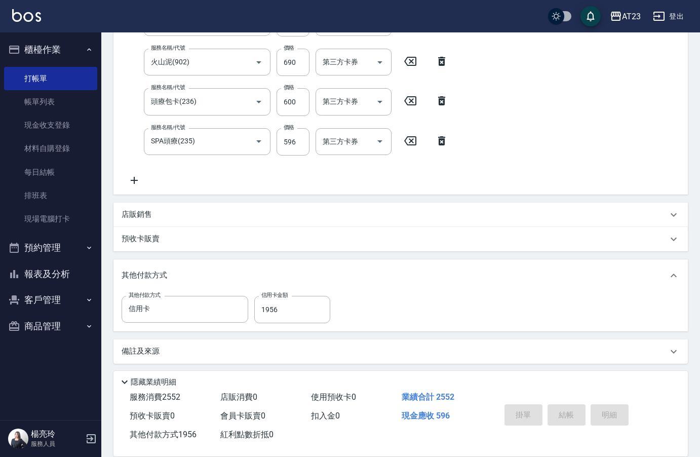
type input "[DATE] 18:30"
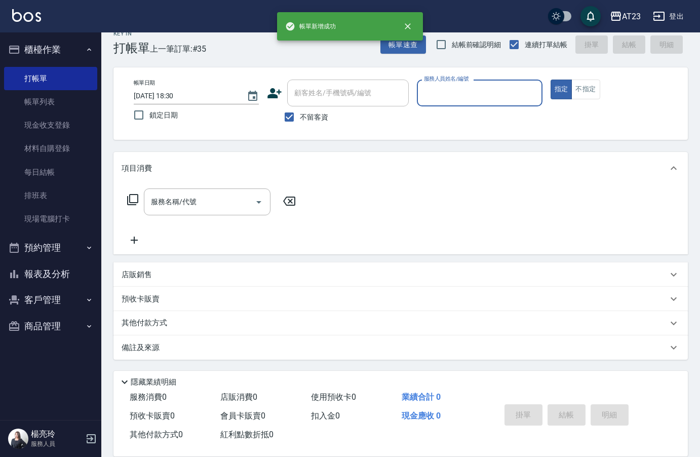
scroll to position [14, 0]
type input "ADA-8"
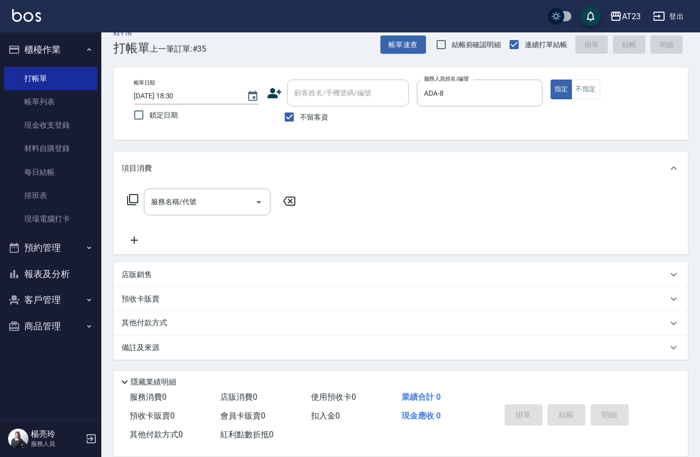
click at [135, 204] on icon at bounding box center [133, 199] width 12 height 12
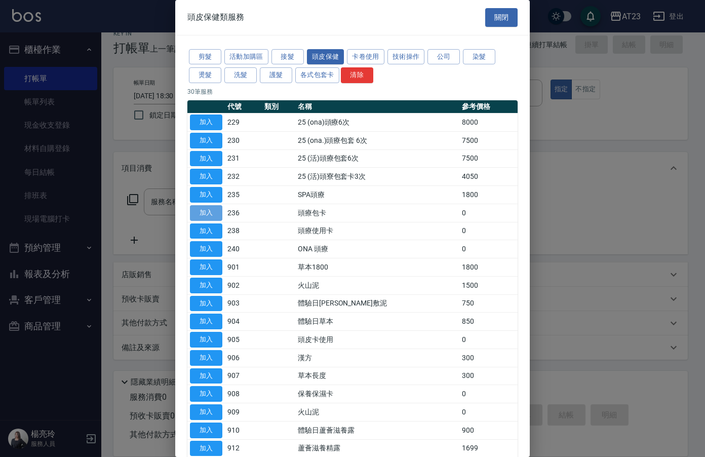
click at [198, 211] on button "加入" at bounding box center [206, 213] width 32 height 16
type input "頭療包卡(236)"
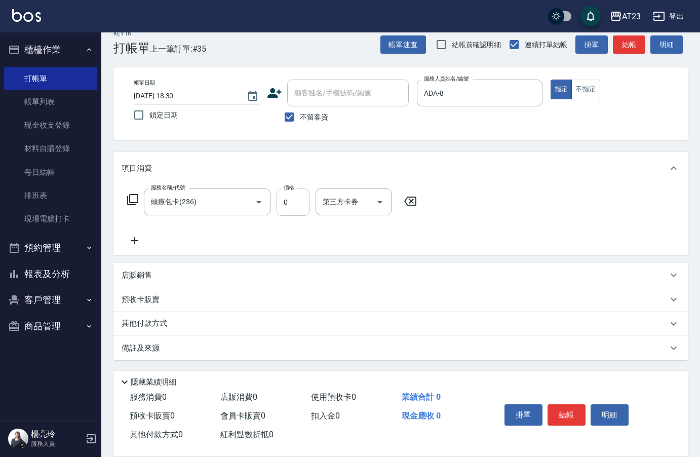
click at [297, 203] on input "0" at bounding box center [293, 201] width 33 height 27
type input "3550"
click at [135, 237] on icon at bounding box center [134, 240] width 25 height 12
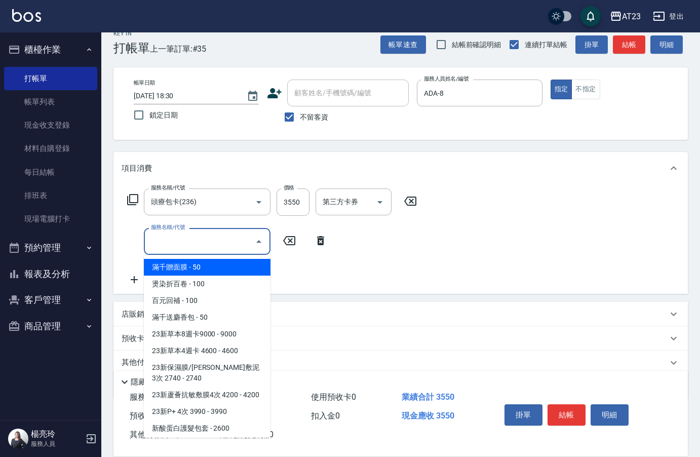
click at [174, 248] on input "服務名稱/代號" at bounding box center [199, 241] width 102 height 18
click at [186, 243] on input "服務名稱/代號" at bounding box center [199, 241] width 102 height 18
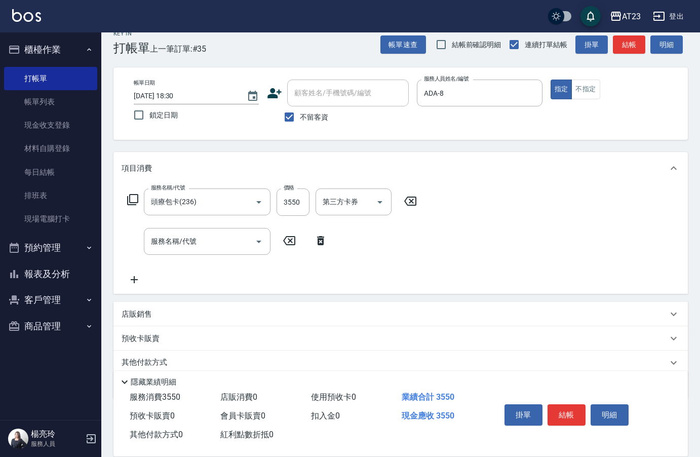
click at [326, 279] on div "服務名稱/代號 頭療包卡(236) 服務名稱/代號 價格 3550 價格 第三方卡券 第三方卡券 服務名稱/代號 服務名稱/代號" at bounding box center [272, 236] width 301 height 97
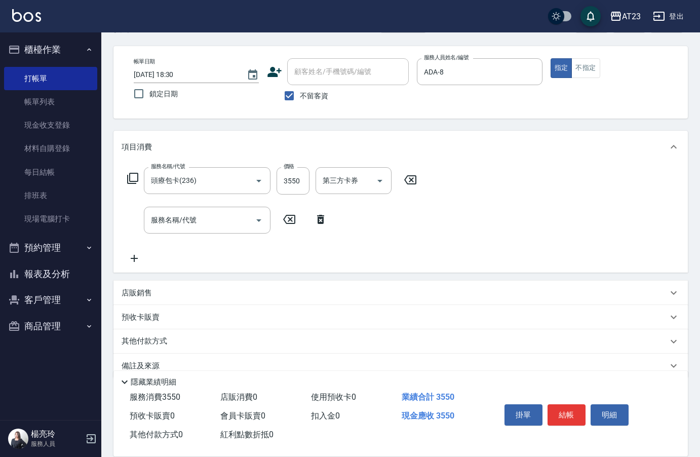
scroll to position [54, 0]
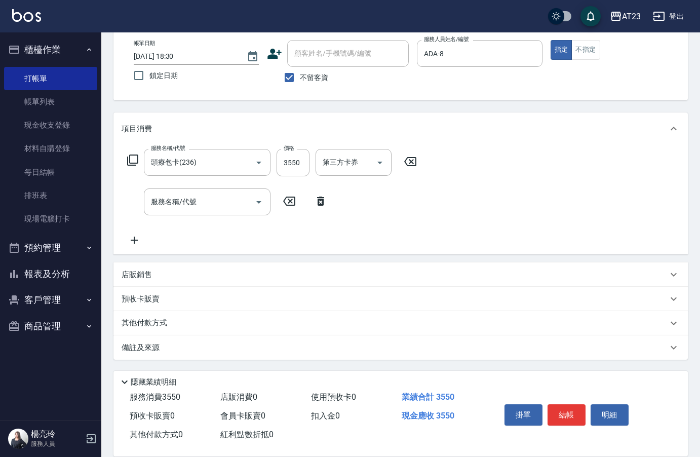
click at [163, 333] on div "其他付款方式" at bounding box center [400, 323] width 574 height 24
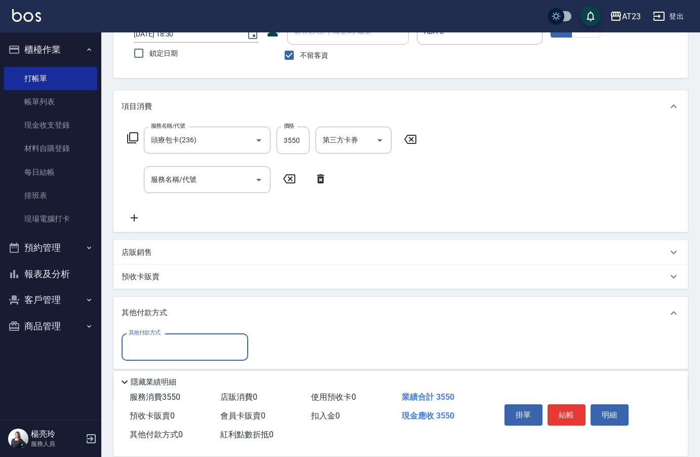
scroll to position [0, 0]
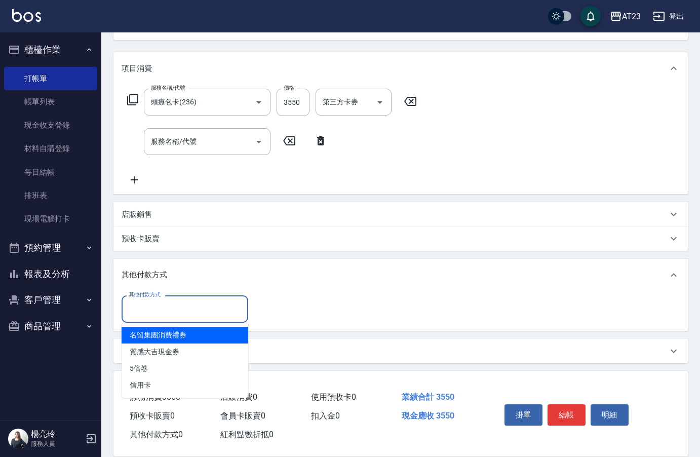
click at [163, 309] on input "其他付款方式" at bounding box center [184, 309] width 117 height 18
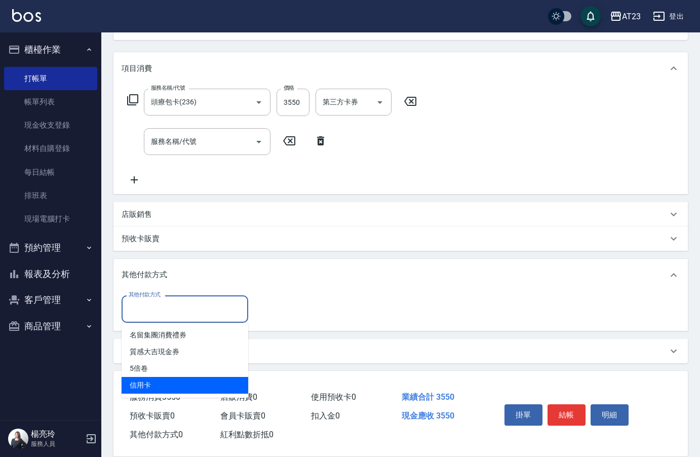
click at [179, 385] on span "信用卡" at bounding box center [185, 385] width 127 height 17
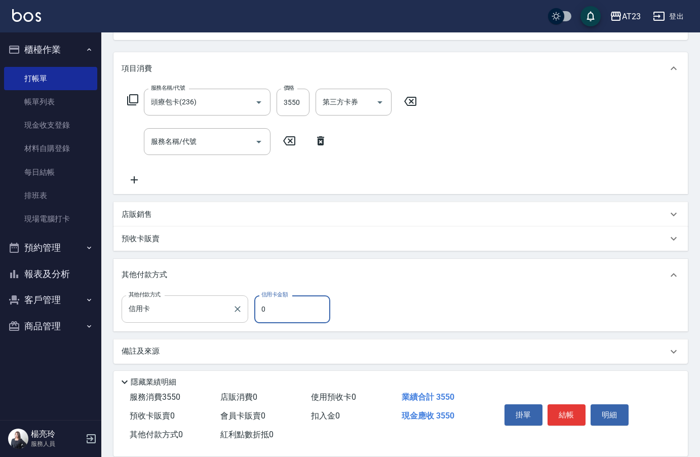
click at [215, 308] on div "其他付款方式 信用卡 其他付款方式 信用卡金額 0 信用卡金額" at bounding box center [229, 308] width 215 height 27
click at [584, 413] on button "結帳" at bounding box center [566, 414] width 38 height 21
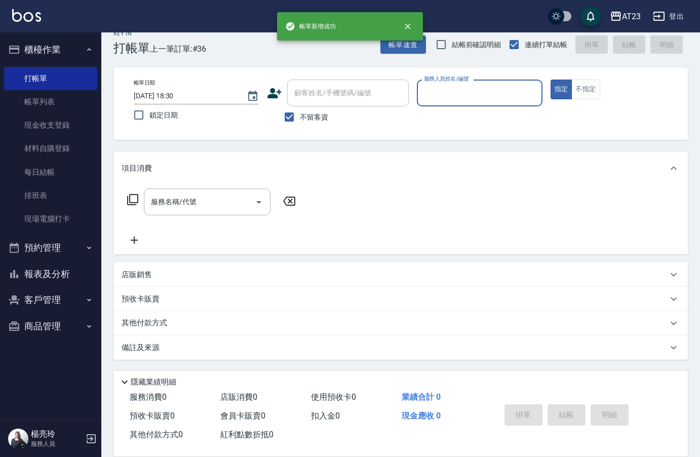
scroll to position [14, 0]
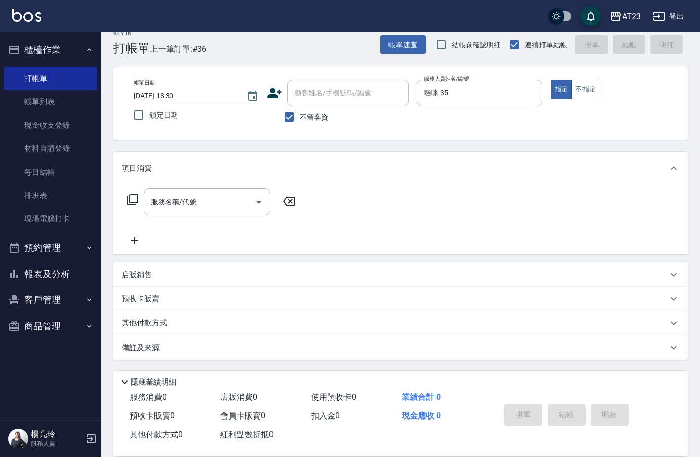
click at [136, 202] on icon at bounding box center [133, 199] width 12 height 12
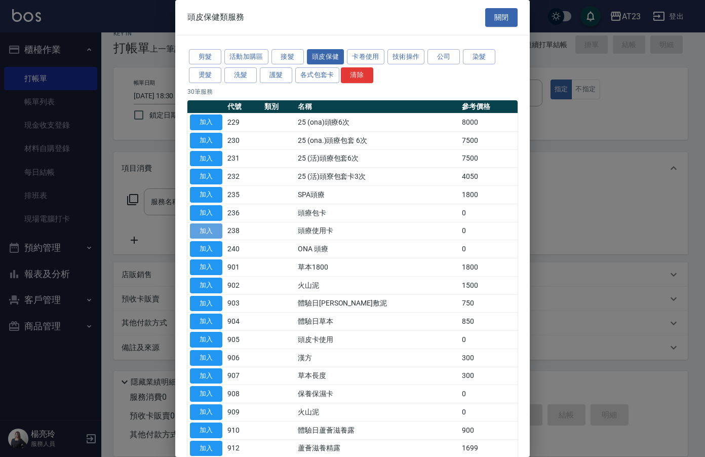
click at [209, 231] on button "加入" at bounding box center [206, 231] width 32 height 16
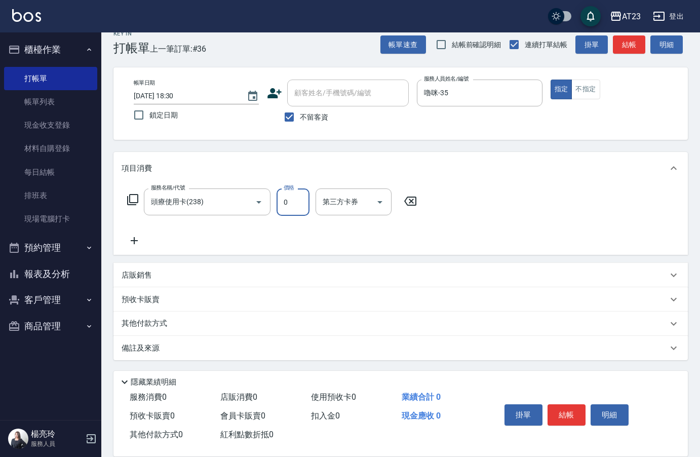
click at [284, 214] on input "0" at bounding box center [293, 201] width 33 height 27
click at [158, 323] on p "其他付款方式" at bounding box center [147, 323] width 51 height 11
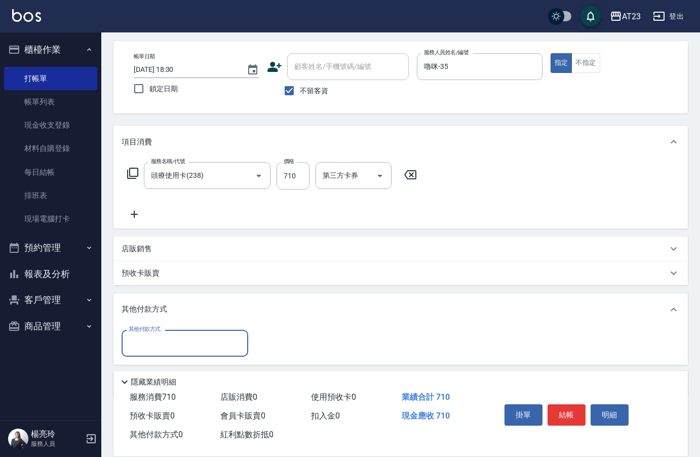
scroll to position [76, 0]
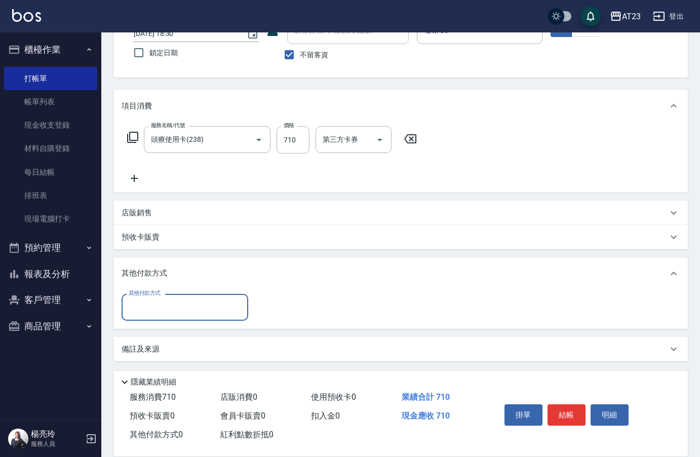
drag, startPoint x: 156, startPoint y: 308, endPoint x: 159, endPoint y: 315, distance: 7.1
click at [156, 309] on input "其他付款方式" at bounding box center [184, 307] width 117 height 18
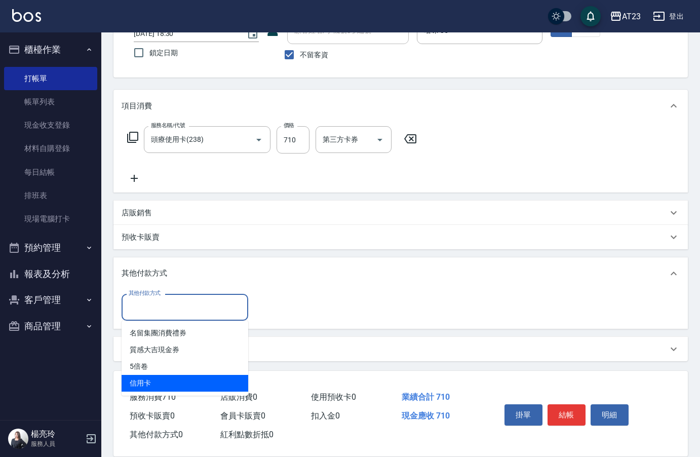
click at [156, 386] on span "信用卡" at bounding box center [185, 383] width 127 height 17
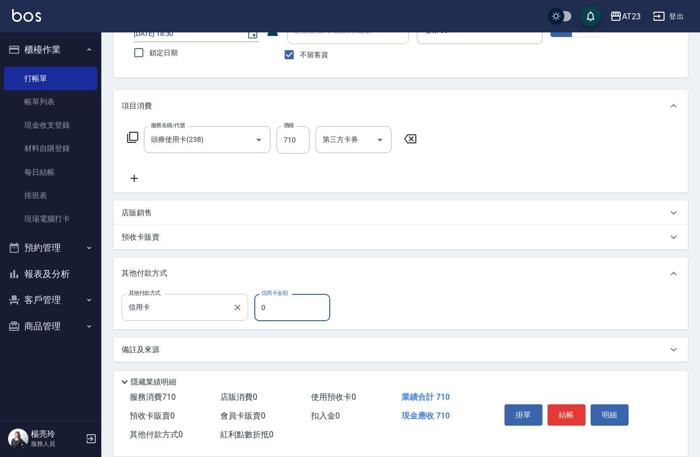
drag, startPoint x: 273, startPoint y: 307, endPoint x: 228, endPoint y: 312, distance: 45.3
click at [228, 312] on div "其他付款方式 信用卡 其他付款方式 信用卡金額 0 信用卡金額" at bounding box center [229, 307] width 215 height 27
click at [563, 415] on button "結帳" at bounding box center [566, 414] width 38 height 21
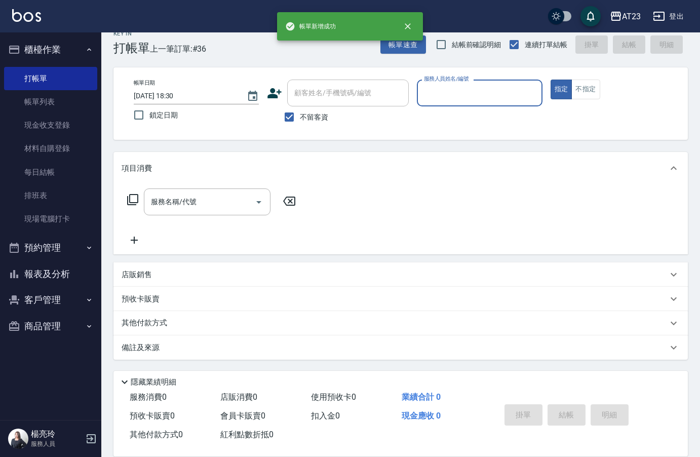
scroll to position [14, 0]
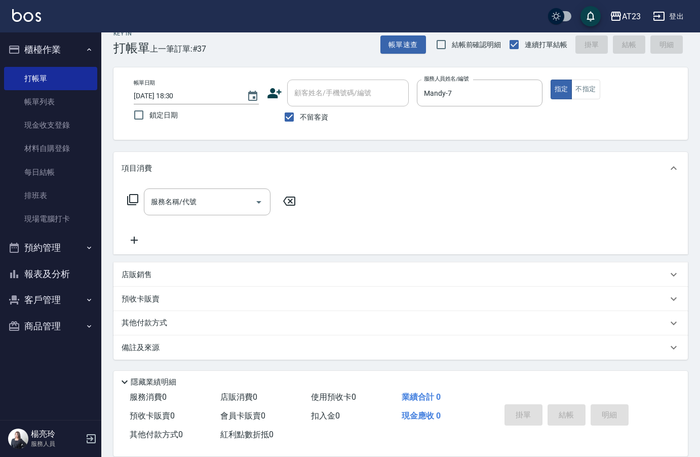
click at [127, 200] on icon at bounding box center [133, 199] width 12 height 12
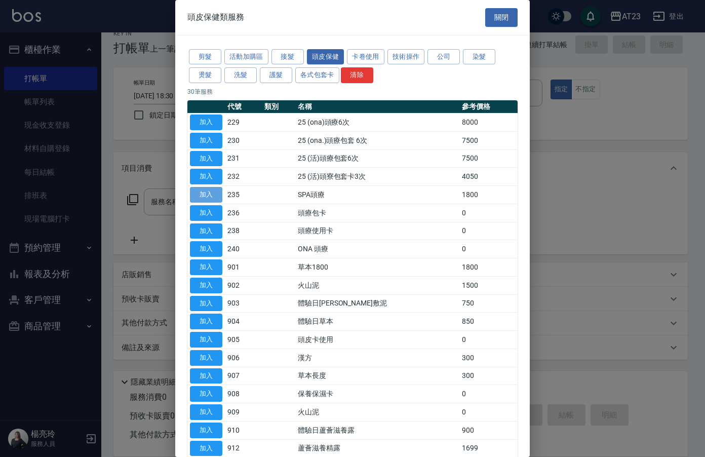
click at [203, 198] on button "加入" at bounding box center [206, 195] width 32 height 16
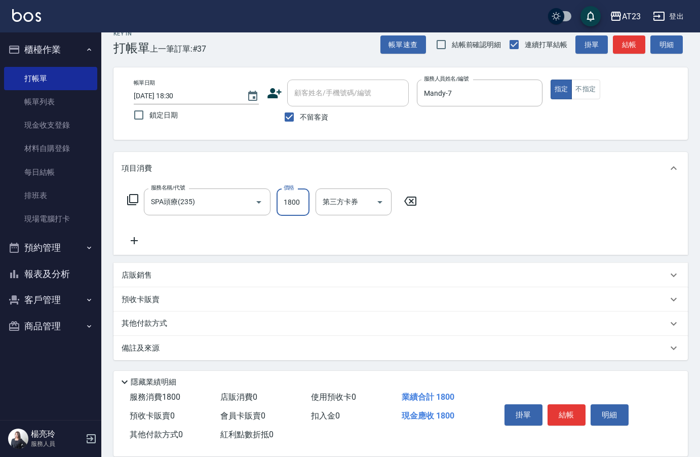
click at [287, 205] on input "1800" at bounding box center [293, 201] width 33 height 27
click at [565, 412] on button "結帳" at bounding box center [566, 414] width 38 height 21
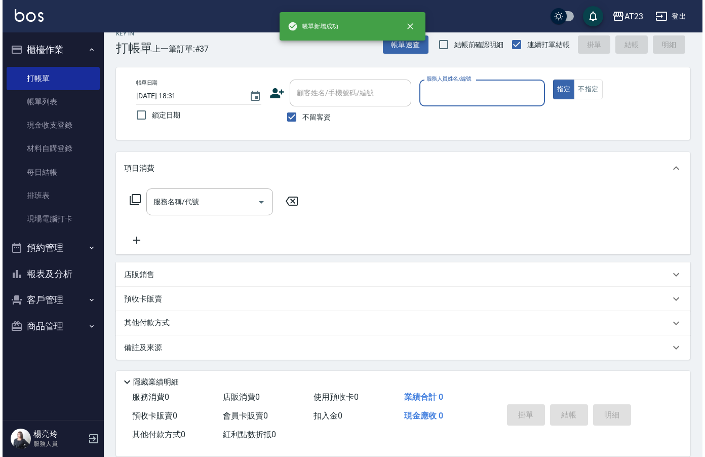
scroll to position [14, 0]
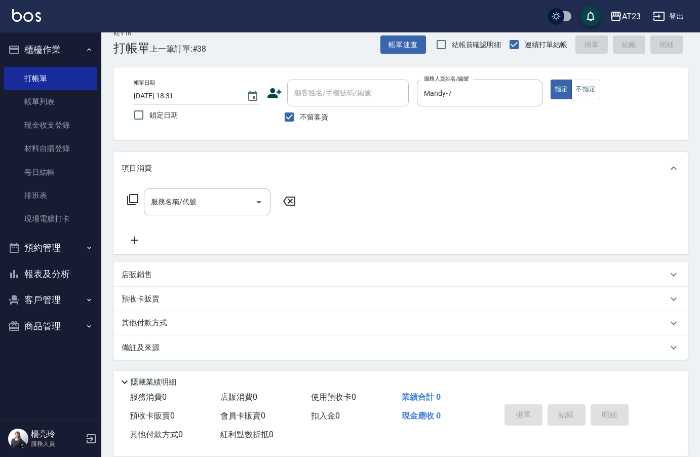
click at [136, 200] on icon at bounding box center [133, 199] width 12 height 12
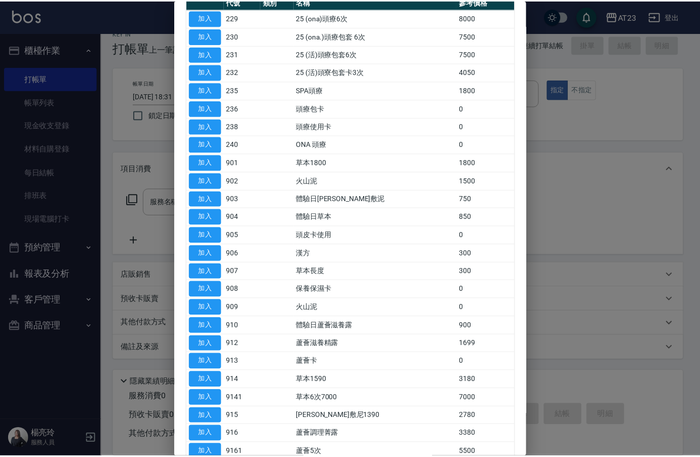
scroll to position [101, 0]
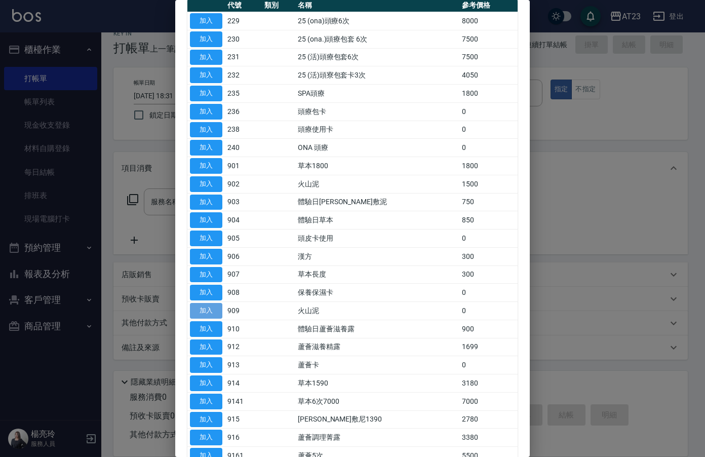
click at [209, 310] on button "加入" at bounding box center [206, 311] width 32 height 16
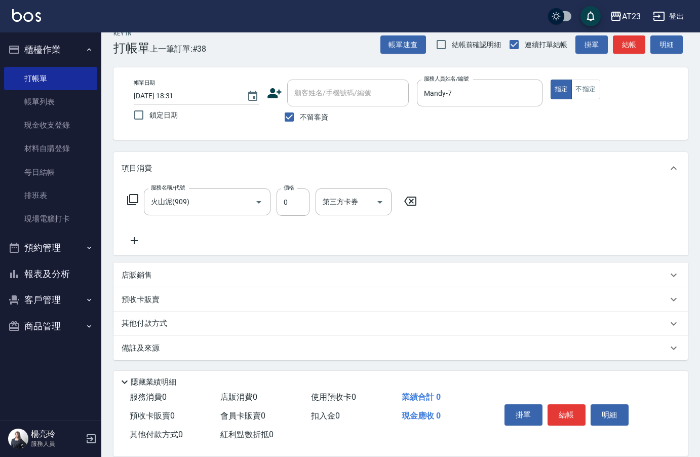
click at [310, 204] on div "服務名稱/代號 火山泥(909) 服務名稱/代號 價格 0 價格 第三方卡券 第三方卡券" at bounding box center [272, 201] width 301 height 27
click at [300, 205] on input "0" at bounding box center [293, 201] width 33 height 27
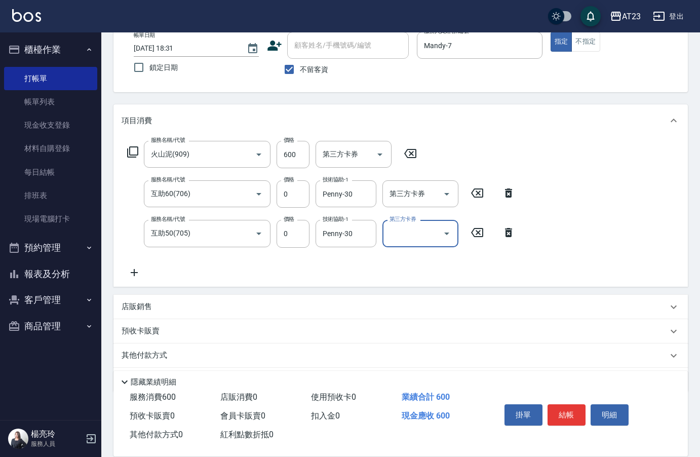
scroll to position [94, 0]
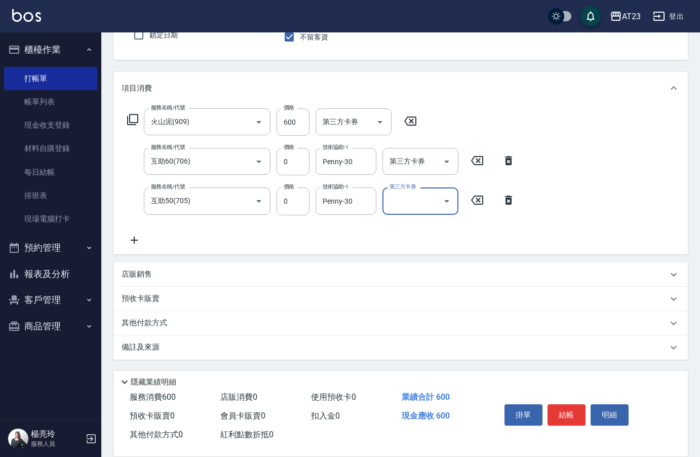
click at [135, 322] on p "其他付款方式" at bounding box center [147, 323] width 51 height 11
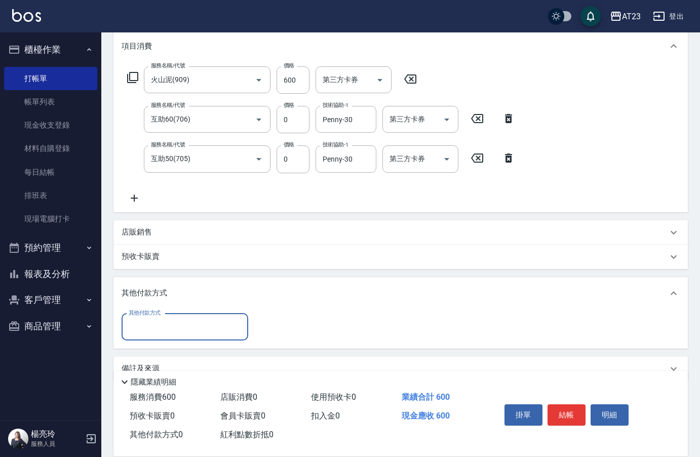
scroll to position [143, 0]
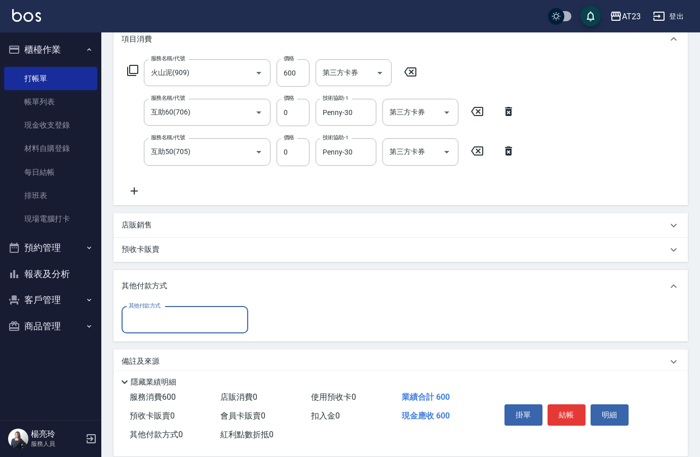
click at [183, 316] on input "其他付款方式" at bounding box center [184, 320] width 117 height 18
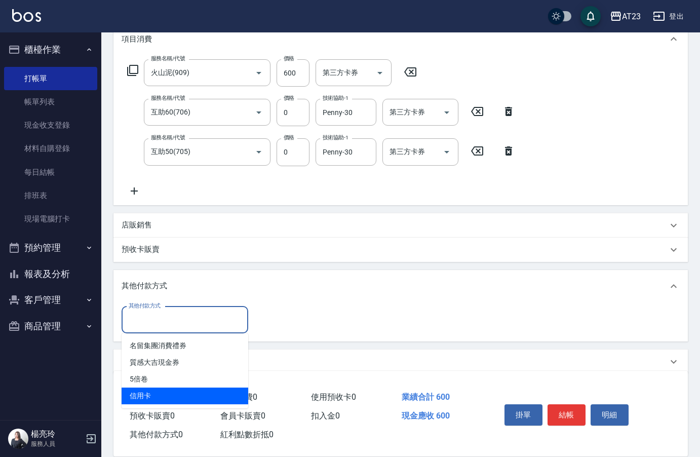
click at [163, 401] on span "信用卡" at bounding box center [185, 395] width 127 height 17
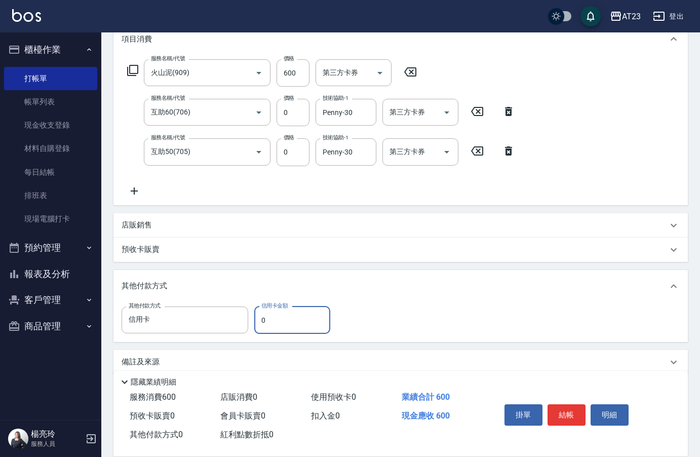
drag, startPoint x: 274, startPoint y: 313, endPoint x: 250, endPoint y: 317, distance: 25.1
click at [250, 317] on div "其他付款方式 信用卡 其他付款方式 信用卡金額 0 信用卡金額" at bounding box center [229, 319] width 215 height 27
click at [569, 412] on button "結帳" at bounding box center [566, 414] width 38 height 21
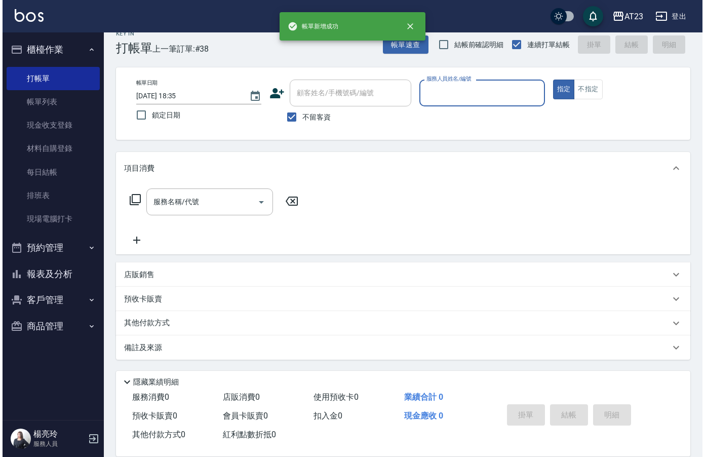
scroll to position [14, 0]
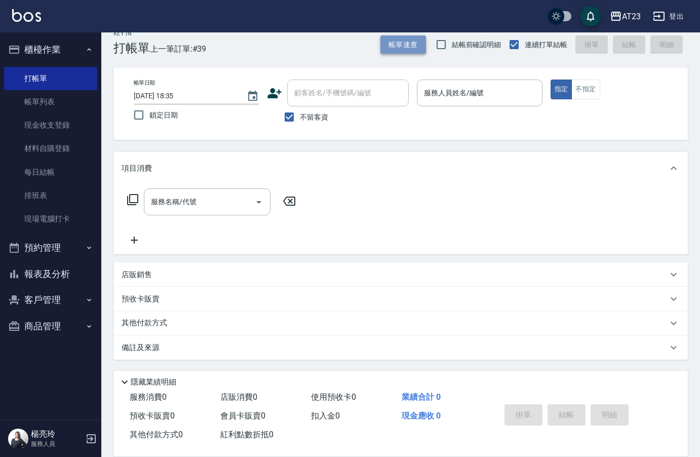
click at [410, 53] on button "帳單速查" at bounding box center [403, 44] width 46 height 19
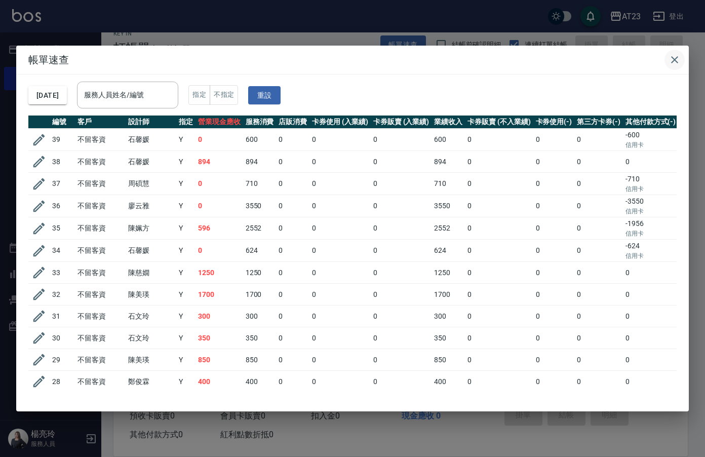
click at [680, 63] on icon "button" at bounding box center [675, 60] width 12 height 12
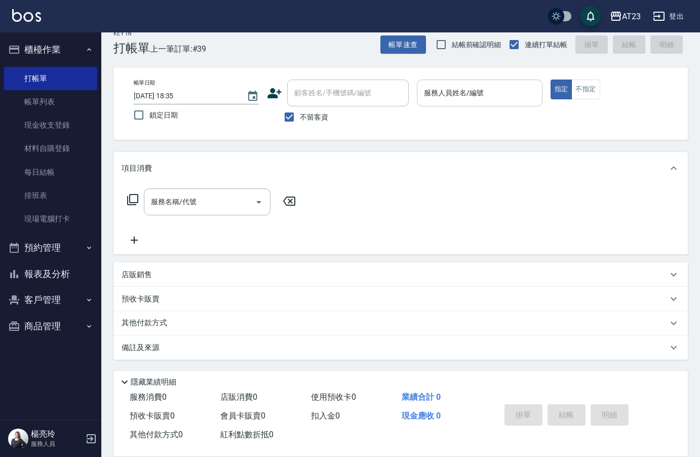
click at [468, 95] on input "服務人員姓名/編號" at bounding box center [479, 93] width 116 height 18
click at [140, 205] on div "服務名稱/代號 服務名稱/代號" at bounding box center [212, 201] width 180 height 27
click at [129, 204] on icon at bounding box center [133, 199] width 12 height 12
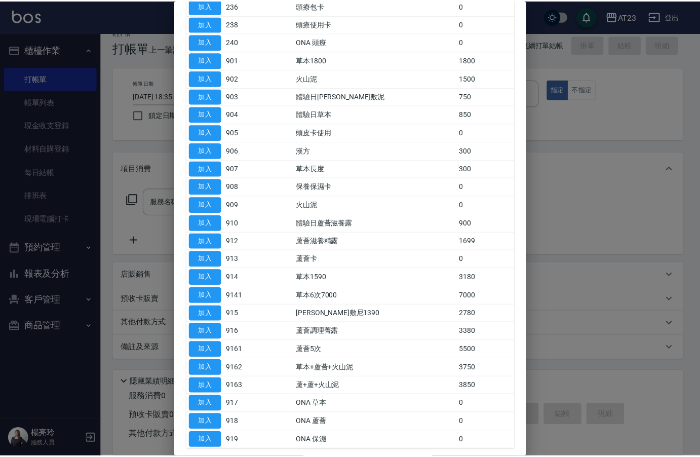
scroll to position [256, 0]
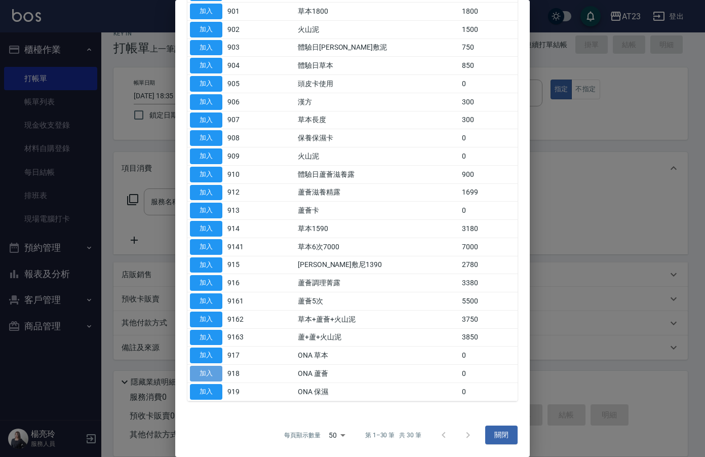
click at [203, 368] on button "加入" at bounding box center [206, 374] width 32 height 16
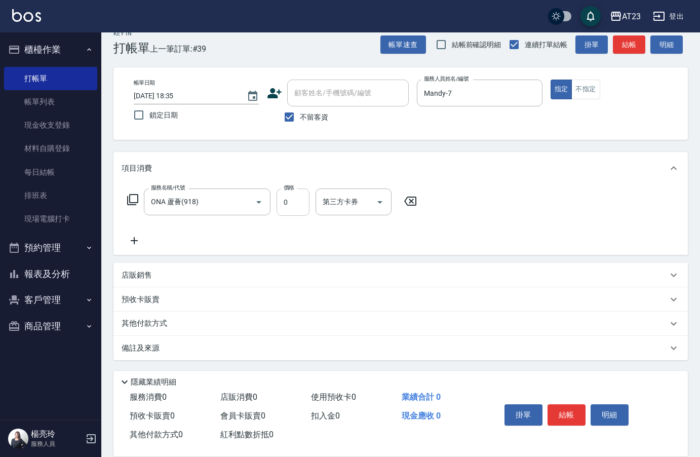
click at [300, 211] on input "0" at bounding box center [293, 201] width 33 height 27
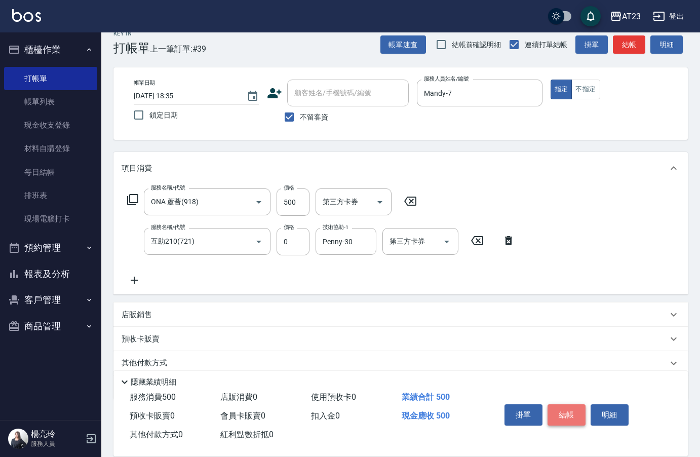
click at [578, 416] on button "結帳" at bounding box center [566, 414] width 38 height 21
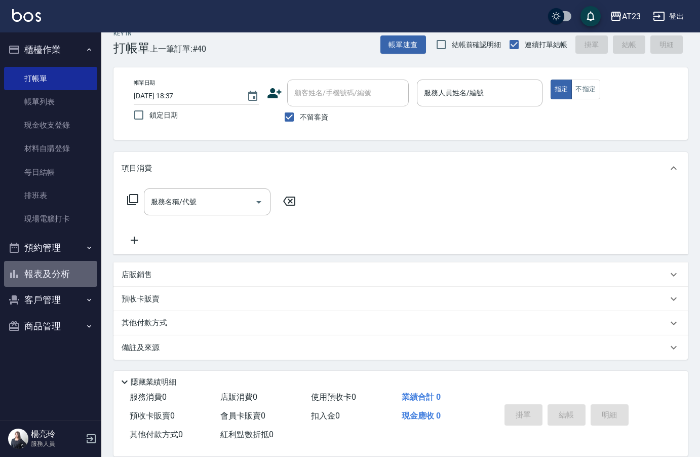
click at [52, 276] on button "報表及分析" at bounding box center [50, 274] width 93 height 26
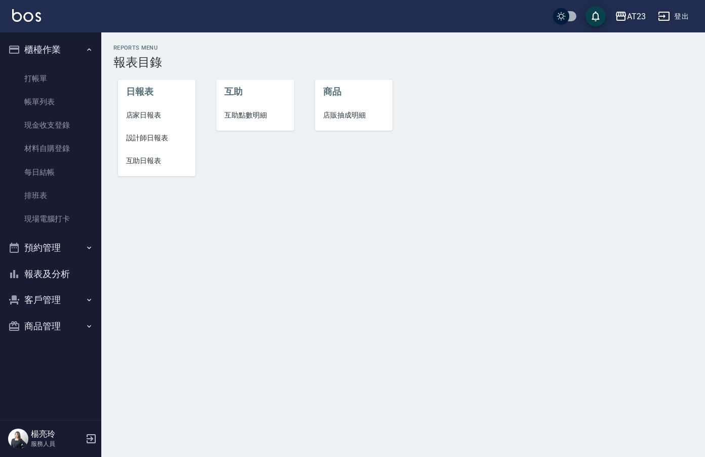
click at [151, 114] on span "店家日報表" at bounding box center [157, 115] width 62 height 11
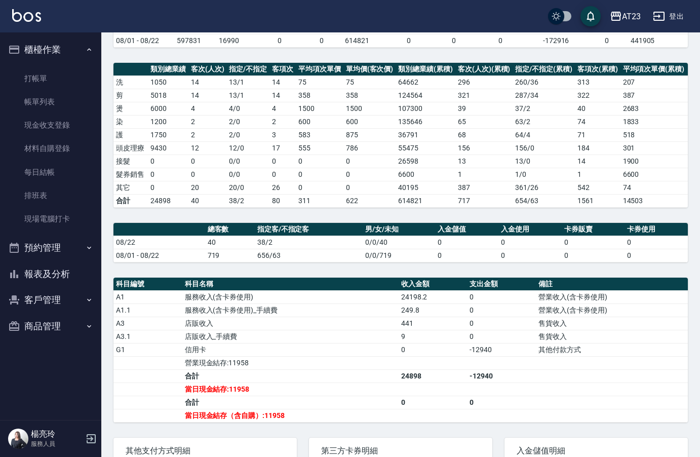
scroll to position [101, 0]
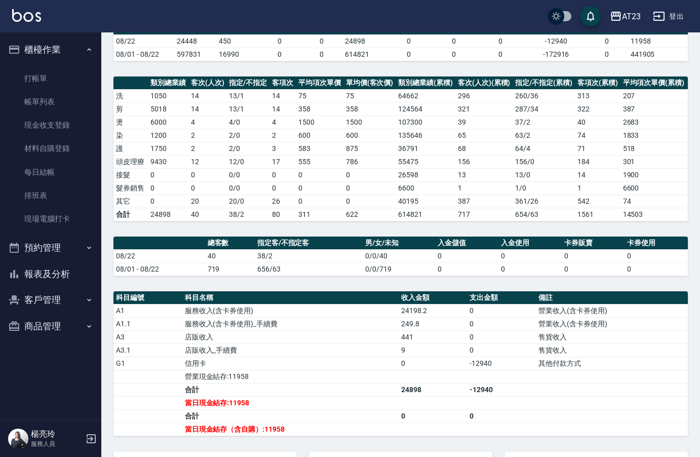
click at [56, 270] on button "報表及分析" at bounding box center [50, 274] width 93 height 26
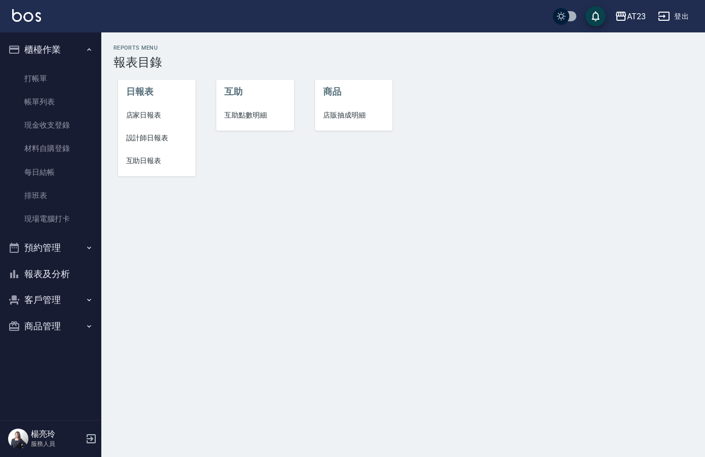
click at [150, 147] on li "設計師日報表" at bounding box center [157, 138] width 78 height 23
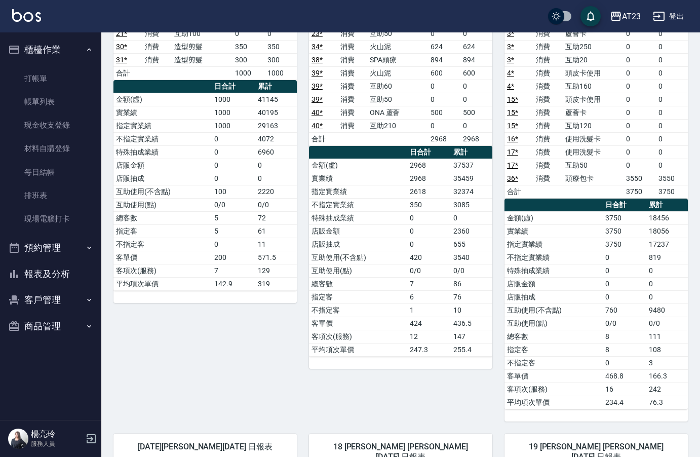
scroll to position [557, 0]
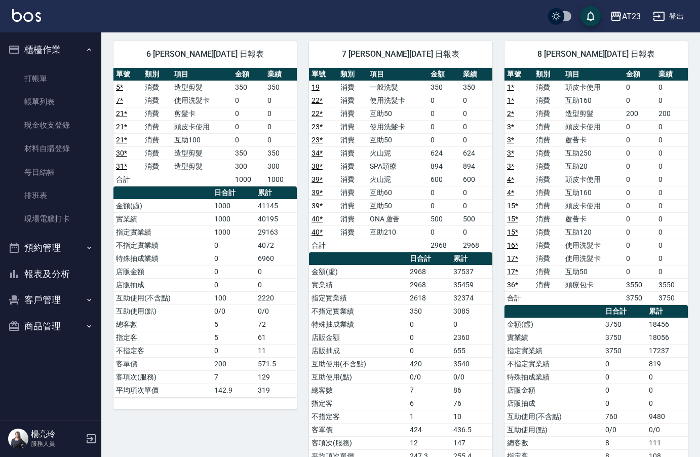
click at [44, 272] on button "報表及分析" at bounding box center [50, 274] width 93 height 26
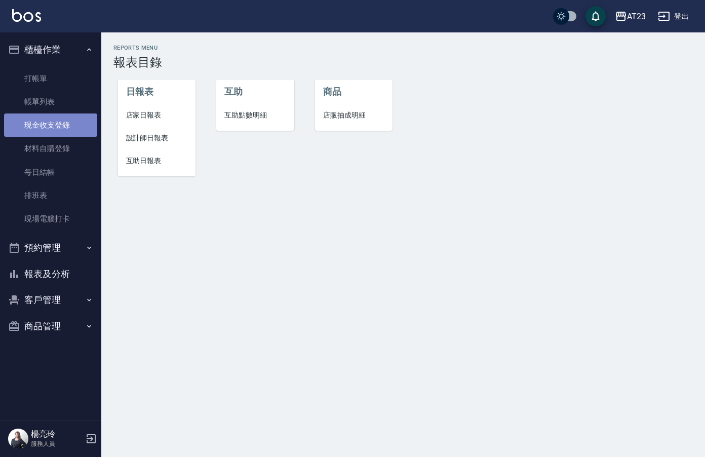
click at [28, 130] on link "現金收支登錄" at bounding box center [50, 124] width 93 height 23
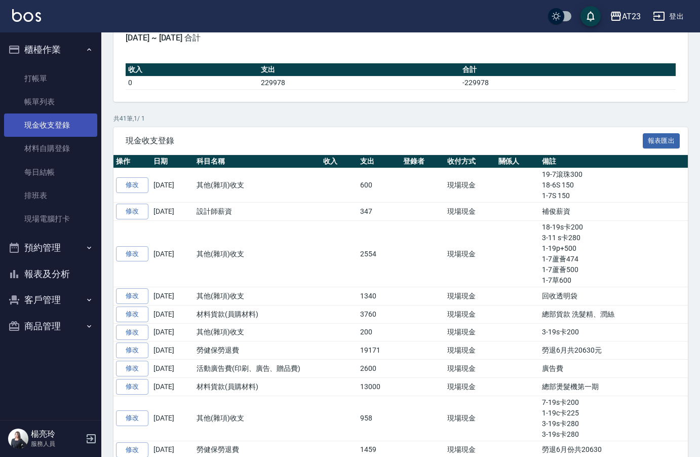
scroll to position [51, 0]
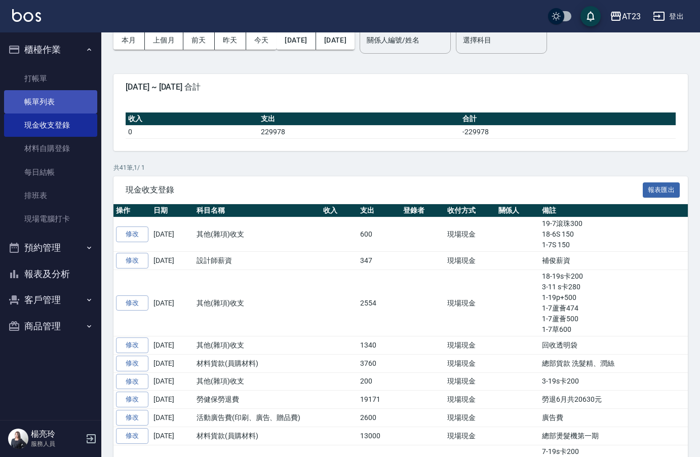
click at [36, 100] on link "帳單列表" at bounding box center [50, 101] width 93 height 23
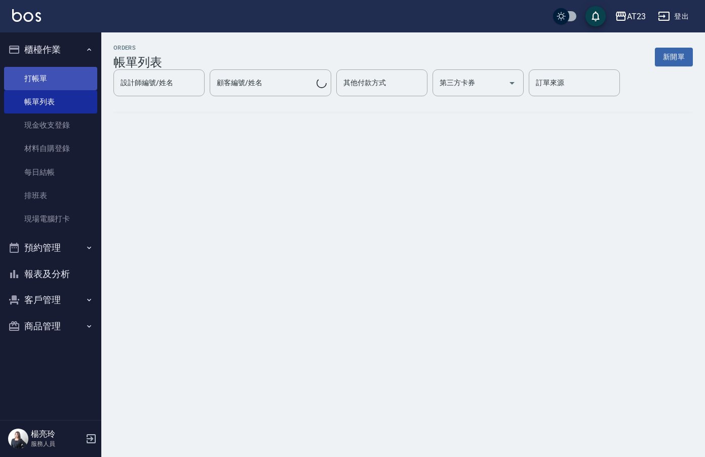
click at [40, 82] on link "打帳單" at bounding box center [50, 78] width 93 height 23
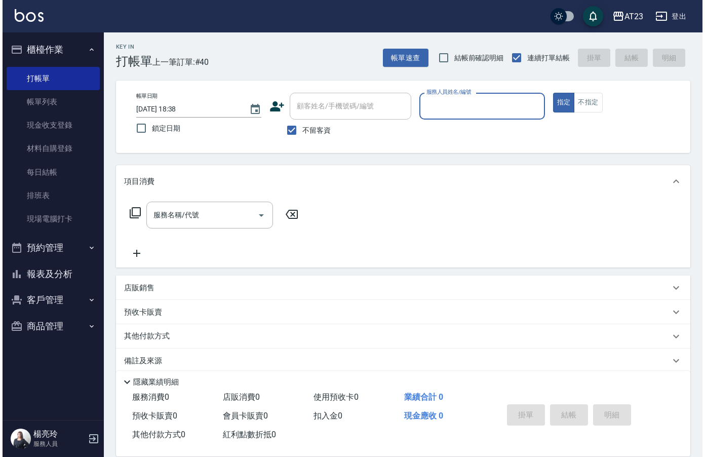
scroll to position [14, 0]
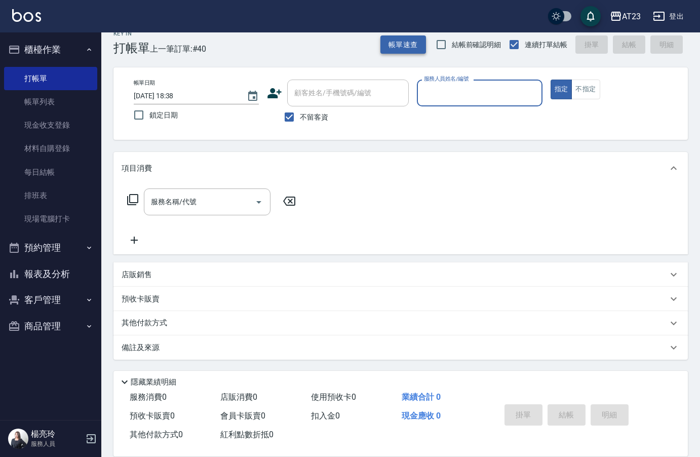
click at [411, 51] on button "帳單速查" at bounding box center [403, 44] width 46 height 19
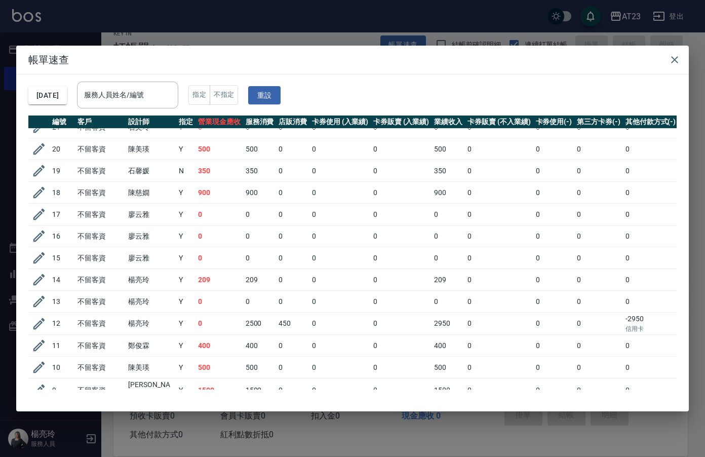
scroll to position [456, 0]
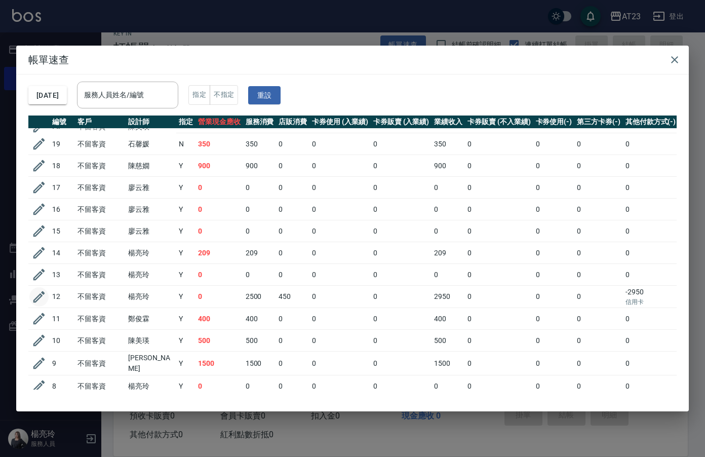
click at [40, 296] on icon "button" at bounding box center [38, 296] width 15 height 15
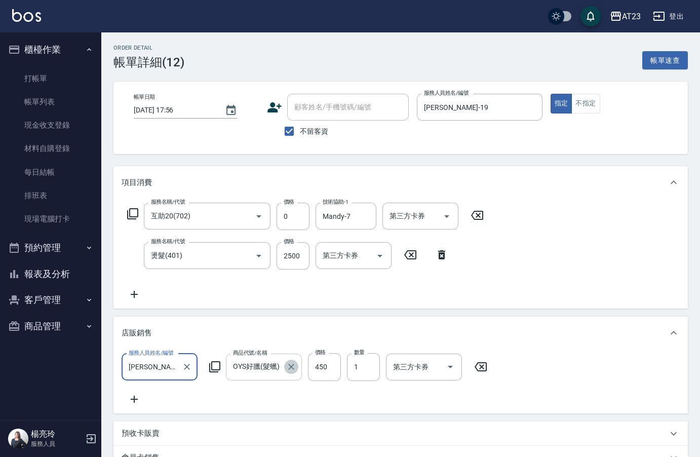
click at [290, 368] on icon "Clear" at bounding box center [291, 367] width 6 height 6
click at [214, 365] on icon at bounding box center [215, 367] width 12 height 12
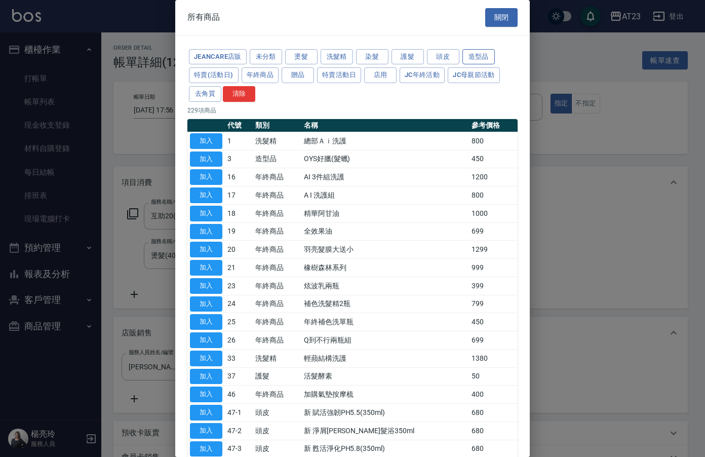
click at [472, 58] on button "造型品" at bounding box center [478, 57] width 32 height 16
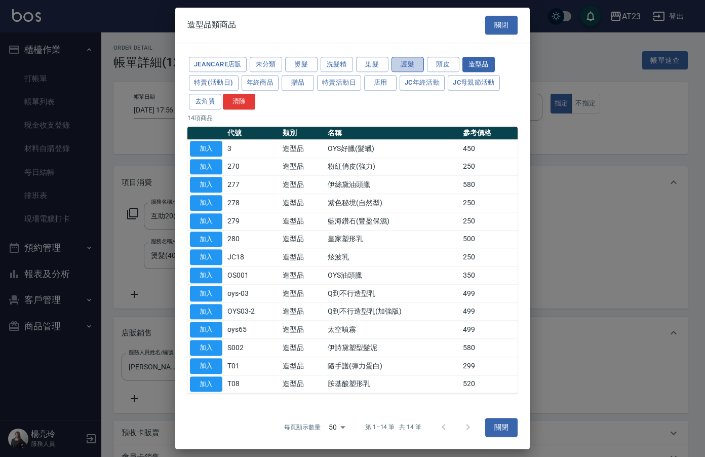
click at [418, 62] on button "護髮" at bounding box center [407, 65] width 32 height 16
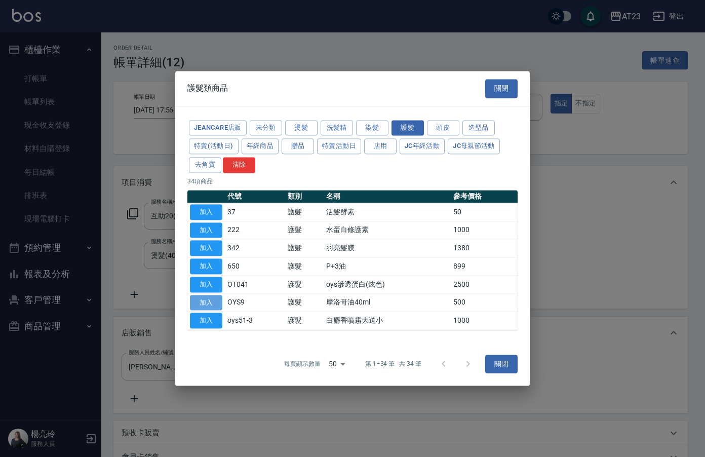
click at [201, 300] on button "加入" at bounding box center [206, 303] width 32 height 16
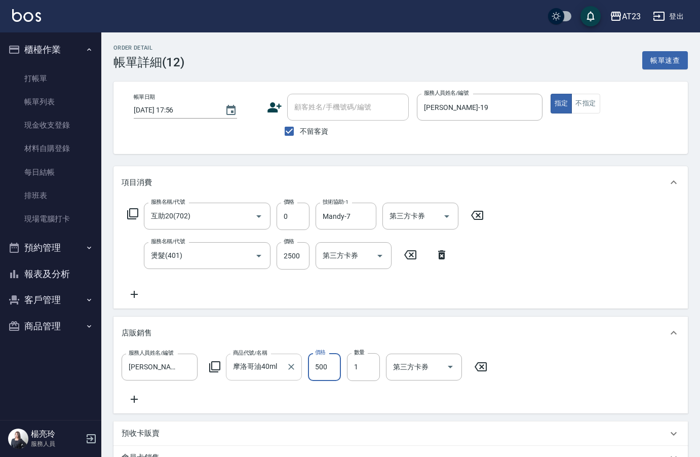
click at [321, 359] on input "500" at bounding box center [324, 366] width 33 height 27
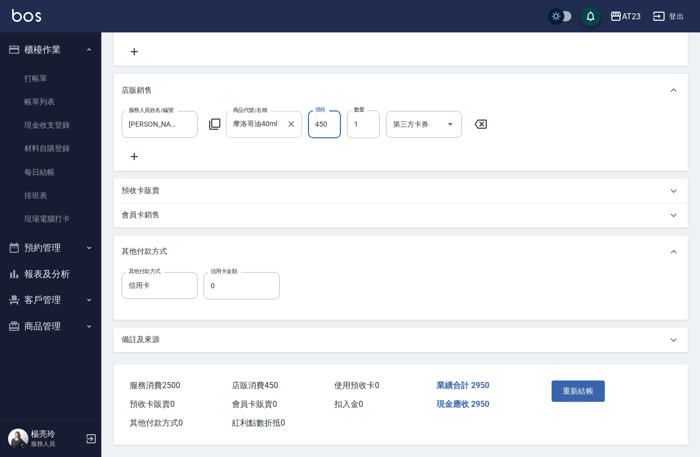
scroll to position [253, 0]
click at [211, 288] on input "0" at bounding box center [242, 285] width 76 height 27
click at [568, 387] on button "重新結帳" at bounding box center [579, 390] width 54 height 21
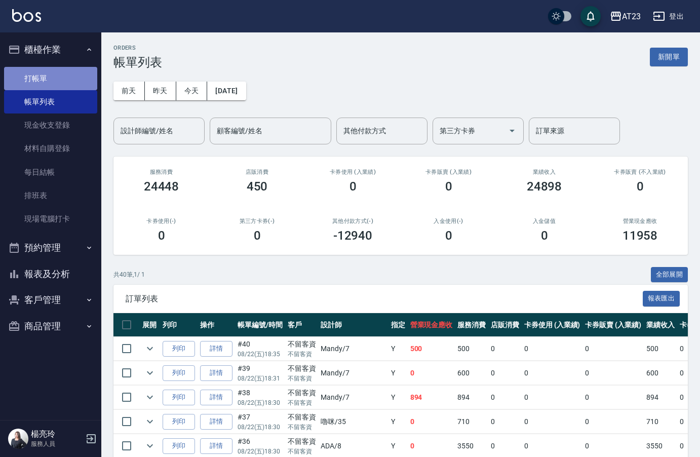
click at [44, 82] on link "打帳單" at bounding box center [50, 78] width 93 height 23
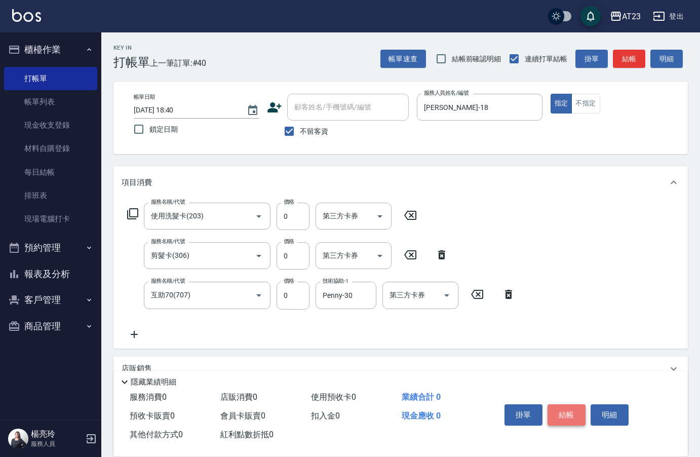
click at [555, 414] on button "結帳" at bounding box center [566, 414] width 38 height 21
click at [571, 410] on button "結帳" at bounding box center [566, 414] width 38 height 21
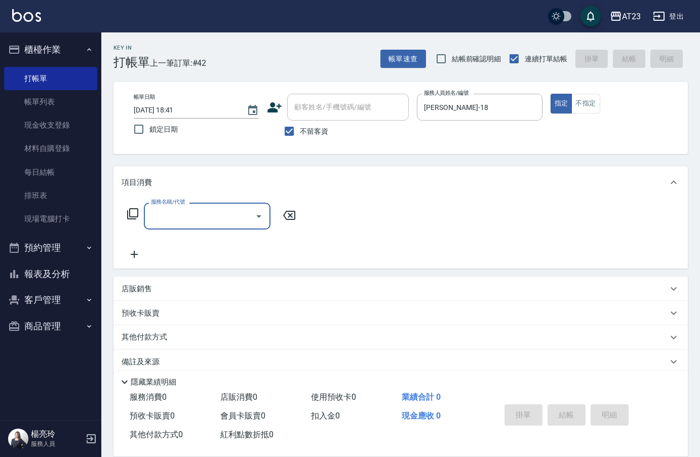
click at [128, 217] on icon at bounding box center [132, 213] width 11 height 11
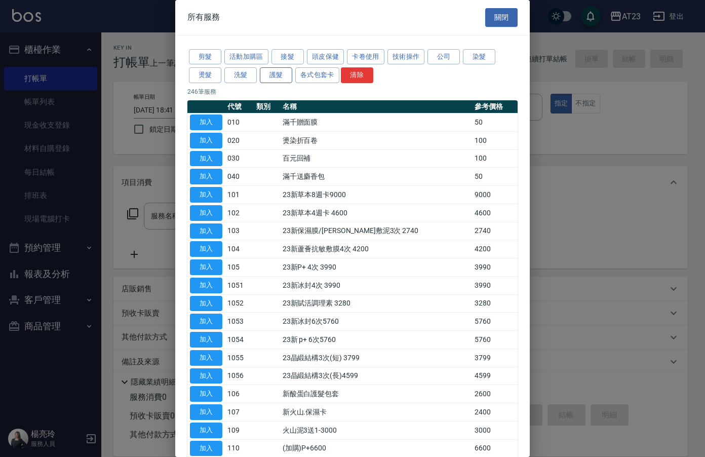
click at [282, 76] on button "護髮" at bounding box center [276, 75] width 32 height 16
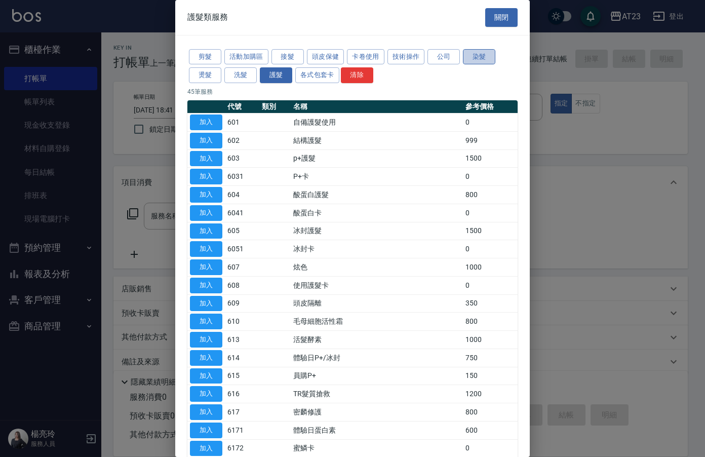
click at [483, 60] on button "染髮" at bounding box center [479, 57] width 32 height 16
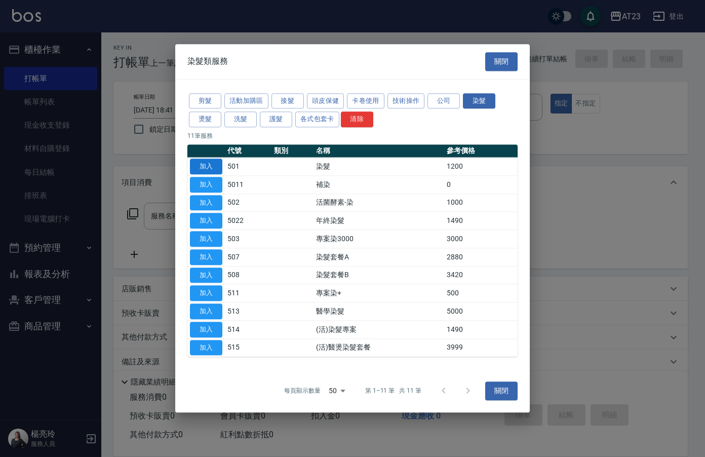
click at [218, 165] on button "加入" at bounding box center [206, 167] width 32 height 16
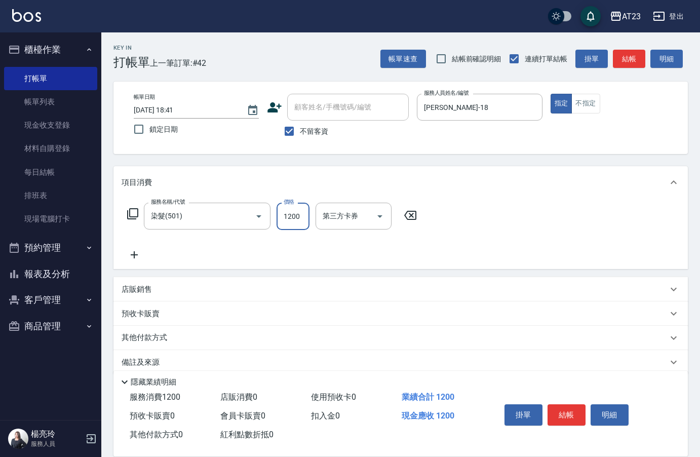
click at [294, 218] on input "1200" at bounding box center [293, 216] width 33 height 27
click at [118, 216] on div "服務名稱/代號 染髮(501) 服務名稱/代號 價格 3999 價格 第三方卡券 第三方卡券" at bounding box center [400, 234] width 574 height 70
click at [141, 207] on div "服務名稱/代號 染髮(501) 服務名稱/代號 價格 3999 價格 第三方卡券 第三方卡券" at bounding box center [272, 216] width 301 height 27
click at [132, 215] on icon at bounding box center [133, 214] width 12 height 12
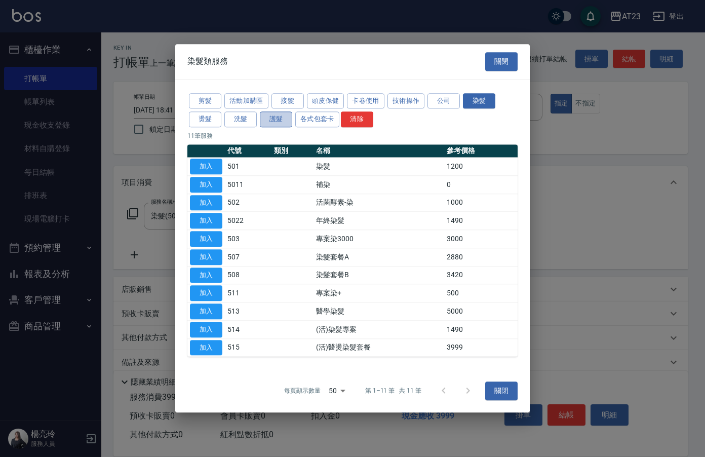
click at [277, 120] on button "護髮" at bounding box center [276, 120] width 32 height 16
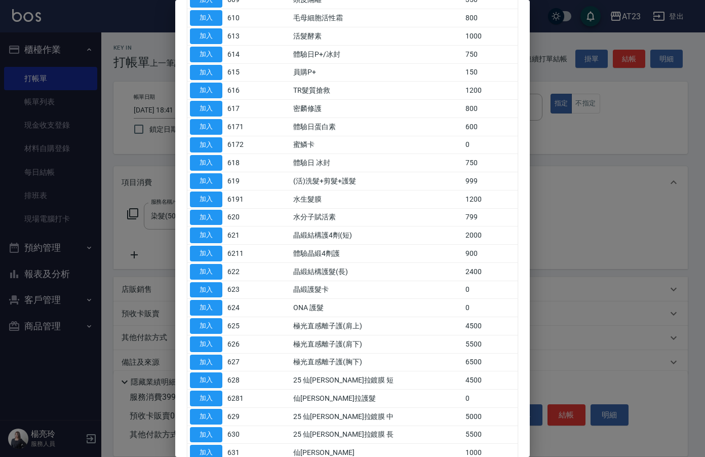
scroll to position [304, 0]
click at [217, 234] on button "加入" at bounding box center [206, 235] width 32 height 16
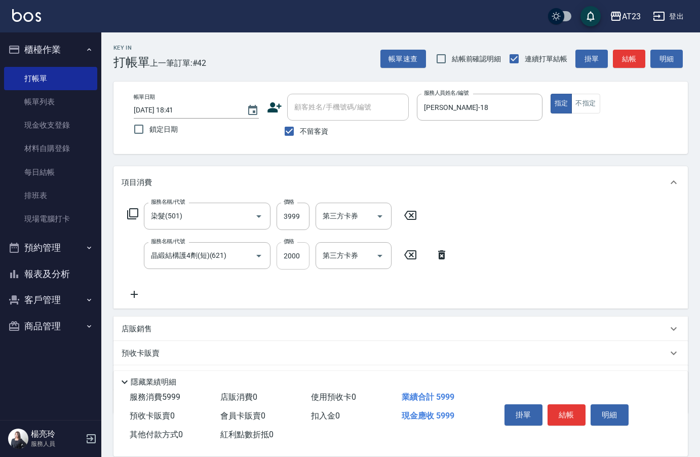
click at [297, 257] on input "2000" at bounding box center [293, 255] width 33 height 27
drag, startPoint x: 302, startPoint y: 259, endPoint x: 218, endPoint y: 248, distance: 84.4
click at [218, 248] on div "服務名稱/代號 晶緞結構護4劑(短)(621) 服務名稱/代號 價格 2000 價格 第三方卡券 第三方卡券" at bounding box center [288, 255] width 333 height 27
click at [270, 296] on div "服務名稱/代號 染髮(501) 服務名稱/代號 價格 3999 價格 第三方卡券 第三方卡券 服務名稱/代號 晶緞結構護4劑(短)(621) 服務名稱/代號 …" at bounding box center [288, 252] width 333 height 98
click at [130, 220] on div "服務名稱/代號 染髮(501) 服務名稱/代號 價格 3999 價格 第三方卡券 第三方卡券" at bounding box center [272, 216] width 301 height 27
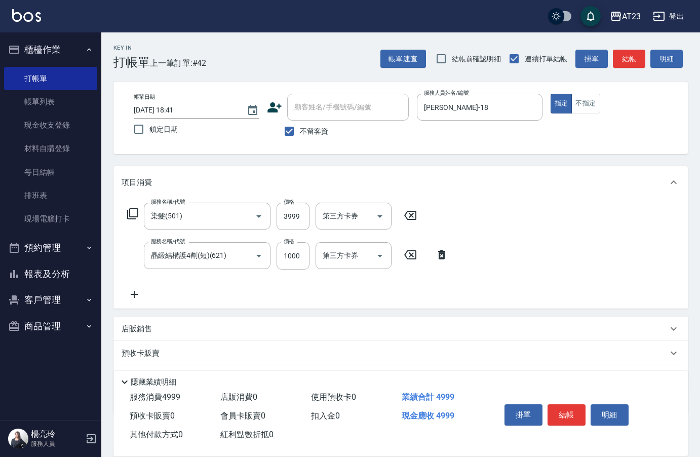
click at [130, 216] on icon at bounding box center [132, 213] width 11 height 11
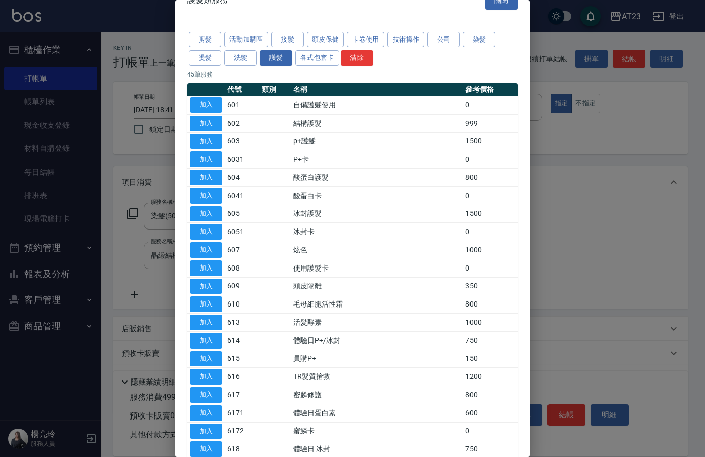
scroll to position [0, 0]
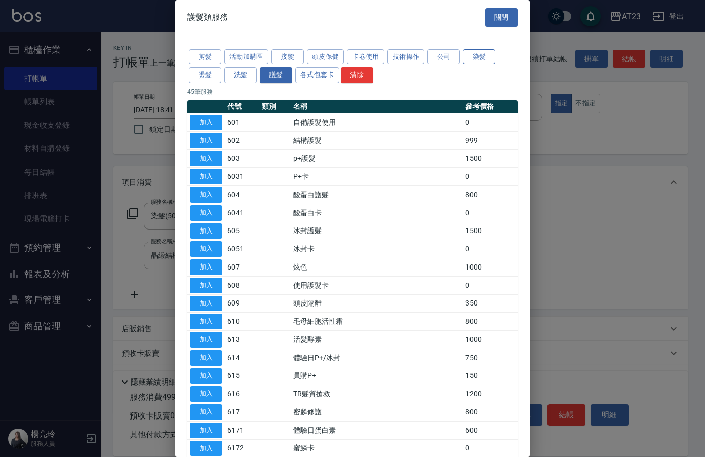
click at [491, 60] on button "染髮" at bounding box center [479, 57] width 32 height 16
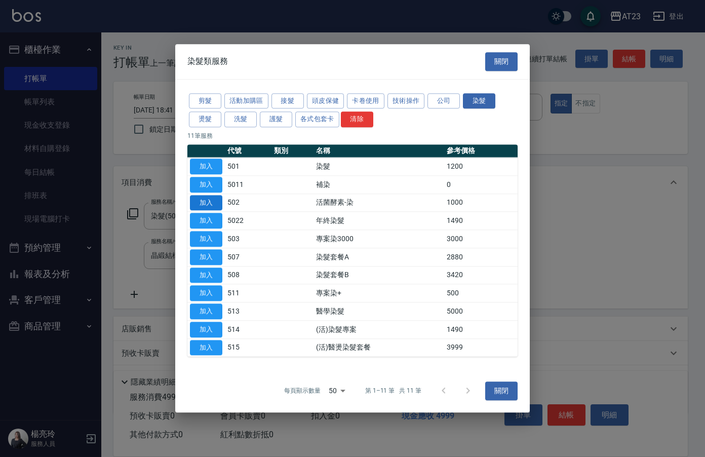
click at [205, 204] on button "加入" at bounding box center [206, 203] width 32 height 16
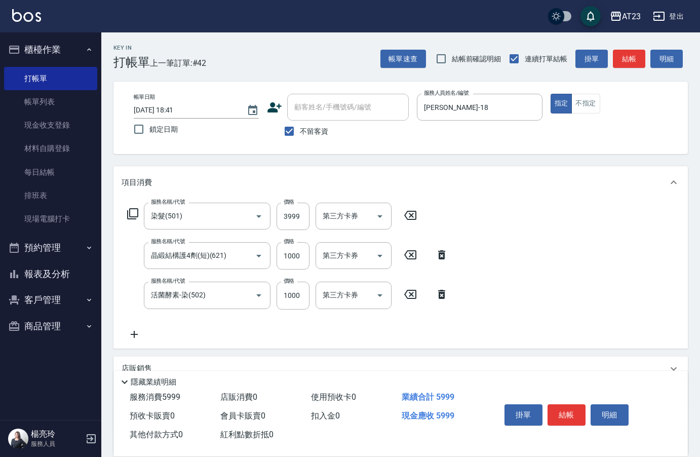
drag, startPoint x: 572, startPoint y: 408, endPoint x: 566, endPoint y: 398, distance: 11.8
click at [572, 407] on button "結帳" at bounding box center [566, 414] width 38 height 21
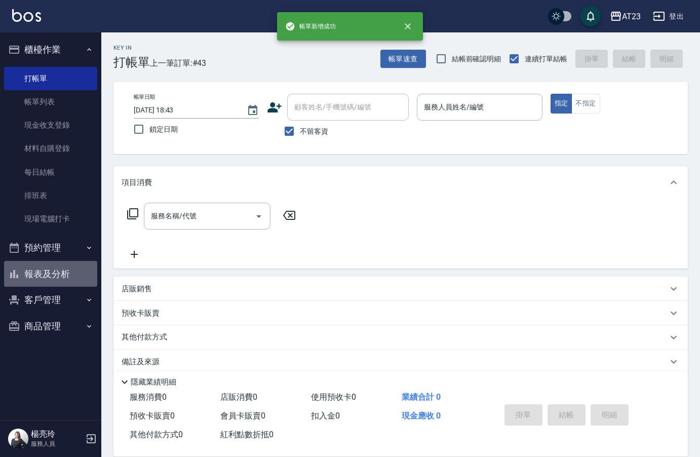
click at [58, 278] on button "報表及分析" at bounding box center [50, 274] width 93 height 26
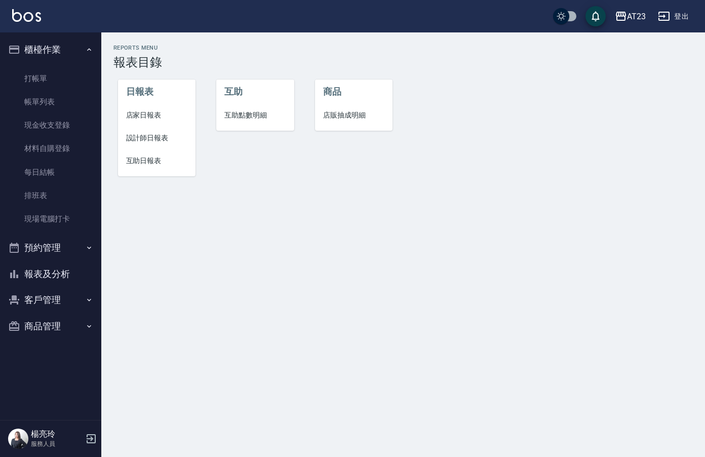
click at [150, 142] on span "設計師日報表" at bounding box center [157, 138] width 62 height 11
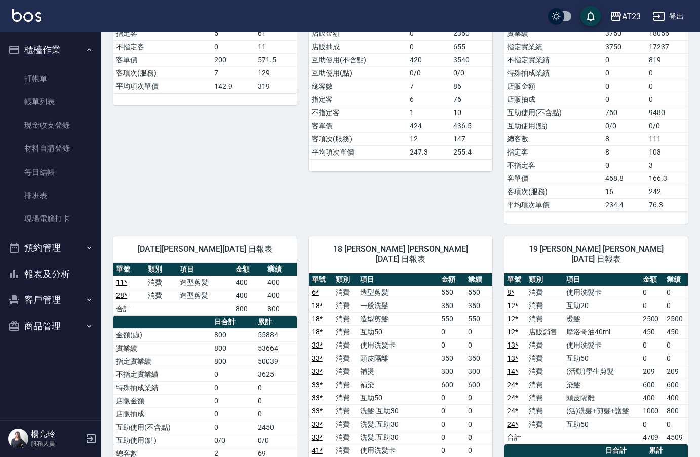
scroll to position [1064, 0]
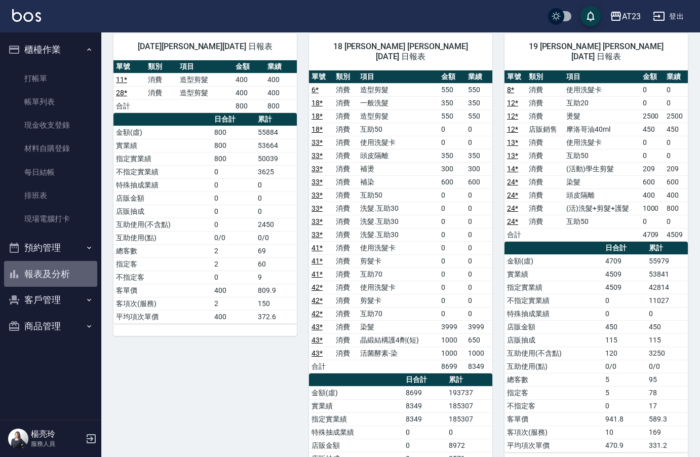
click at [40, 273] on button "報表及分析" at bounding box center [50, 274] width 93 height 26
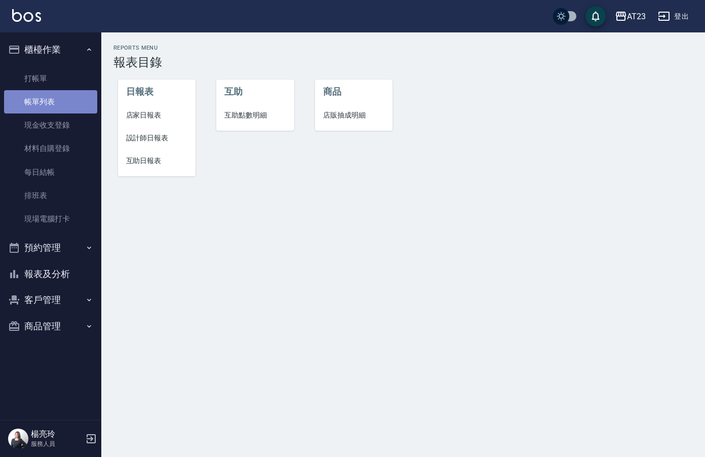
click at [59, 99] on link "帳單列表" at bounding box center [50, 101] width 93 height 23
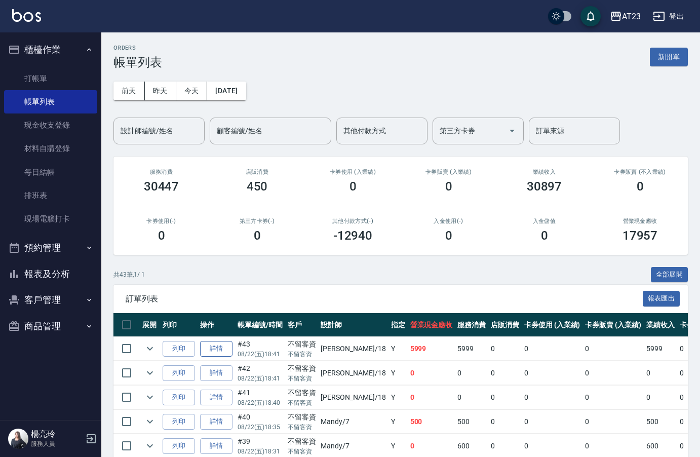
click at [216, 348] on link "詳情" at bounding box center [216, 349] width 32 height 16
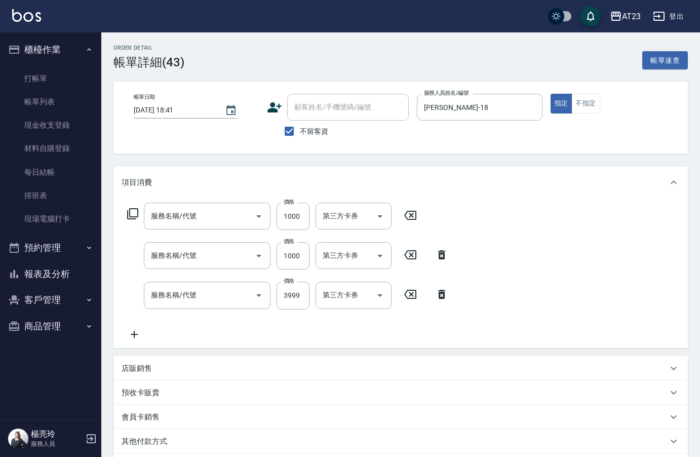
click at [447, 297] on icon at bounding box center [441, 294] width 25 height 12
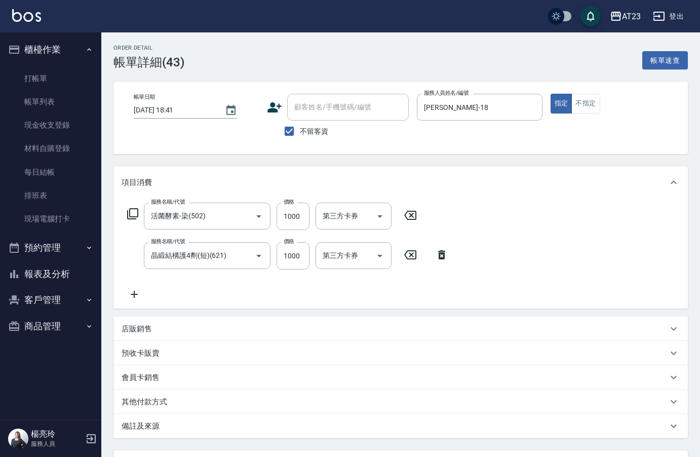
drag, startPoint x: 397, startPoint y: 215, endPoint x: 403, endPoint y: 216, distance: 6.2
click at [397, 215] on div "第三方卡券 第三方卡券" at bounding box center [357, 216] width 82 height 27
click at [405, 216] on icon at bounding box center [410, 215] width 12 height 9
click at [138, 208] on icon at bounding box center [133, 214] width 12 height 12
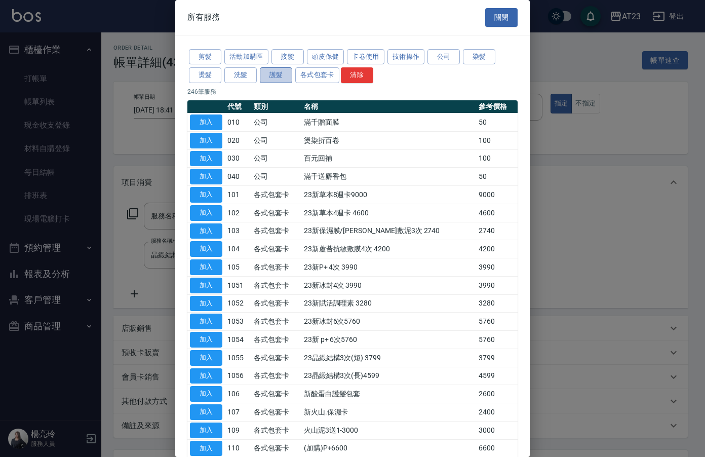
click at [273, 79] on button "護髮" at bounding box center [276, 75] width 32 height 16
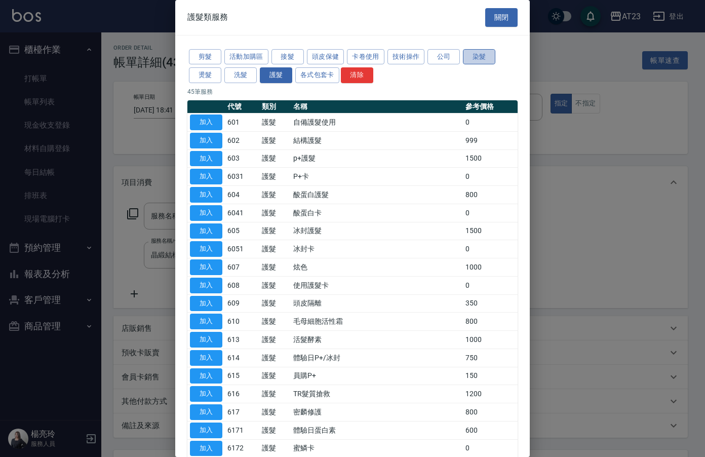
click at [485, 60] on button "染髮" at bounding box center [479, 57] width 32 height 16
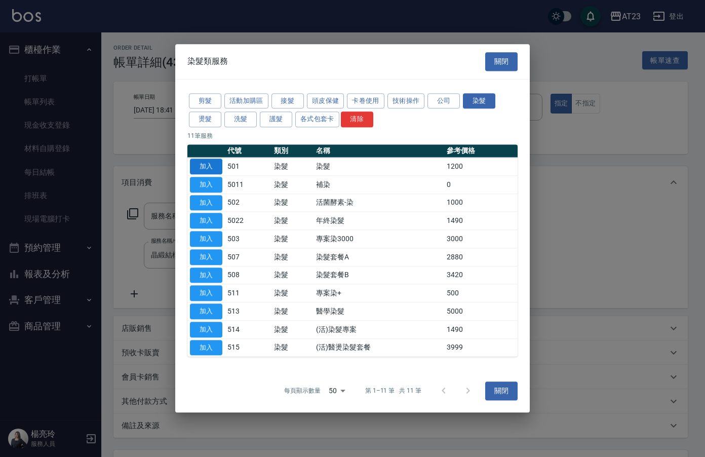
click at [211, 168] on button "加入" at bounding box center [206, 167] width 32 height 16
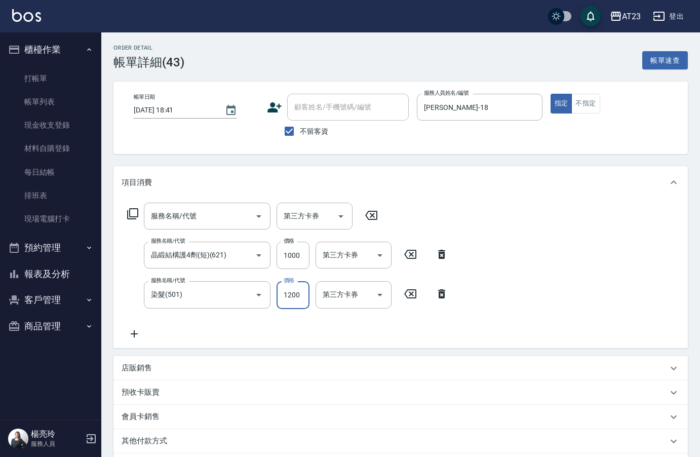
click at [304, 296] on input "1200" at bounding box center [293, 294] width 33 height 27
click at [382, 215] on icon at bounding box center [371, 215] width 25 height 12
click at [374, 214] on icon at bounding box center [371, 215] width 12 height 9
click at [201, 214] on input "服務名稱/代號" at bounding box center [199, 216] width 102 height 18
click at [453, 331] on div "服務名稱/代號 染髮(501) 服務名稱/代號 價格 1500 價格 第三方卡券 第三方卡券 服務名稱/代號 晶緞結構護4劑(短)(621) 服務名稱/代號 …" at bounding box center [288, 271] width 333 height 137
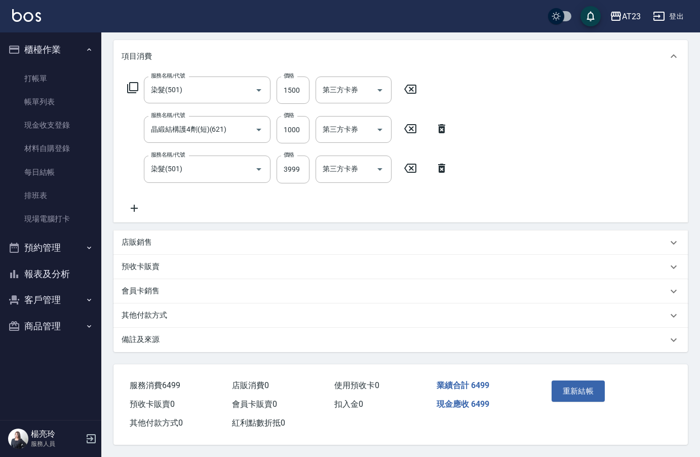
scroll to position [131, 0]
click at [136, 206] on icon at bounding box center [134, 208] width 25 height 12
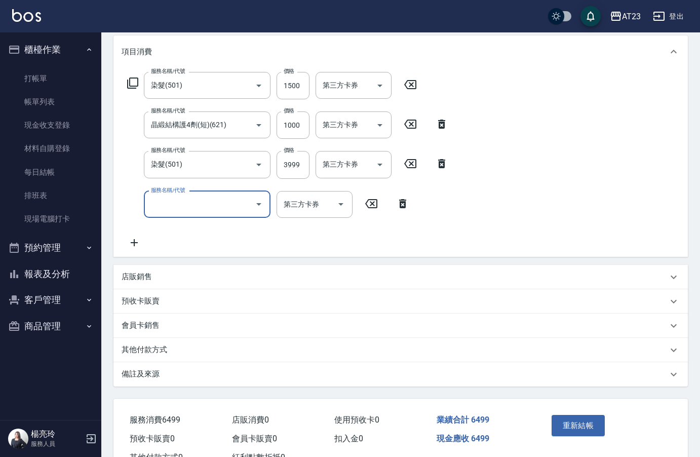
click at [179, 206] on input "服務名稱/代號" at bounding box center [199, 204] width 102 height 18
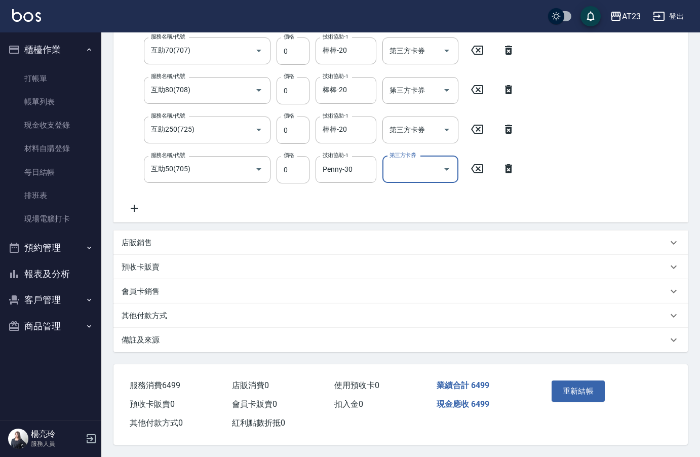
scroll to position [289, 0]
click at [584, 391] on button "重新結帳" at bounding box center [579, 390] width 54 height 21
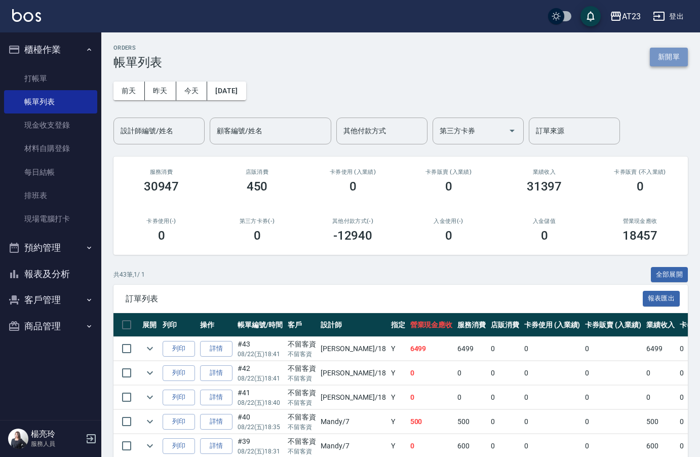
click at [677, 59] on button "新開單" at bounding box center [669, 57] width 38 height 19
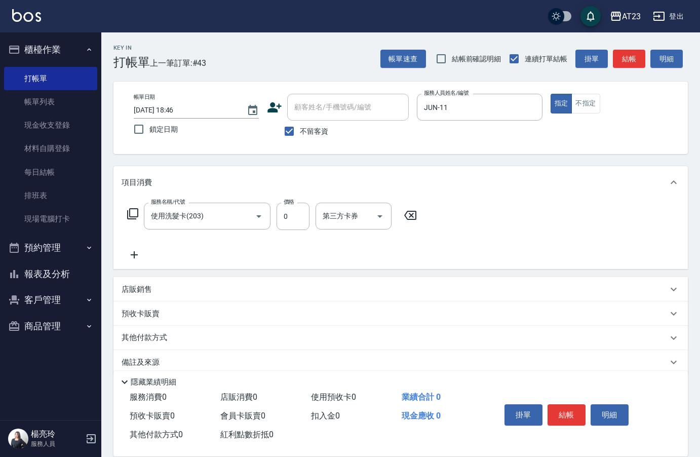
click at [205, 247] on div "服務名稱/代號 使用洗髮卡(203) 服務名稱/代號 價格 0 價格 第三方卡券 第三方卡券" at bounding box center [272, 232] width 301 height 58
click at [137, 262] on div "服務名稱/代號 使用洗髮卡(203) 服務名稱/代號 價格 0 價格 第三方卡券 第三方卡券" at bounding box center [400, 234] width 574 height 70
click at [132, 255] on icon at bounding box center [134, 254] width 7 height 7
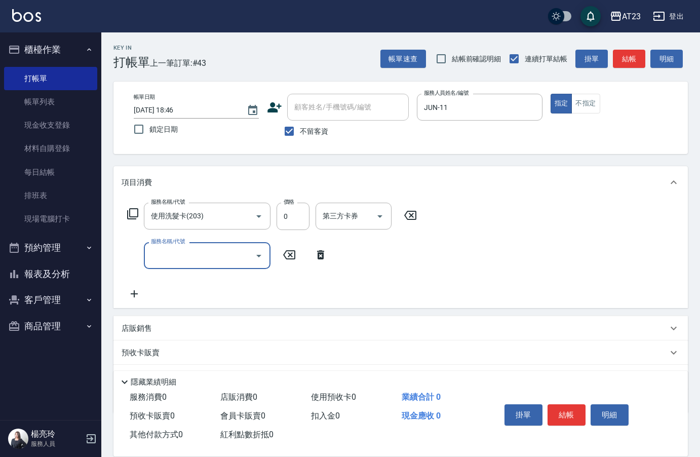
click at [153, 255] on div "服務名稱/代號 服務名稱/代號" at bounding box center [207, 255] width 127 height 27
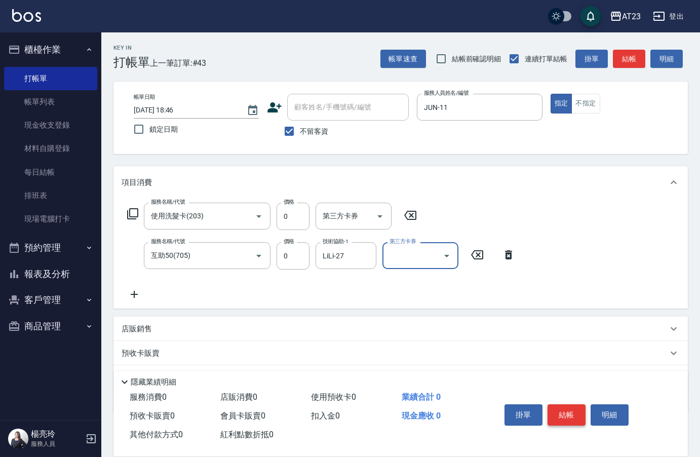
click at [559, 409] on button "結帳" at bounding box center [566, 414] width 38 height 21
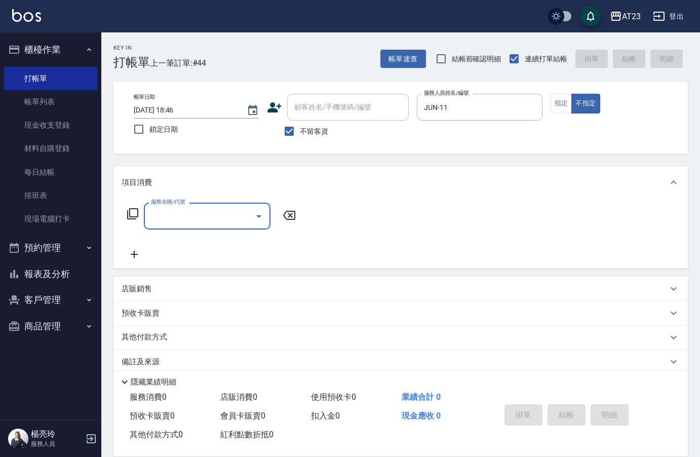
click at [131, 211] on icon at bounding box center [133, 214] width 12 height 12
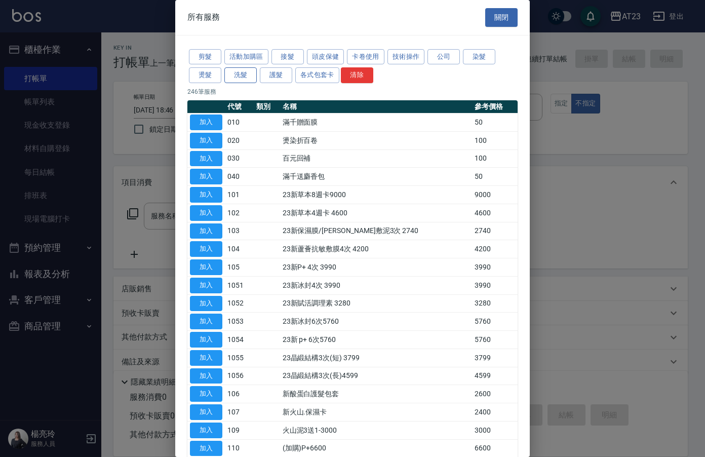
click at [231, 76] on button "洗髮" at bounding box center [240, 75] width 32 height 16
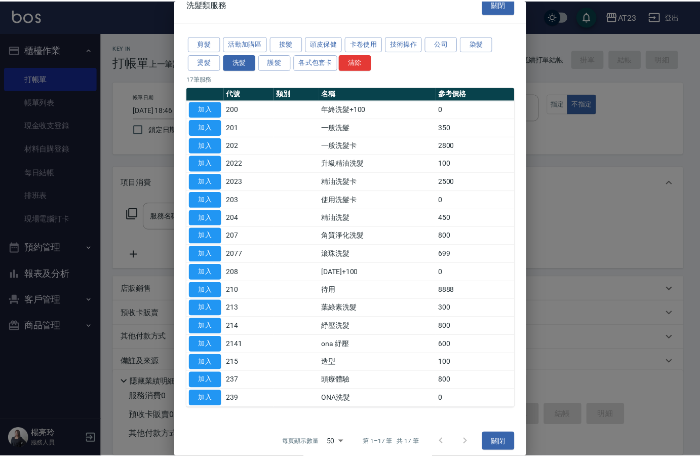
scroll to position [20, 0]
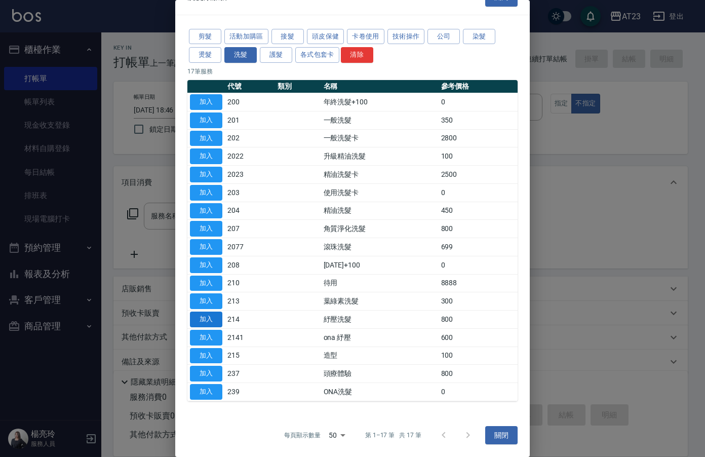
click at [212, 318] on button "加入" at bounding box center [206, 319] width 32 height 16
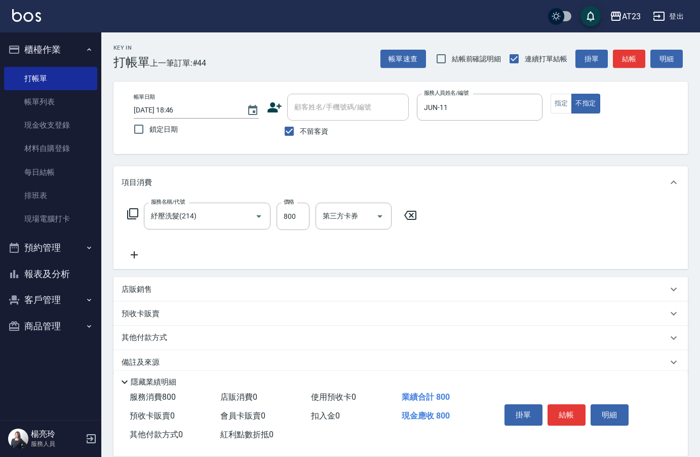
click at [132, 250] on icon at bounding box center [134, 255] width 25 height 12
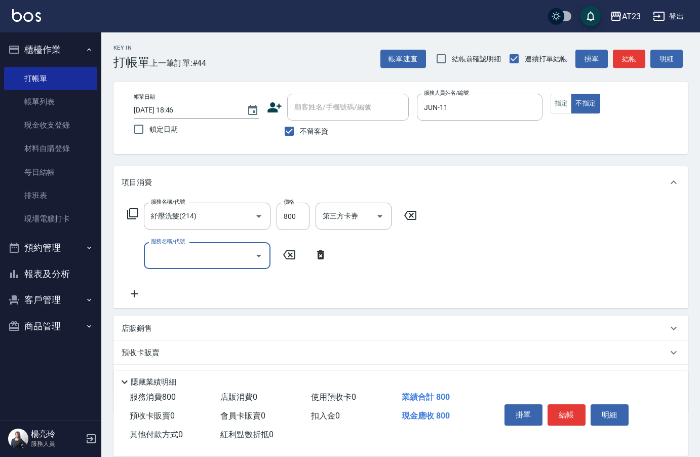
click at [163, 250] on input "服務名稱/代號" at bounding box center [199, 256] width 102 height 18
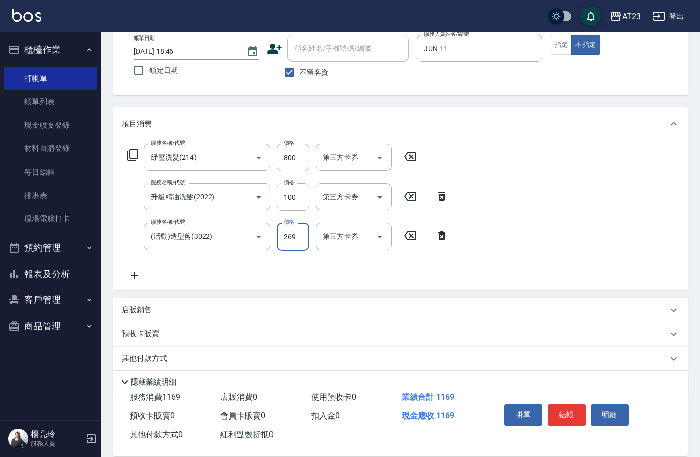
scroll to position [94, 0]
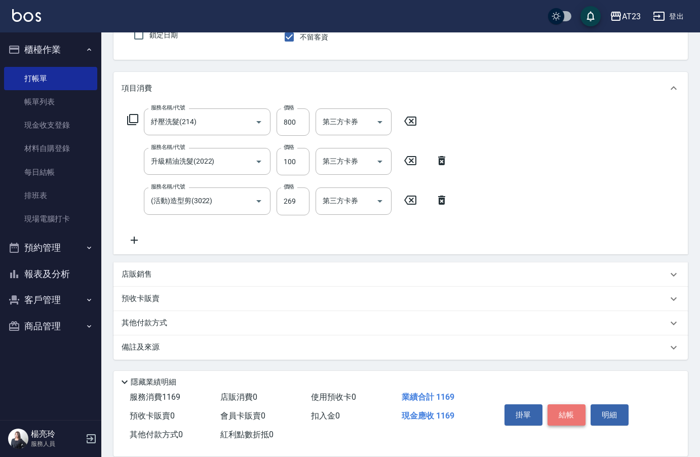
click at [577, 413] on button "結帳" at bounding box center [566, 414] width 38 height 21
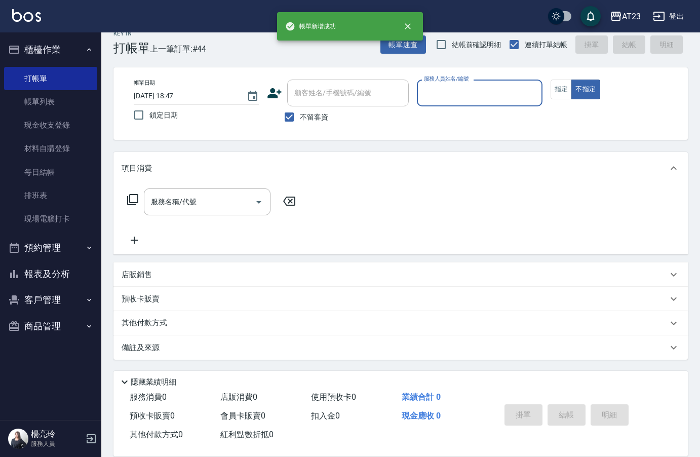
scroll to position [14, 0]
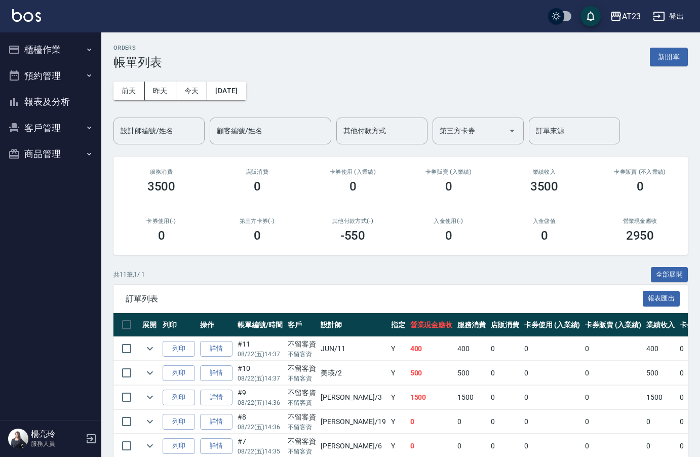
scroll to position [194, 0]
